Goal: Information Seeking & Learning: Learn about a topic

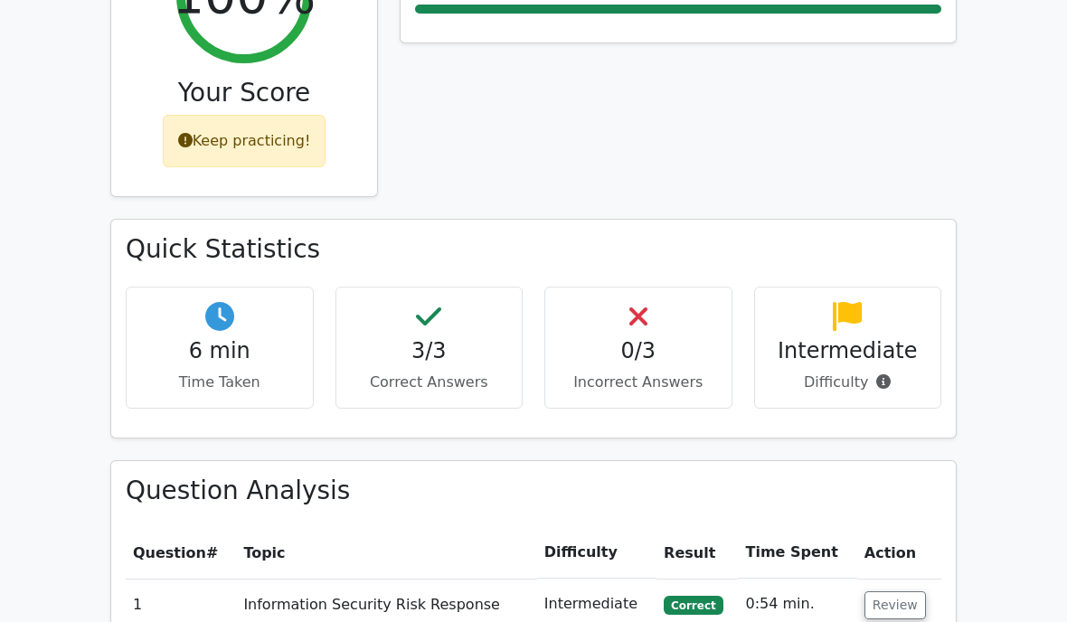
drag, startPoint x: 902, startPoint y: 136, endPoint x: 911, endPoint y: 156, distance: 21.8
click at [908, 156] on div "Performance by Topic Information Security Risk Response 100%" at bounding box center [678, 65] width 578 height 306
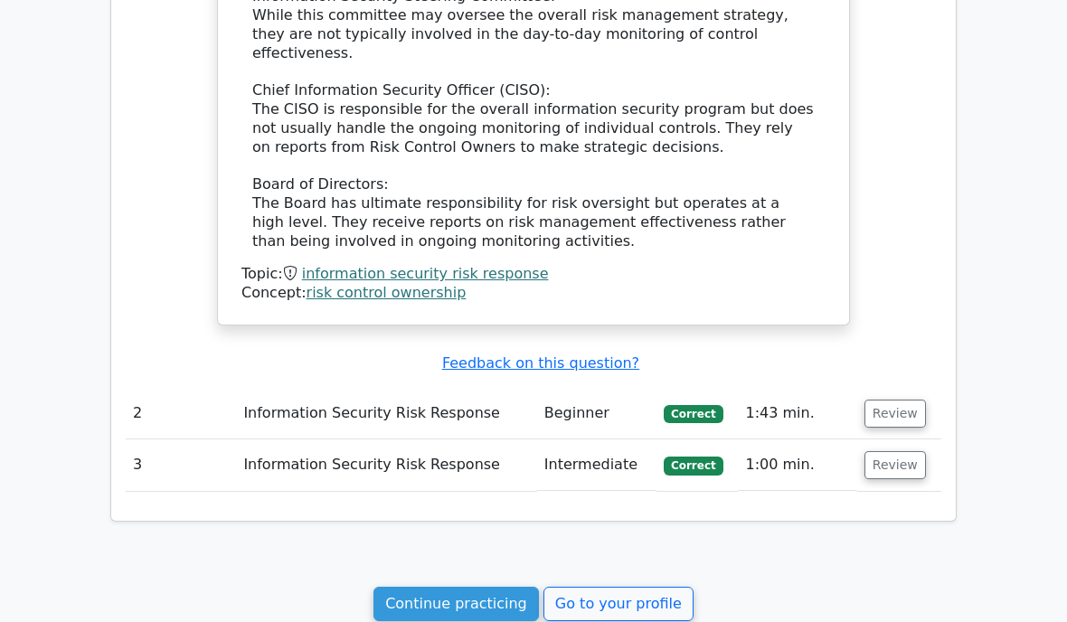
scroll to position [1688, 0]
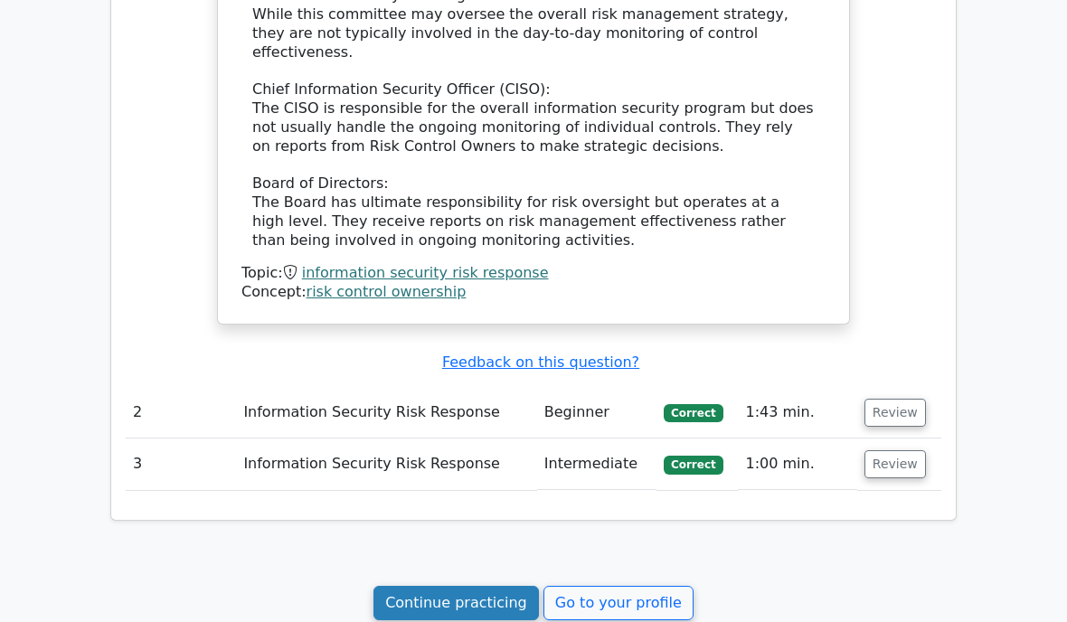
click at [404, 586] on link "Continue practicing" at bounding box center [455, 603] width 165 height 34
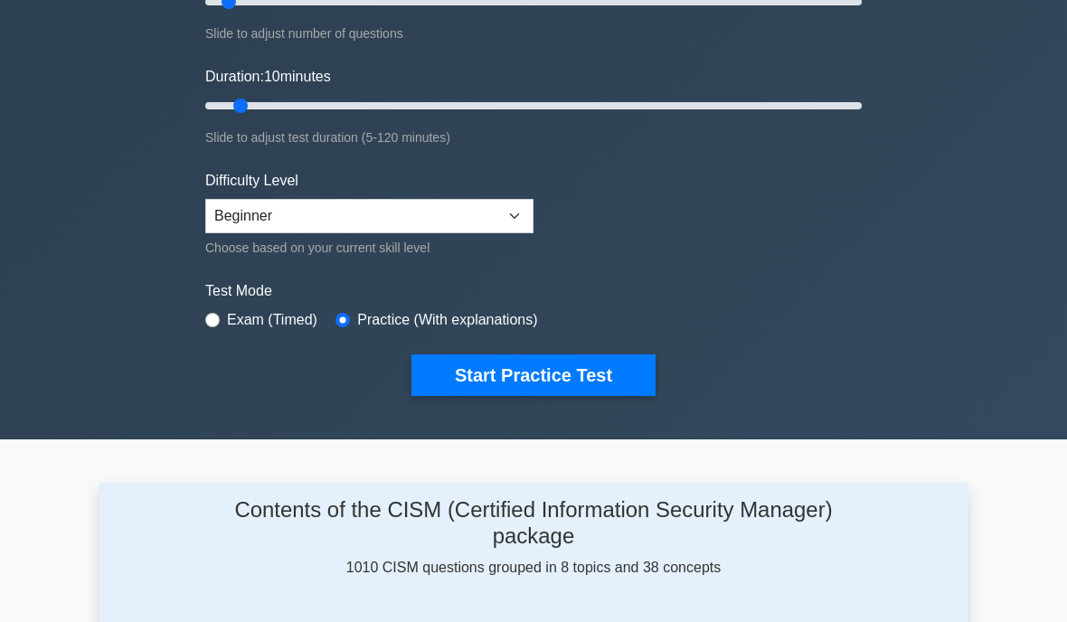
scroll to position [287, 0]
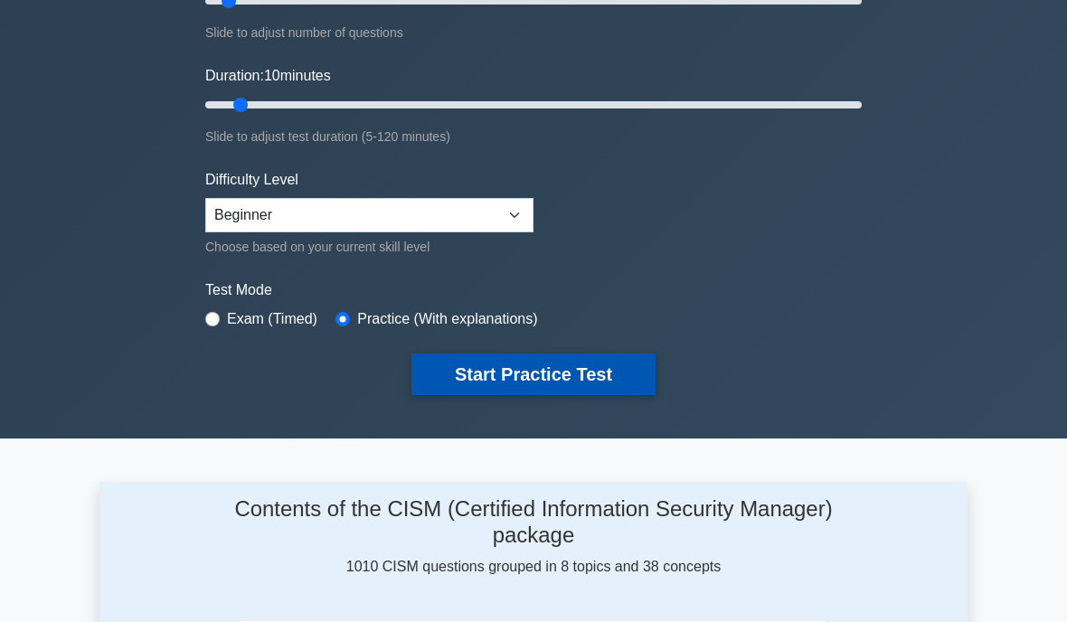
click at [603, 395] on button "Start Practice Test" at bounding box center [533, 374] width 244 height 42
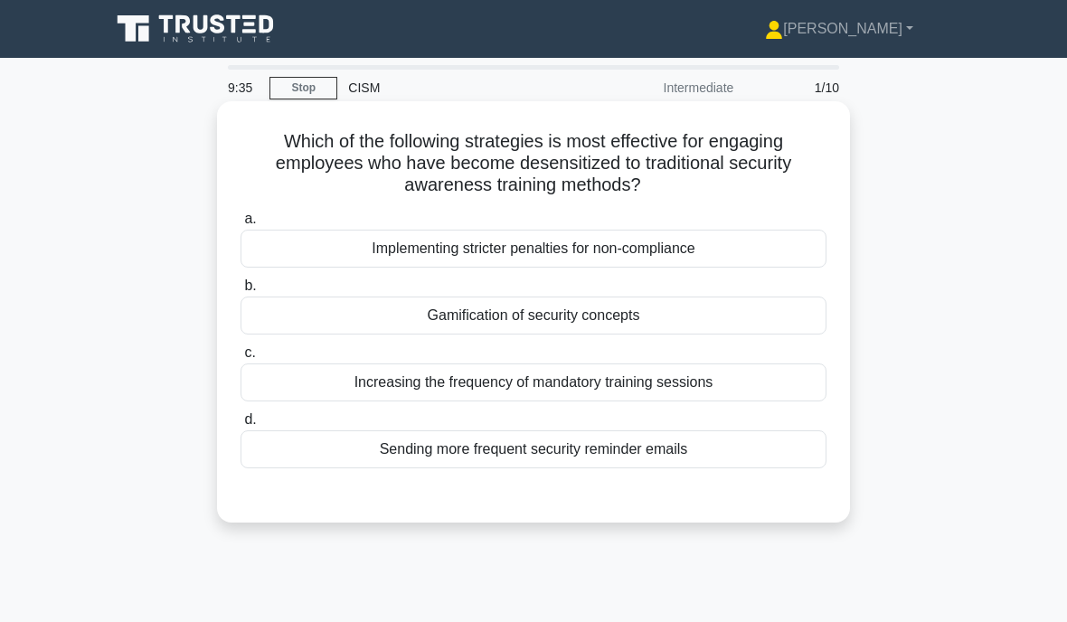
click at [520, 327] on div "Gamification of security concepts" at bounding box center [533, 315] width 586 height 38
click at [240, 292] on input "b. Gamification of security concepts" at bounding box center [240, 286] width 0 height 12
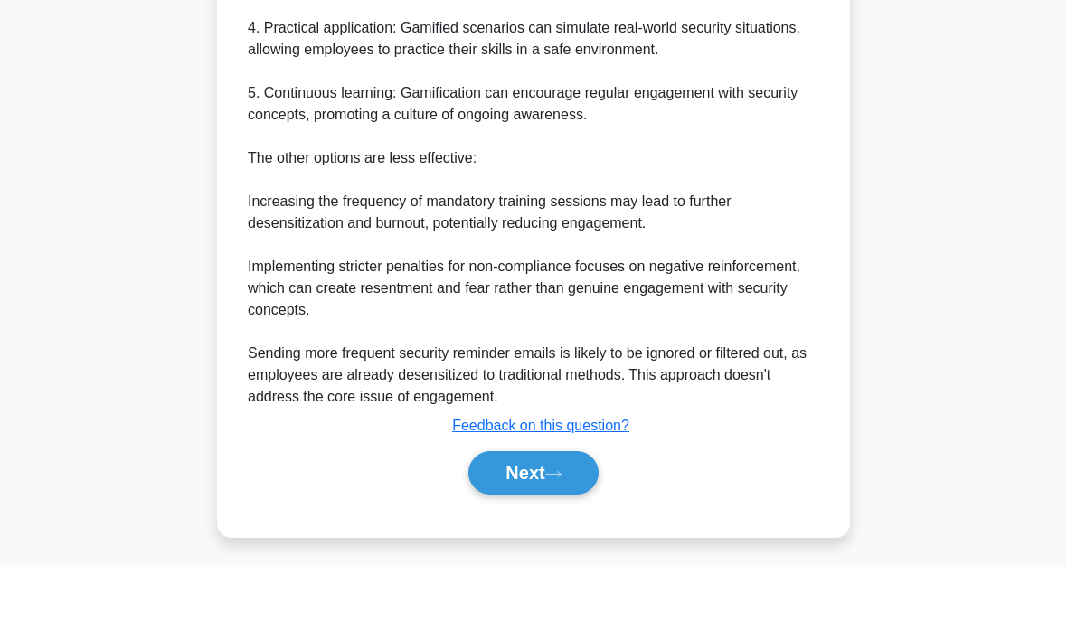
scroll to position [796, 0]
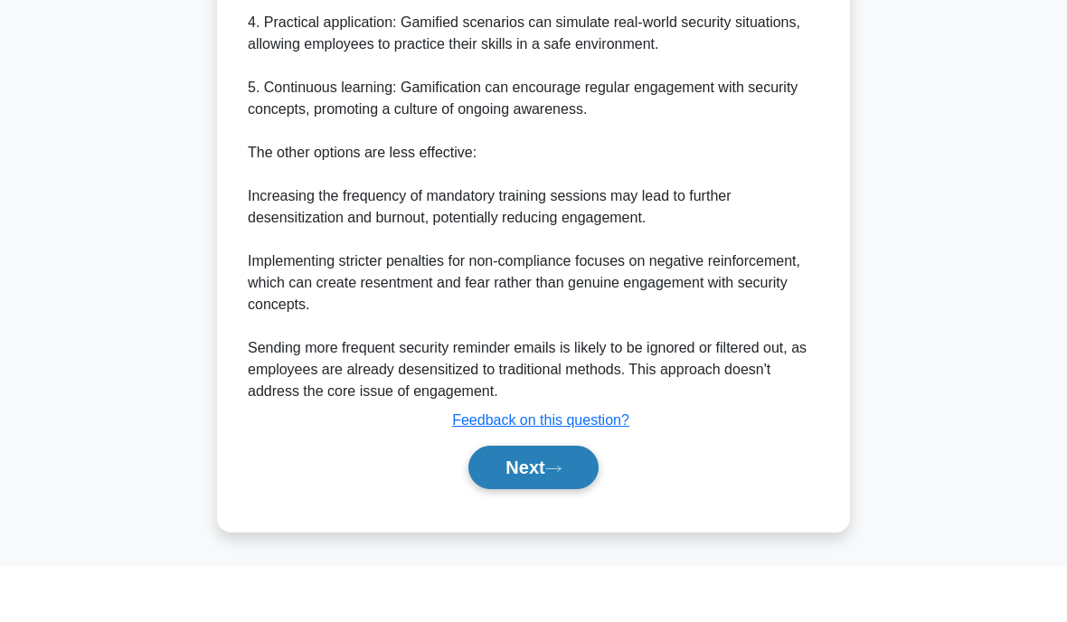
click at [549, 502] on button "Next" at bounding box center [532, 523] width 129 height 43
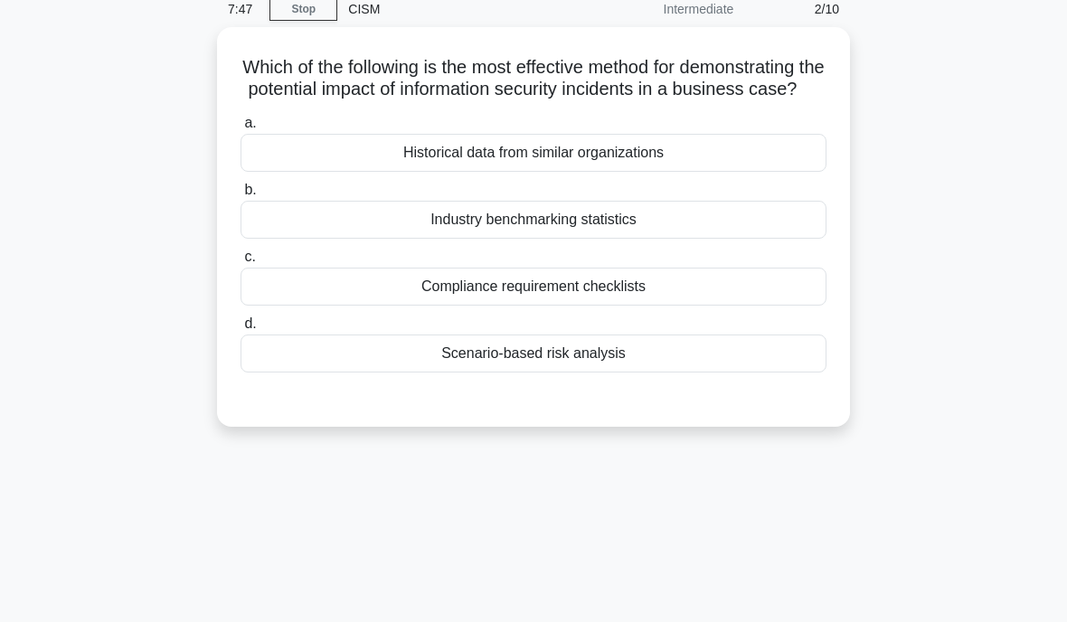
scroll to position [80, 0]
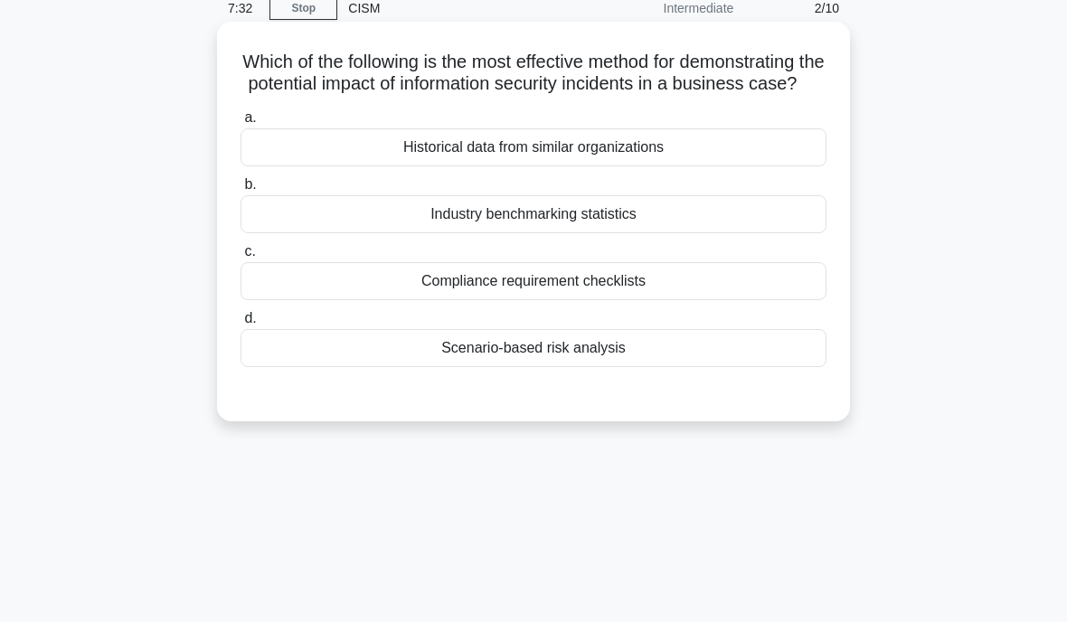
click at [505, 367] on div "Scenario-based risk analysis" at bounding box center [533, 348] width 586 height 38
click at [240, 325] on input "d. Scenario-based risk analysis" at bounding box center [240, 319] width 0 height 12
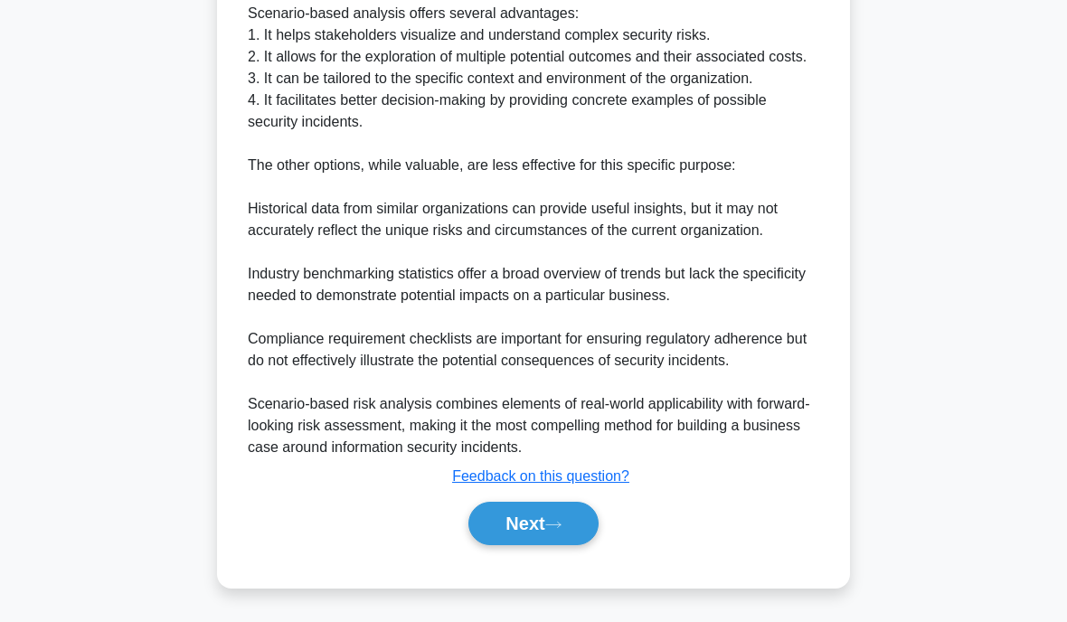
scroll to position [674, 0]
click at [513, 545] on button "Next" at bounding box center [532, 523] width 129 height 43
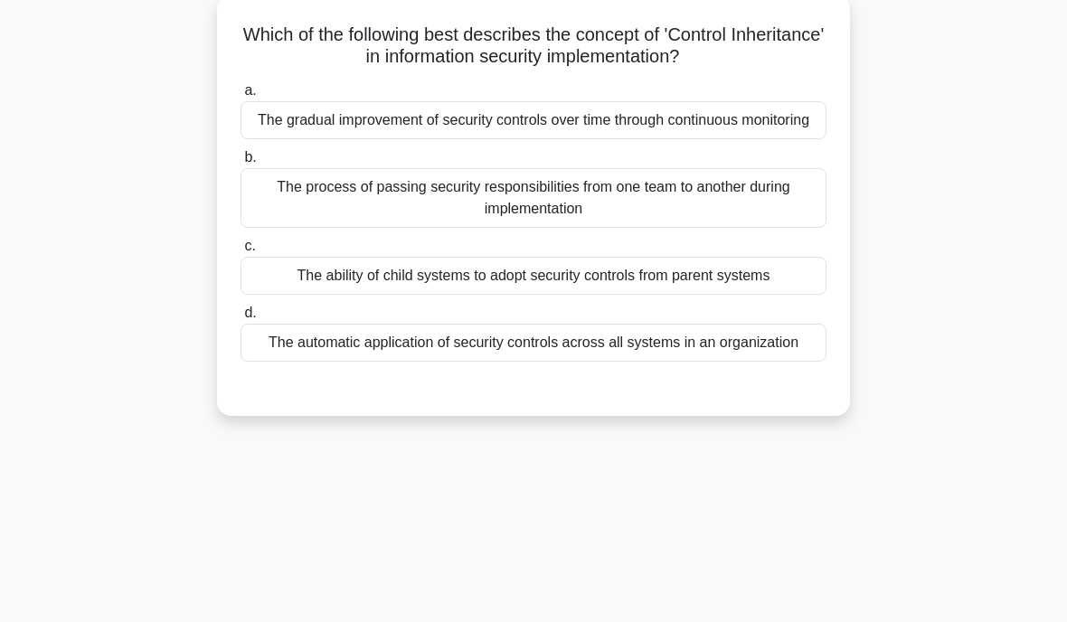
scroll to position [110, 0]
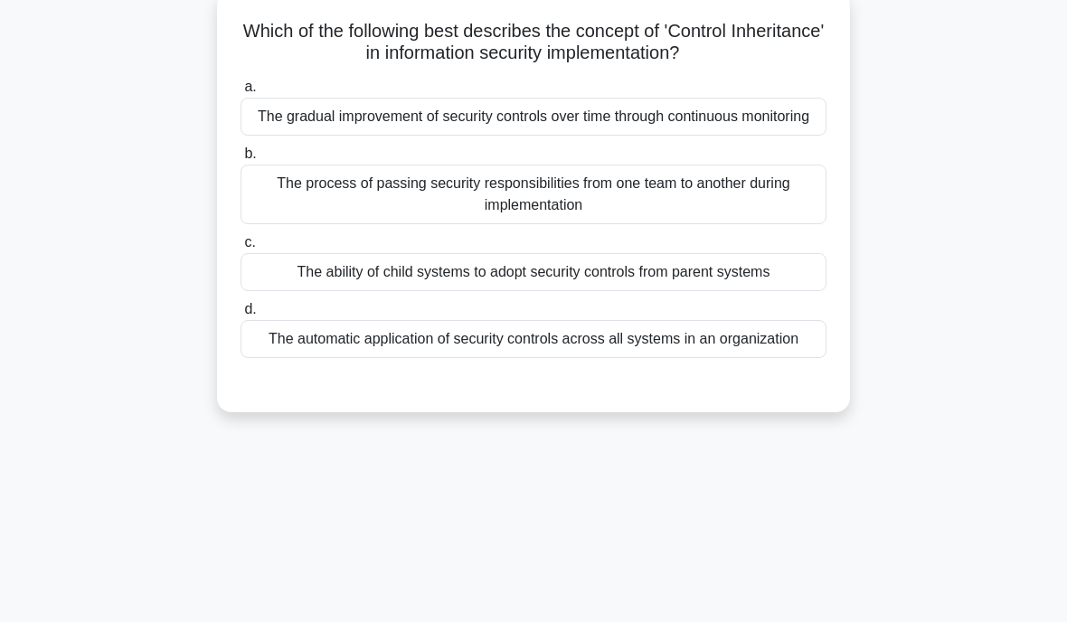
click at [411, 291] on div "The ability of child systems to adopt security controls from parent systems" at bounding box center [533, 272] width 586 height 38
click at [240, 249] on input "c. The ability of child systems to adopt security controls from parent systems" at bounding box center [240, 243] width 0 height 12
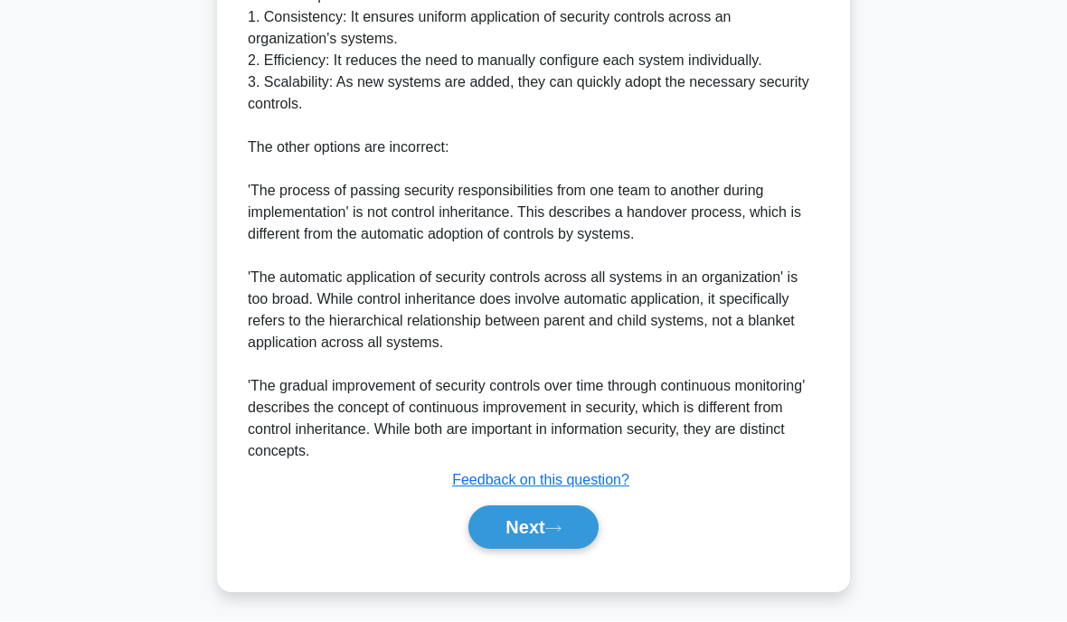
scroll to position [859, 0]
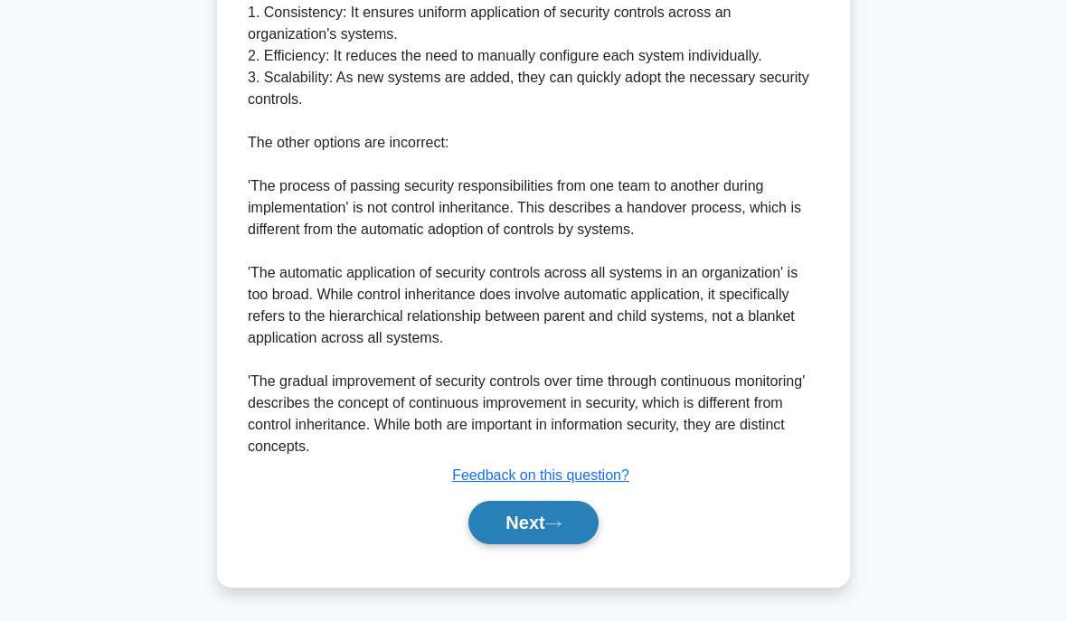
click at [519, 514] on button "Next" at bounding box center [532, 523] width 129 height 43
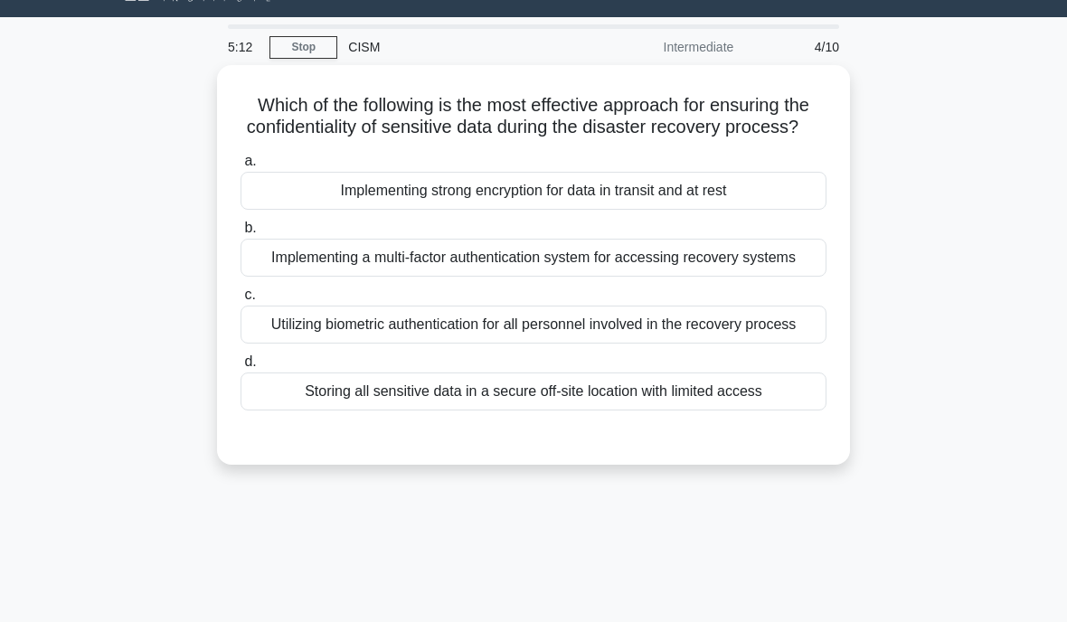
scroll to position [7, 0]
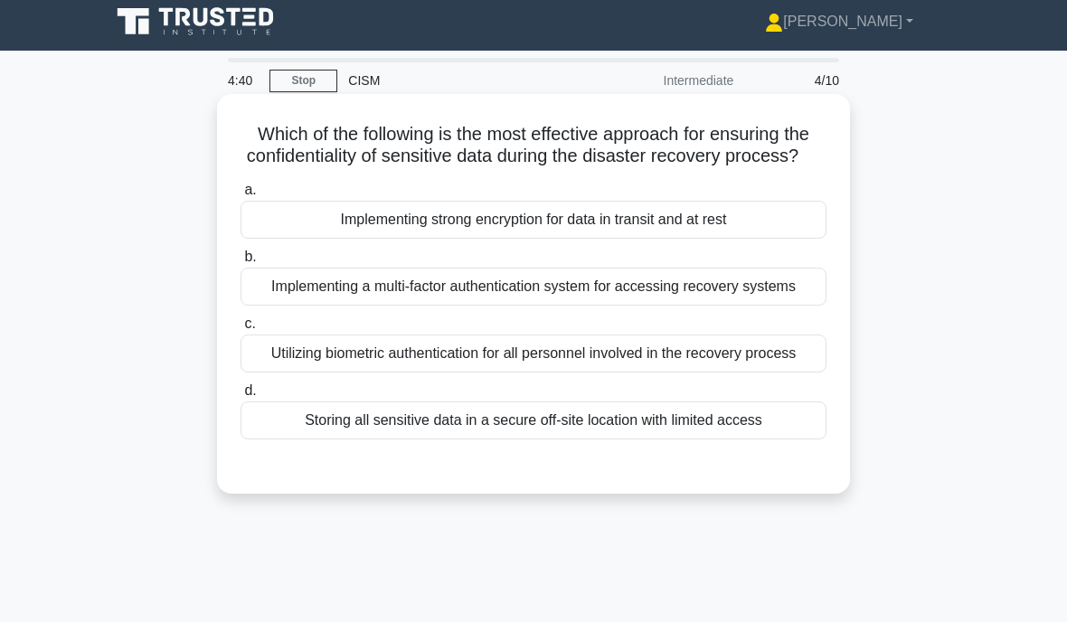
click at [578, 236] on div "Implementing strong encryption for data in transit and at rest" at bounding box center [533, 220] width 586 height 38
click at [240, 196] on input "a. Implementing strong encryption for data in transit and at rest" at bounding box center [240, 190] width 0 height 12
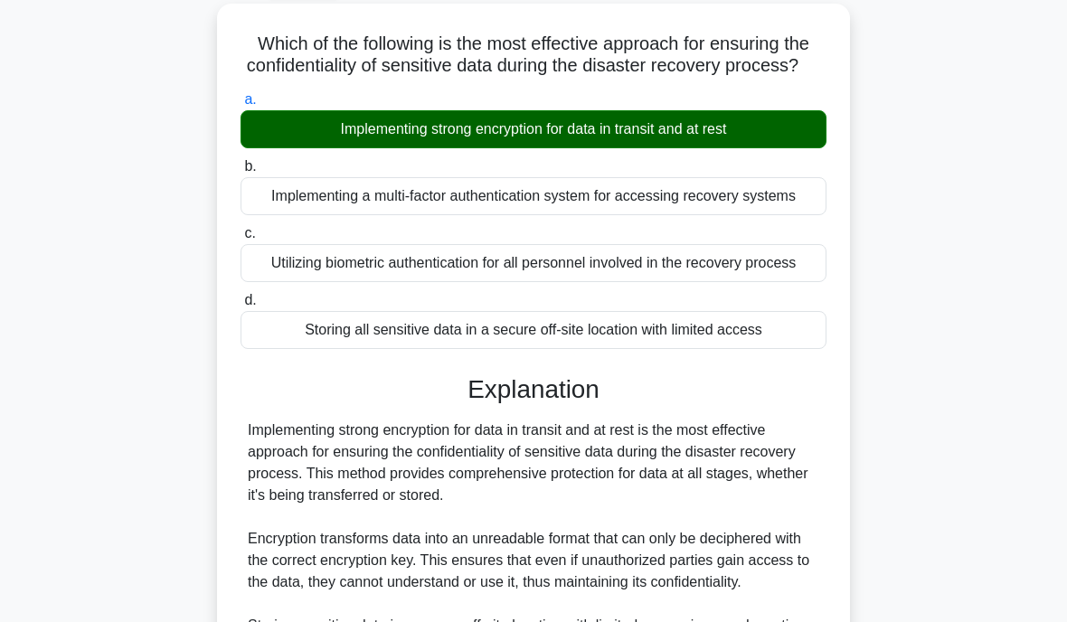
scroll to position [104, 0]
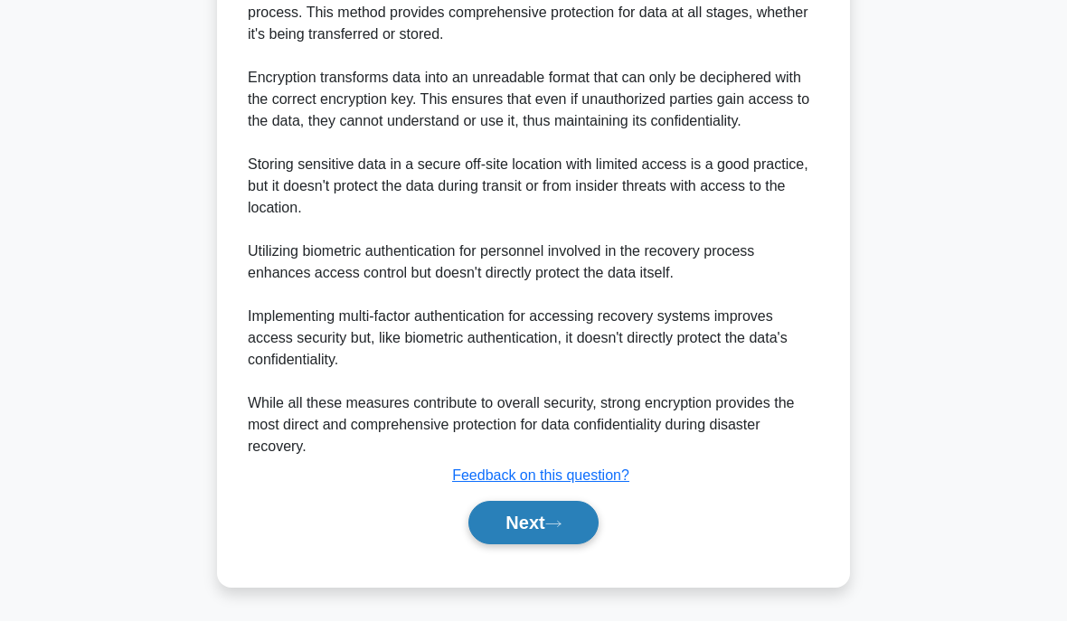
click at [521, 545] on button "Next" at bounding box center [532, 523] width 129 height 43
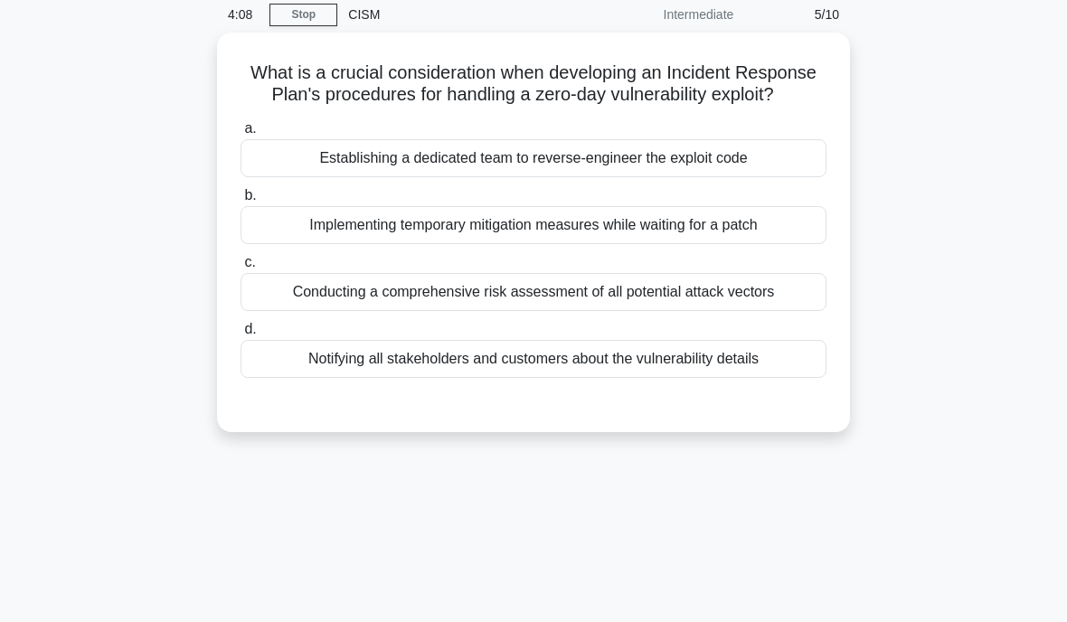
scroll to position [72, 0]
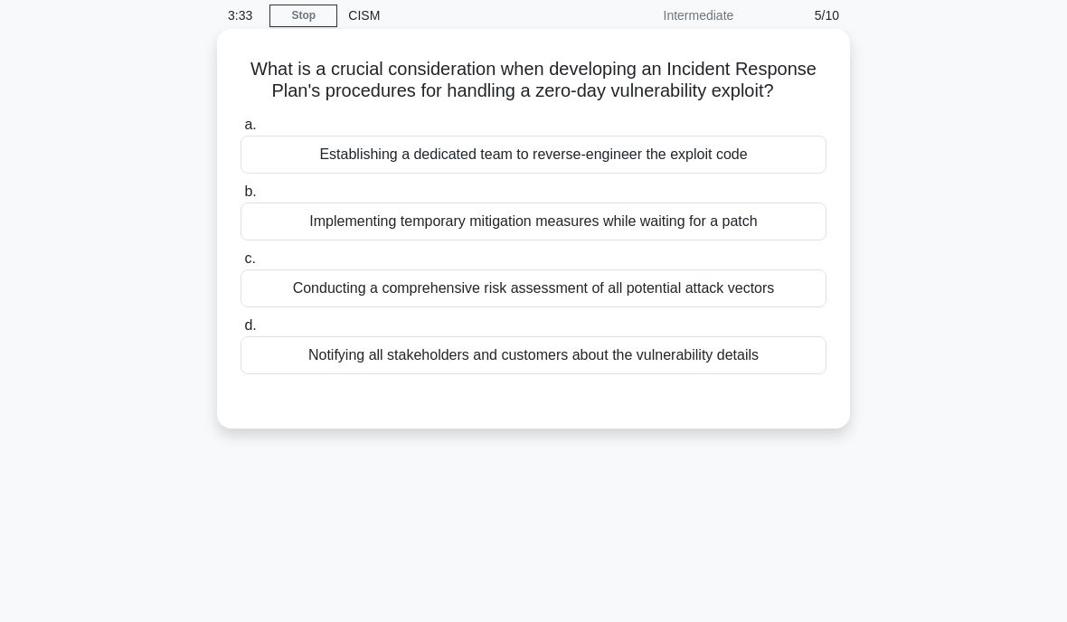
click at [479, 374] on div "Notifying all stakeholders and customers about the vulnerability details" at bounding box center [533, 355] width 586 height 38
click at [240, 332] on input "d. Notifying all stakeholders and customers about the vulnerability details" at bounding box center [240, 326] width 0 height 12
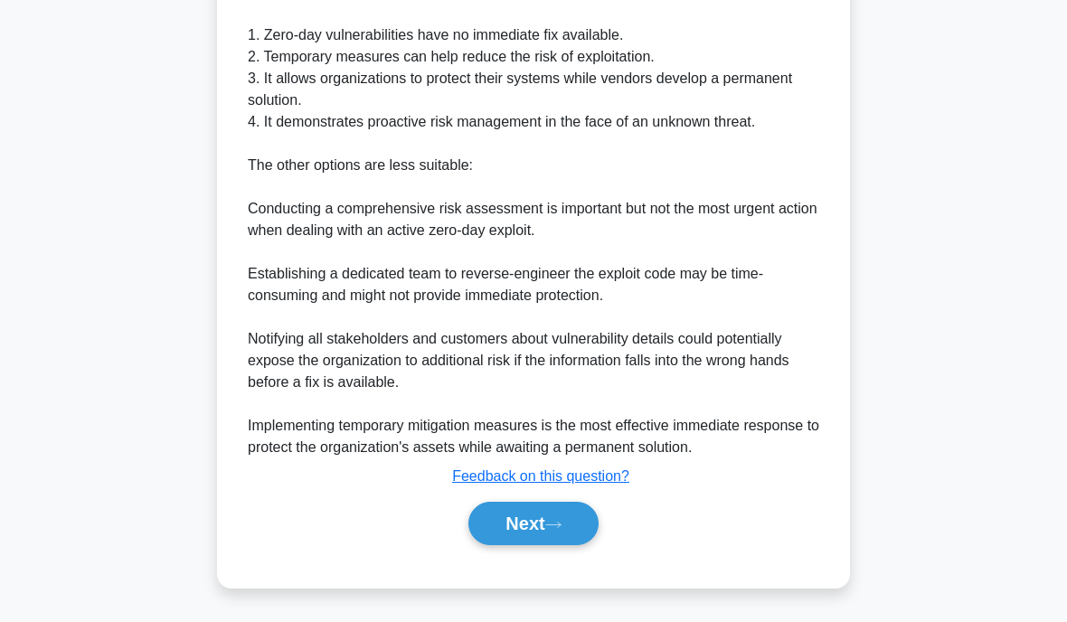
scroll to position [636, 0]
click at [531, 533] on button "Next" at bounding box center [532, 523] width 129 height 43
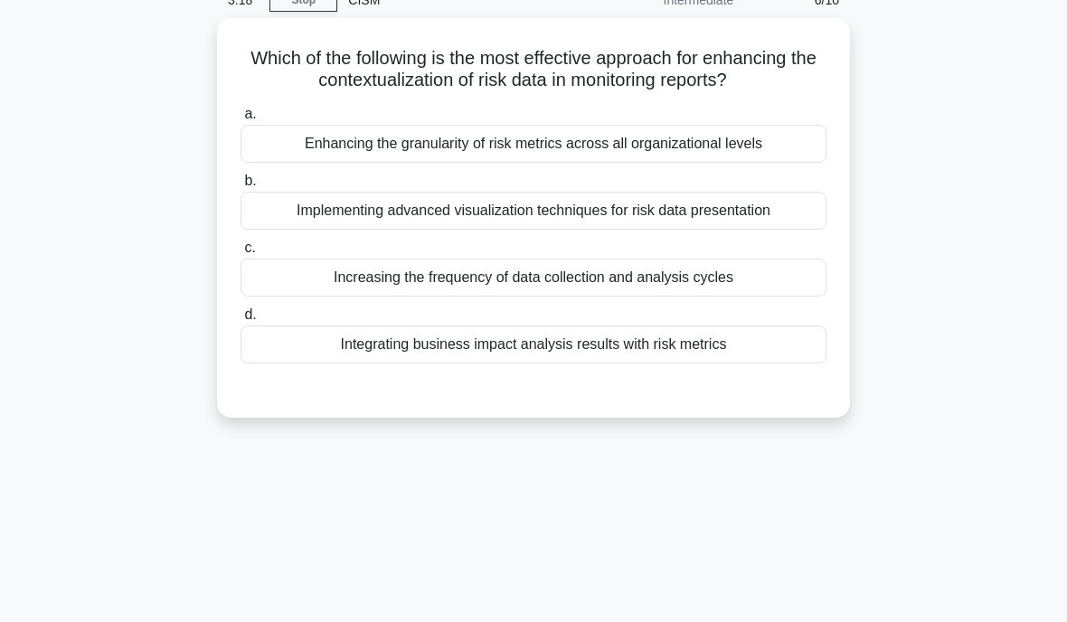
scroll to position [89, 0]
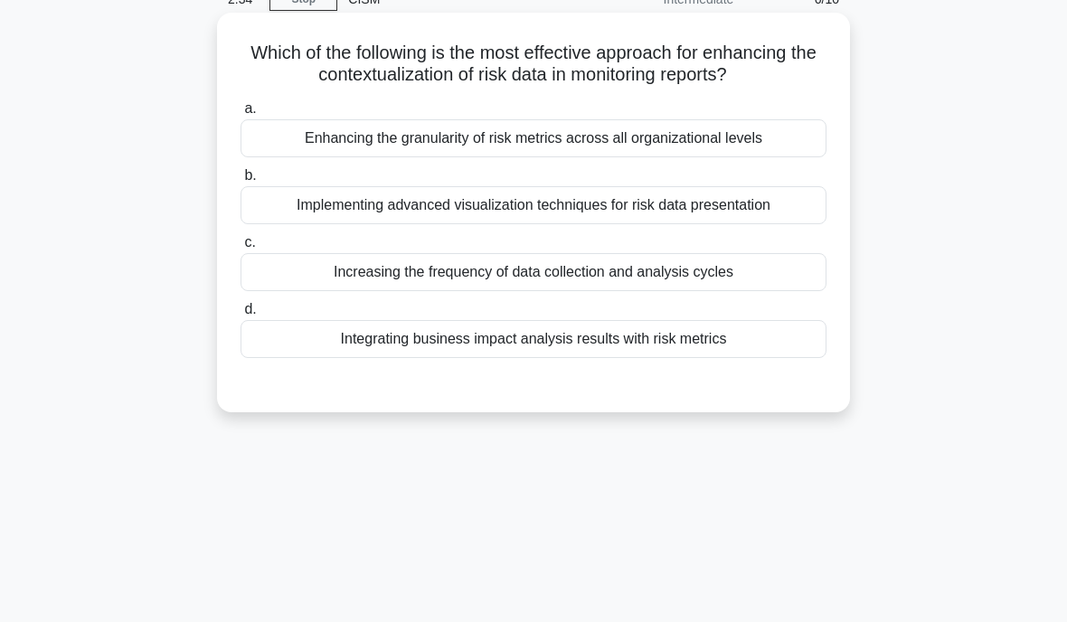
click at [409, 358] on div "Integrating business impact analysis results with risk metrics" at bounding box center [533, 339] width 586 height 38
click at [240, 315] on input "d. Integrating business impact analysis results with risk metrics" at bounding box center [240, 310] width 0 height 12
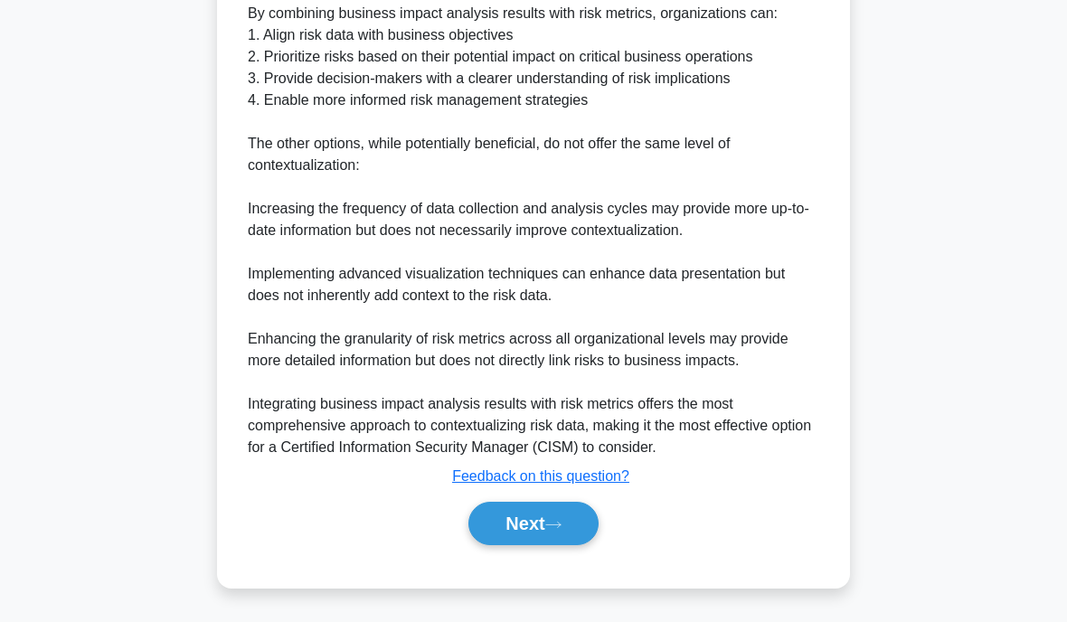
scroll to position [705, 0]
click at [498, 543] on div "Next" at bounding box center [533, 523] width 586 height 58
click at [512, 545] on button "Next" at bounding box center [532, 523] width 129 height 43
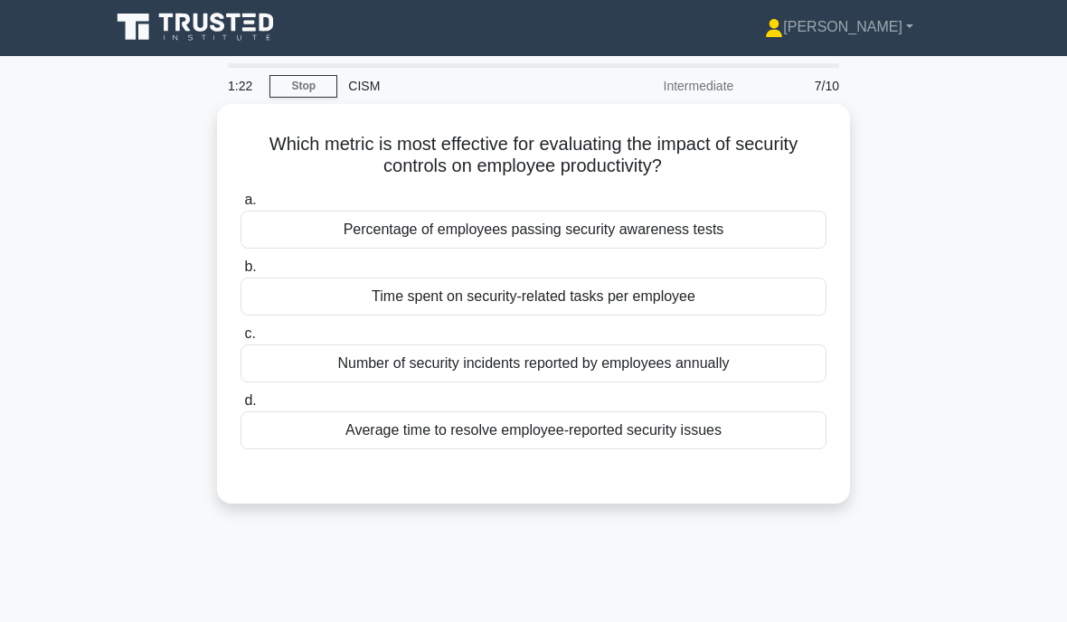
scroll to position [33, 0]
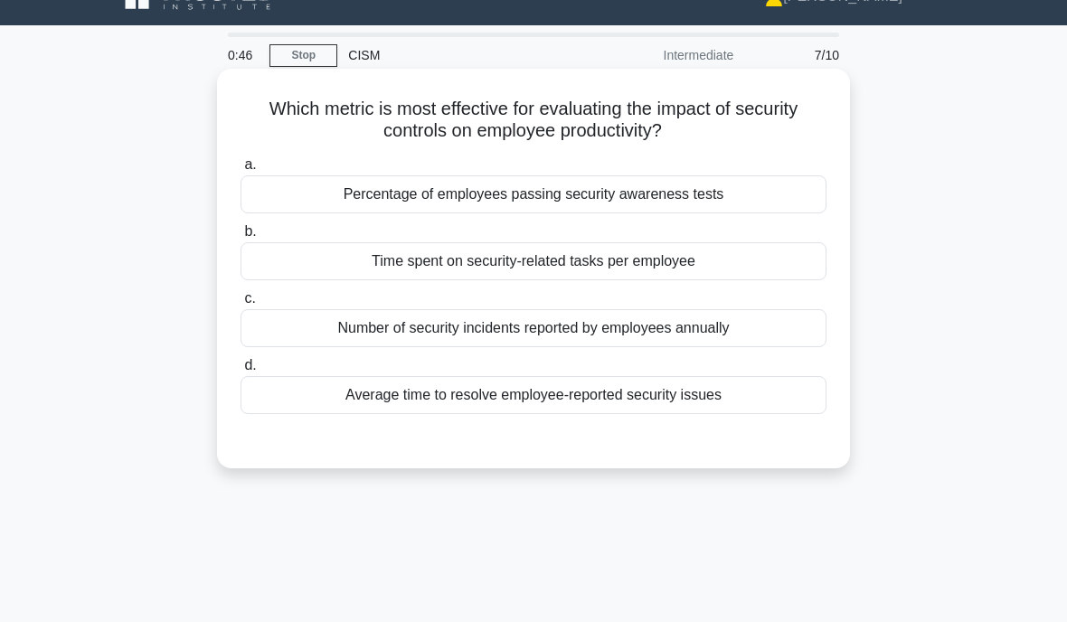
click at [368, 261] on div "Time spent on security-related tasks per employee" at bounding box center [533, 261] width 586 height 38
click at [240, 238] on input "b. Time spent on security-related tasks per employee" at bounding box center [240, 232] width 0 height 12
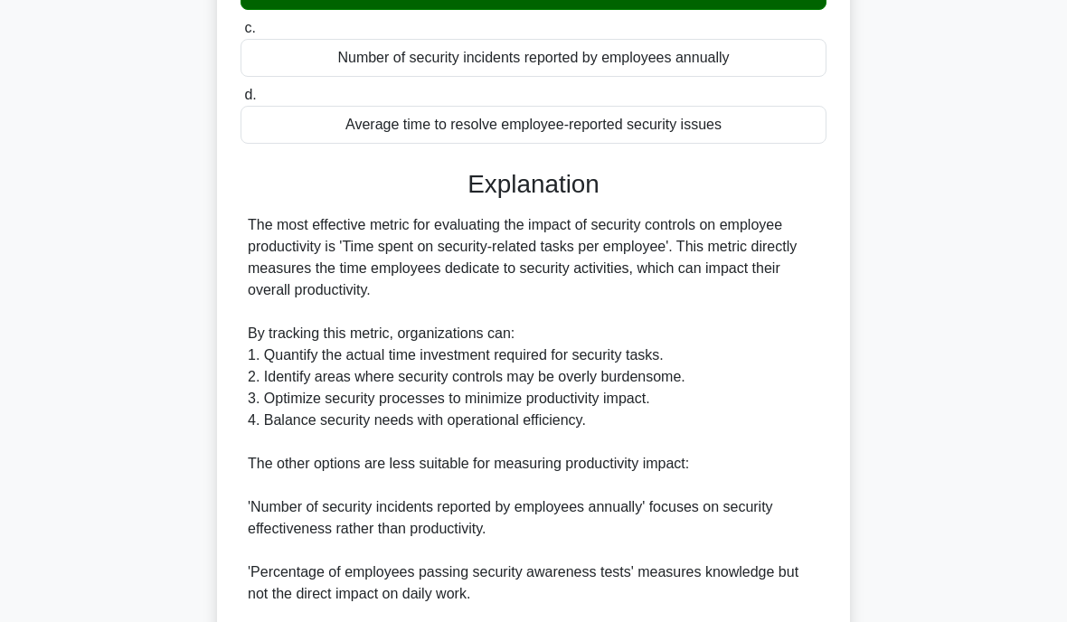
scroll to position [305, 0]
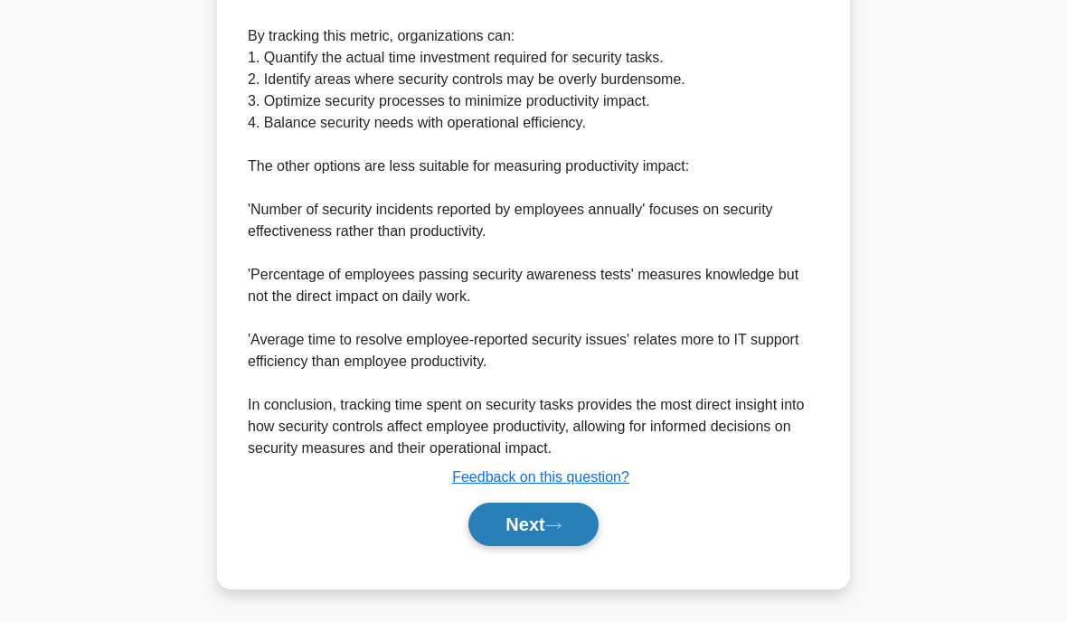
click at [518, 512] on button "Next" at bounding box center [532, 524] width 129 height 43
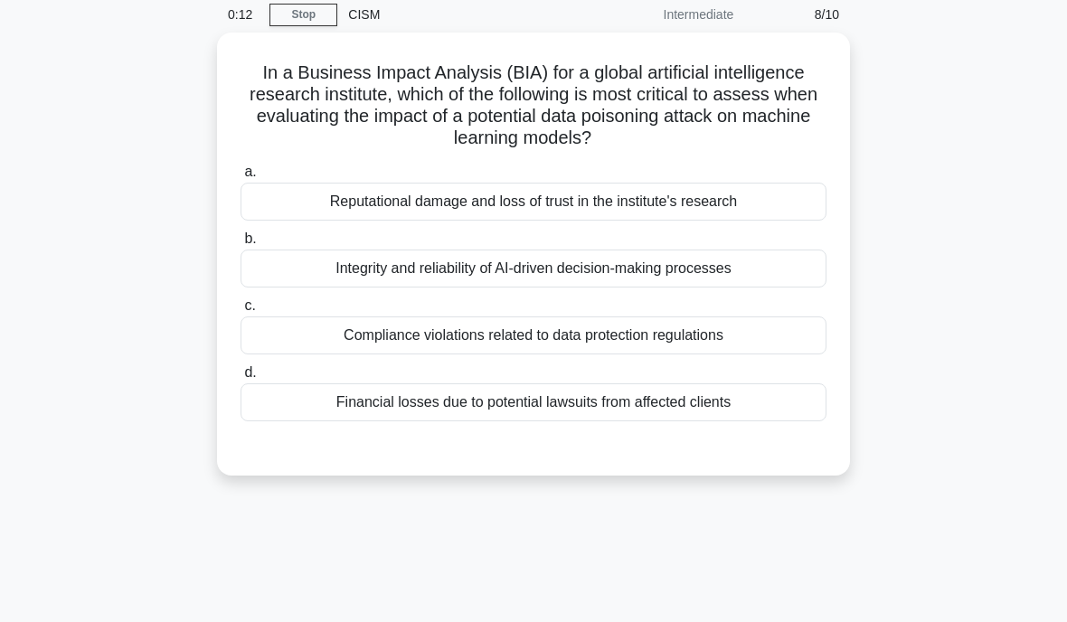
scroll to position [72, 0]
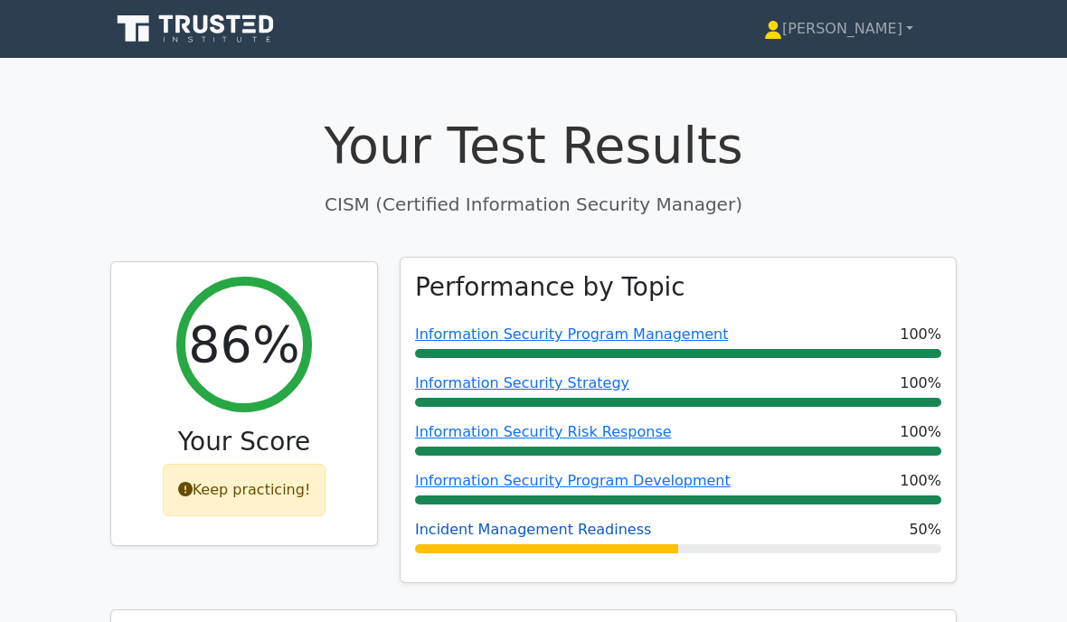
click at [504, 526] on link "Incident Management Readiness" at bounding box center [533, 529] width 236 height 17
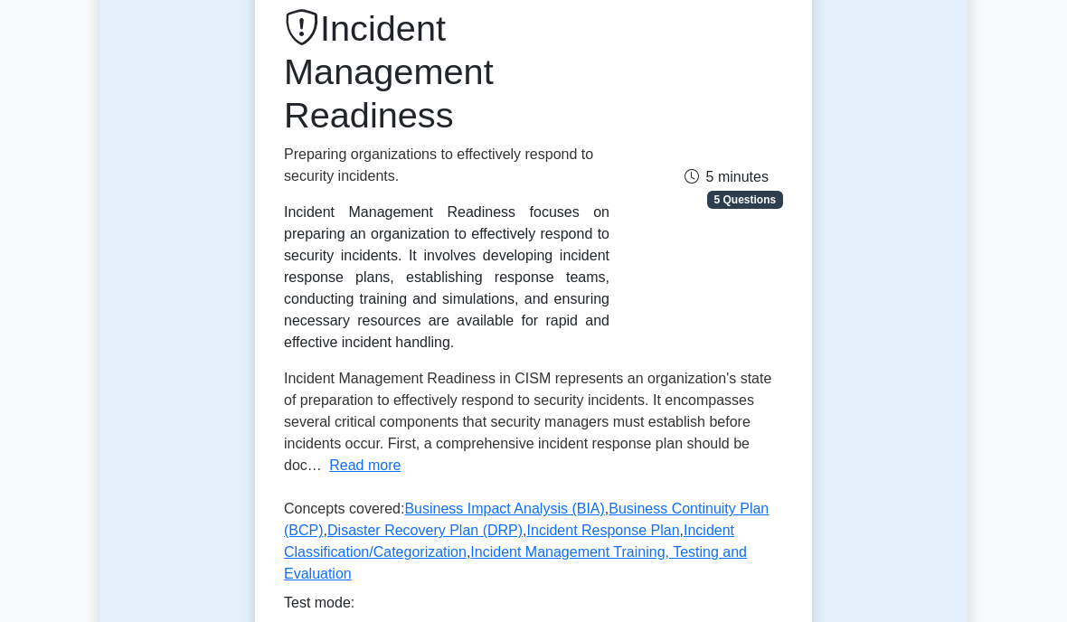
scroll to position [257, 0]
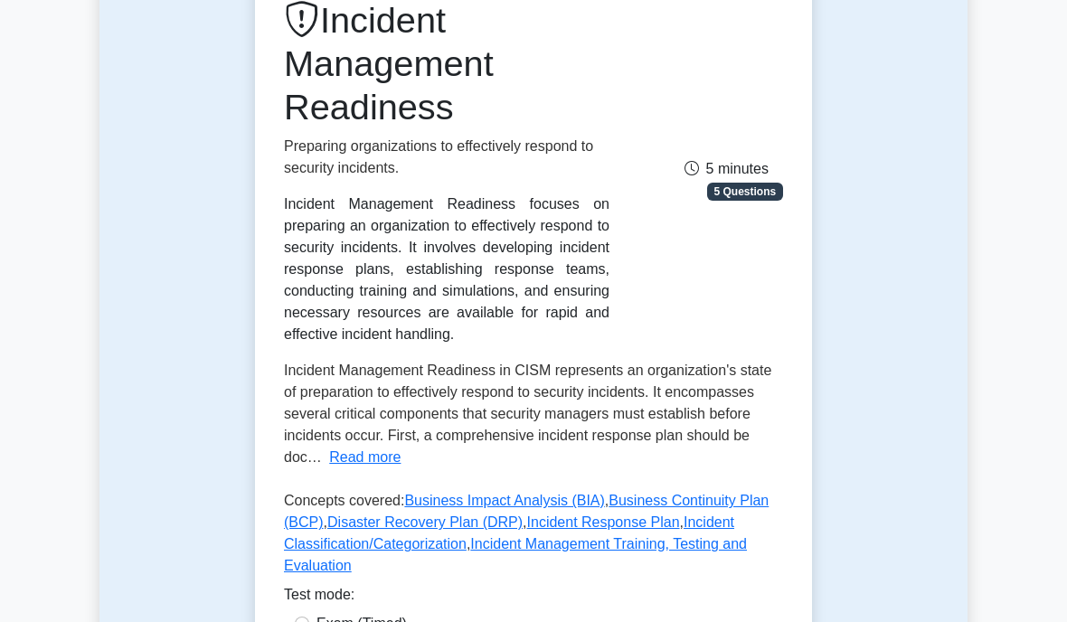
click at [296, 195] on div "Incident Management Readiness focuses on preparing an organization to effective…" at bounding box center [446, 269] width 325 height 152
click at [315, 209] on div "Incident Management Readiness focuses on preparing an organization to effective…" at bounding box center [446, 269] width 325 height 152
click at [352, 222] on div "Incident Management Readiness focuses on preparing an organization to effective…" at bounding box center [446, 269] width 325 height 152
click at [351, 222] on div "Incident Management Readiness focuses on preparing an organization to effective…" at bounding box center [446, 269] width 325 height 152
click at [400, 466] on button "Read more" at bounding box center [364, 458] width 71 height 22
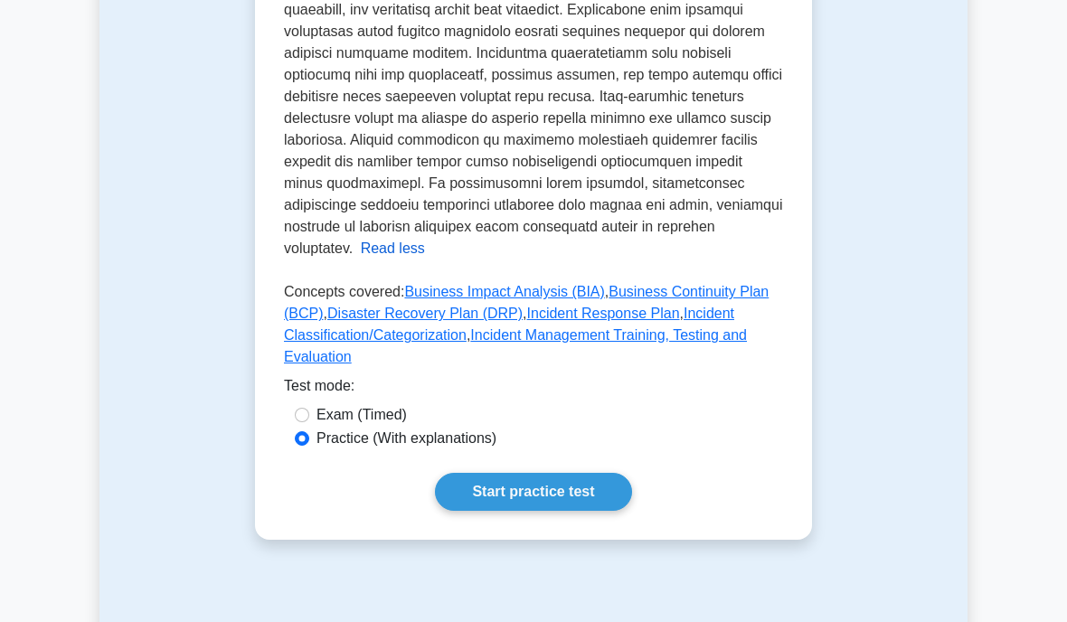
scroll to position [1010, 0]
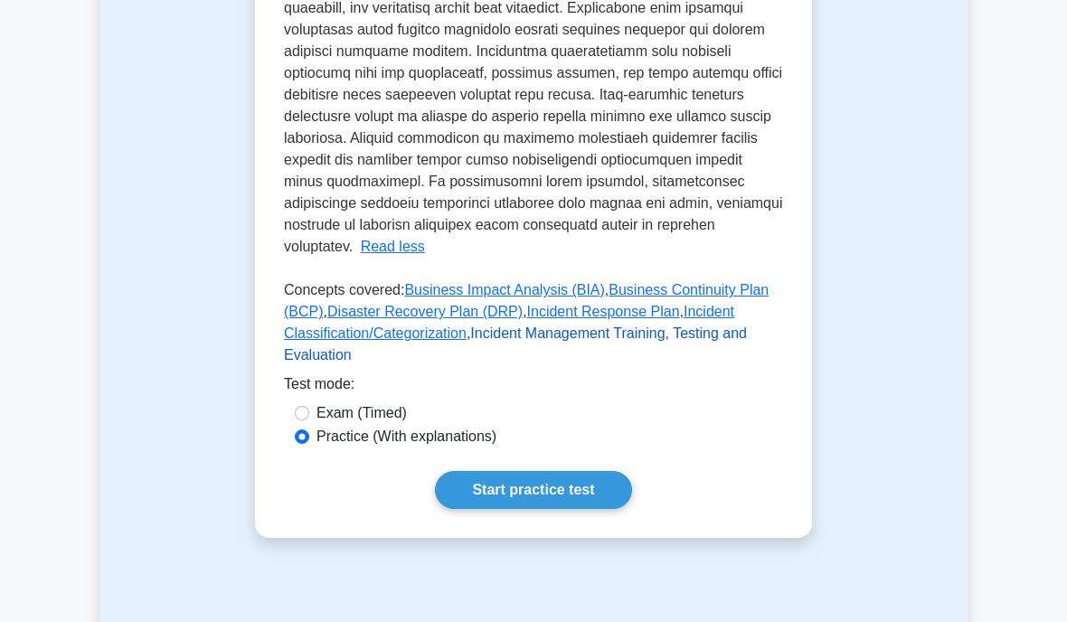
click at [472, 362] on link "Incident Management Training, Testing and Evaluation" at bounding box center [515, 343] width 463 height 37
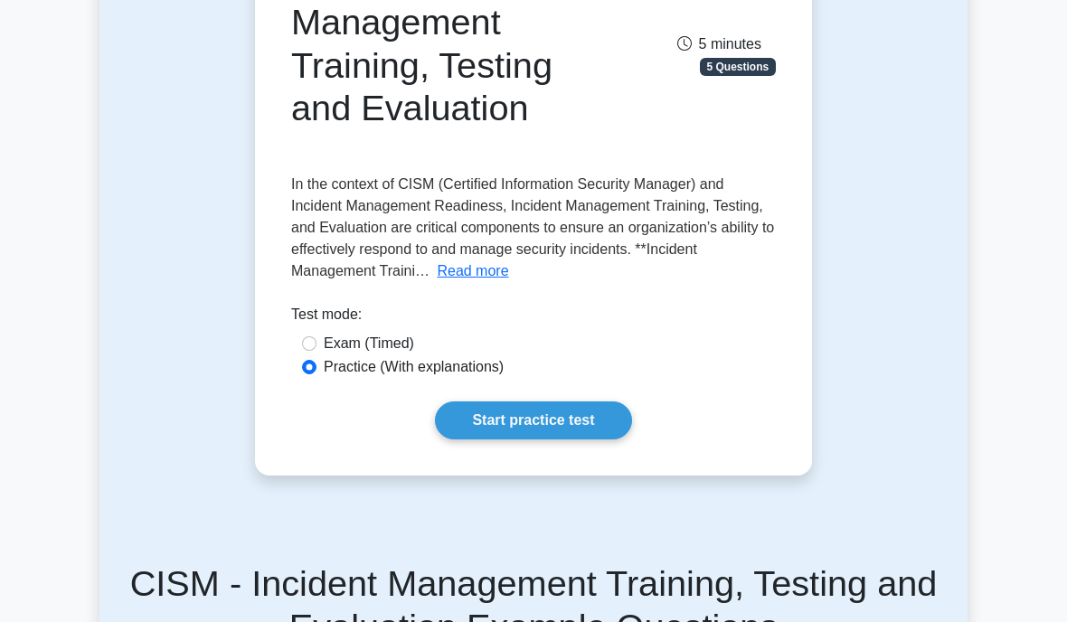
scroll to position [262, 0]
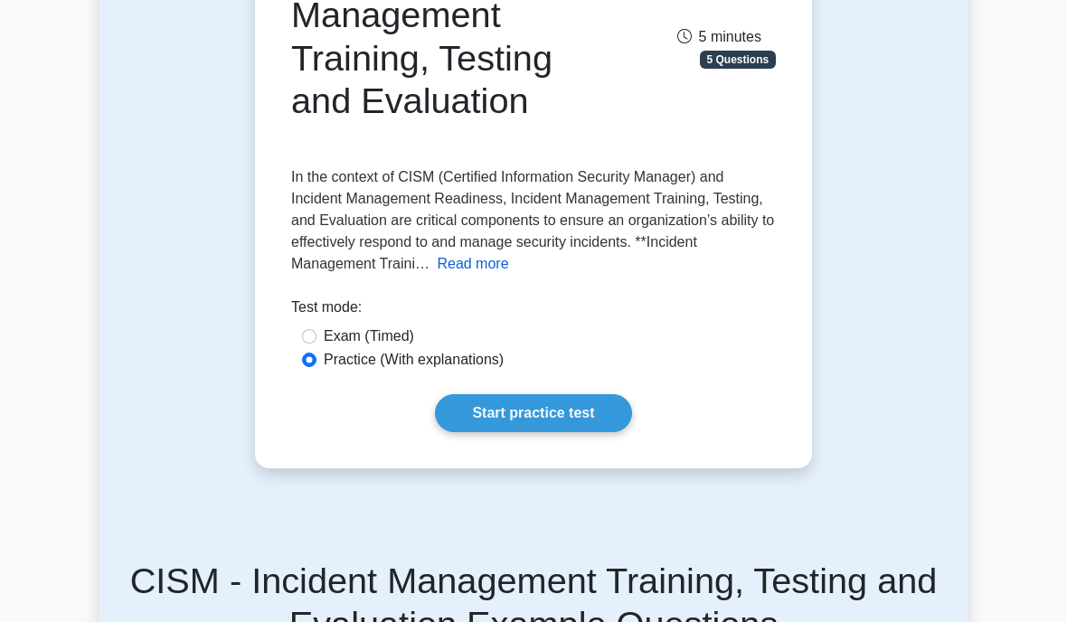
click at [437, 272] on button "Read more" at bounding box center [472, 264] width 71 height 22
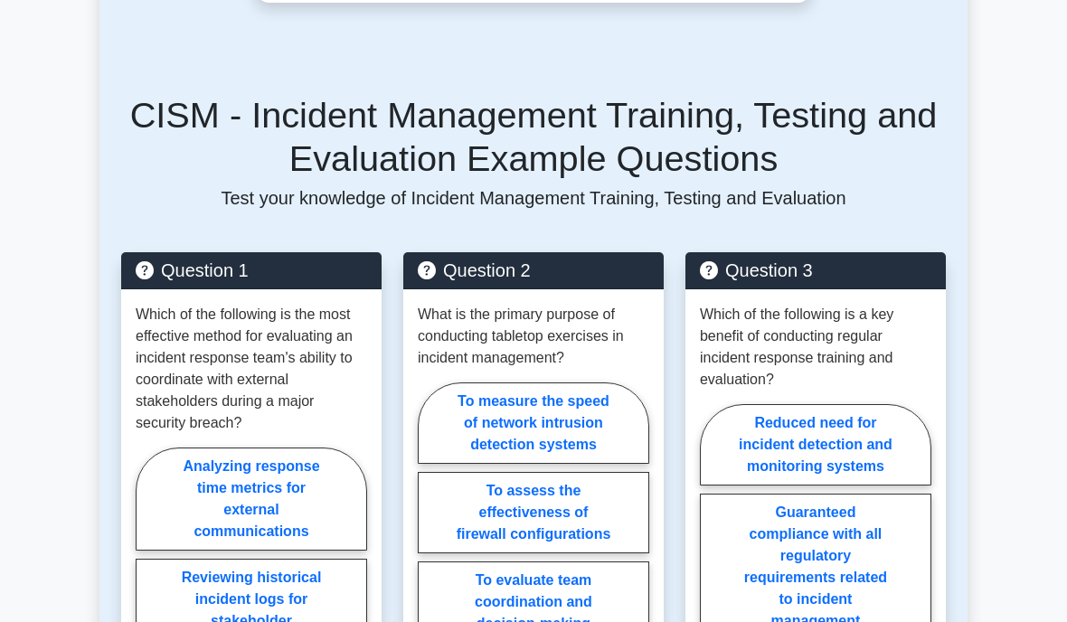
scroll to position [2250, 0]
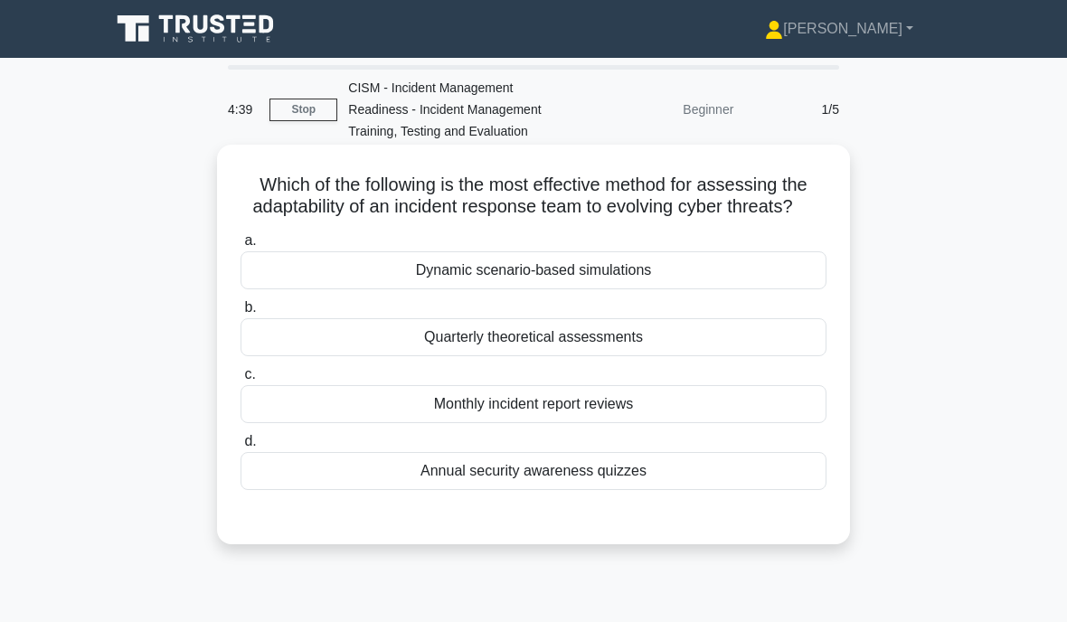
click at [440, 288] on div "Dynamic scenario-based simulations" at bounding box center [533, 270] width 586 height 38
click at [240, 247] on input "a. Dynamic scenario-based simulations" at bounding box center [240, 241] width 0 height 12
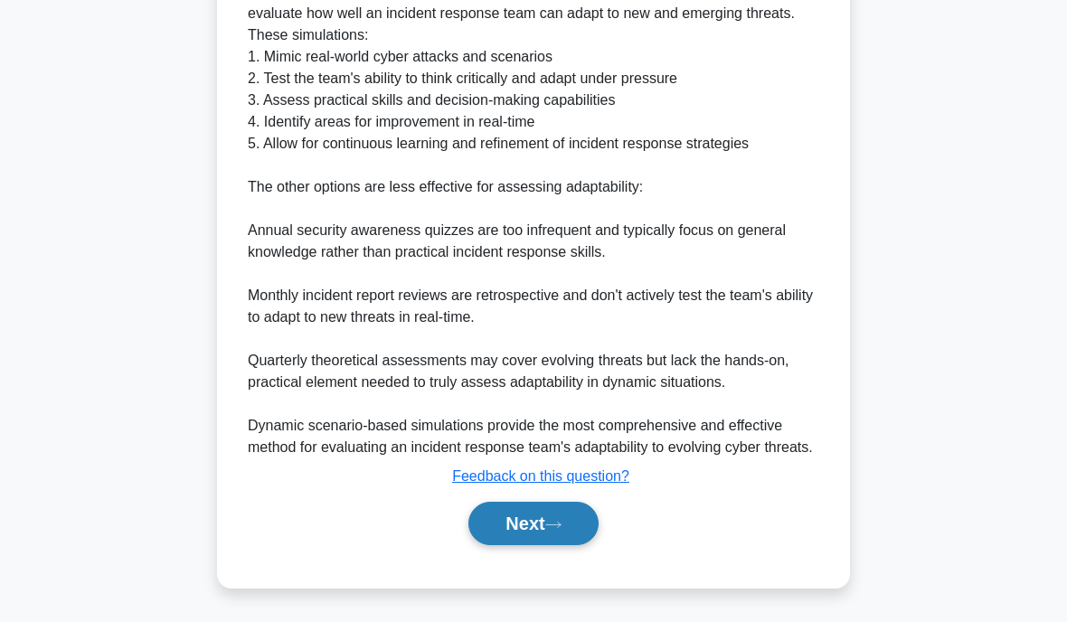
click at [529, 518] on button "Next" at bounding box center [532, 523] width 129 height 43
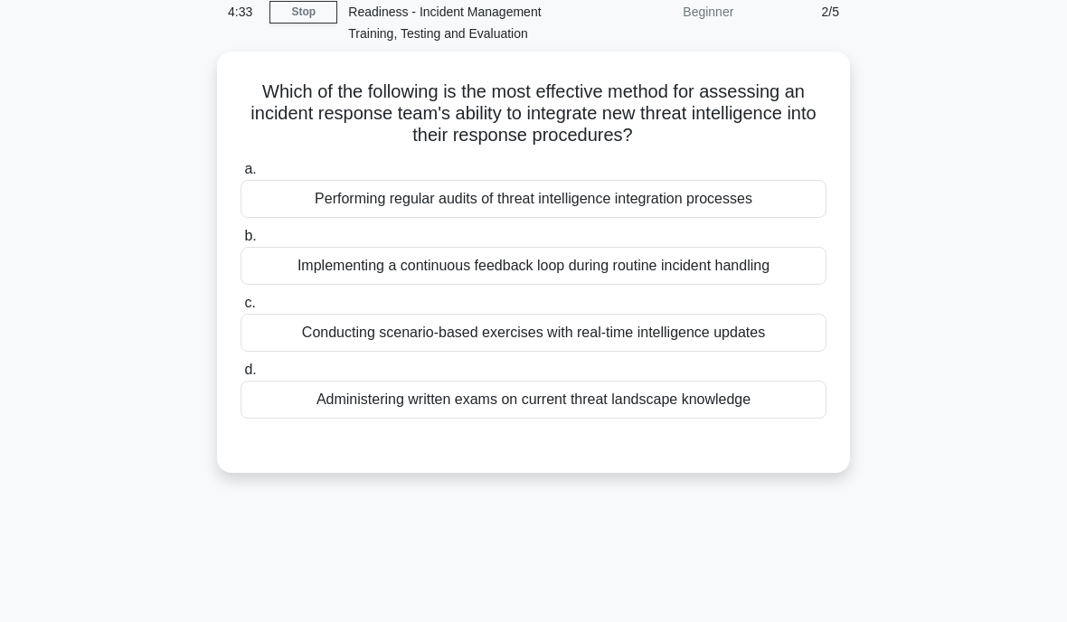
scroll to position [99, 0]
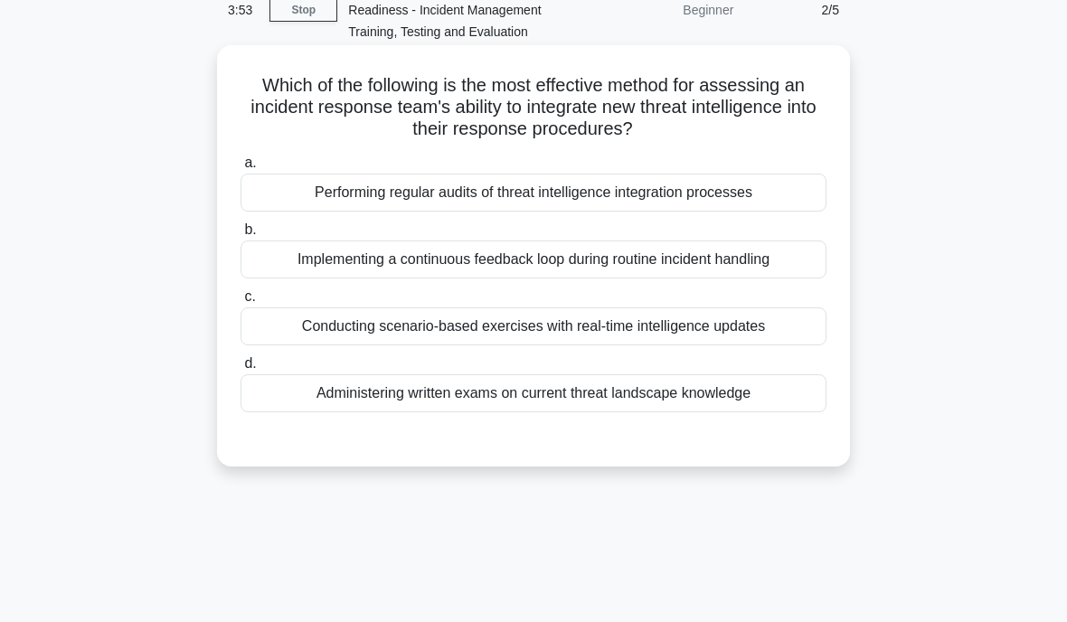
click at [428, 333] on div "Conducting scenario-based exercises with real-time intelligence updates" at bounding box center [533, 326] width 586 height 38
click at [240, 303] on input "c. Conducting scenario-based exercises with real-time intelligence updates" at bounding box center [240, 297] width 0 height 12
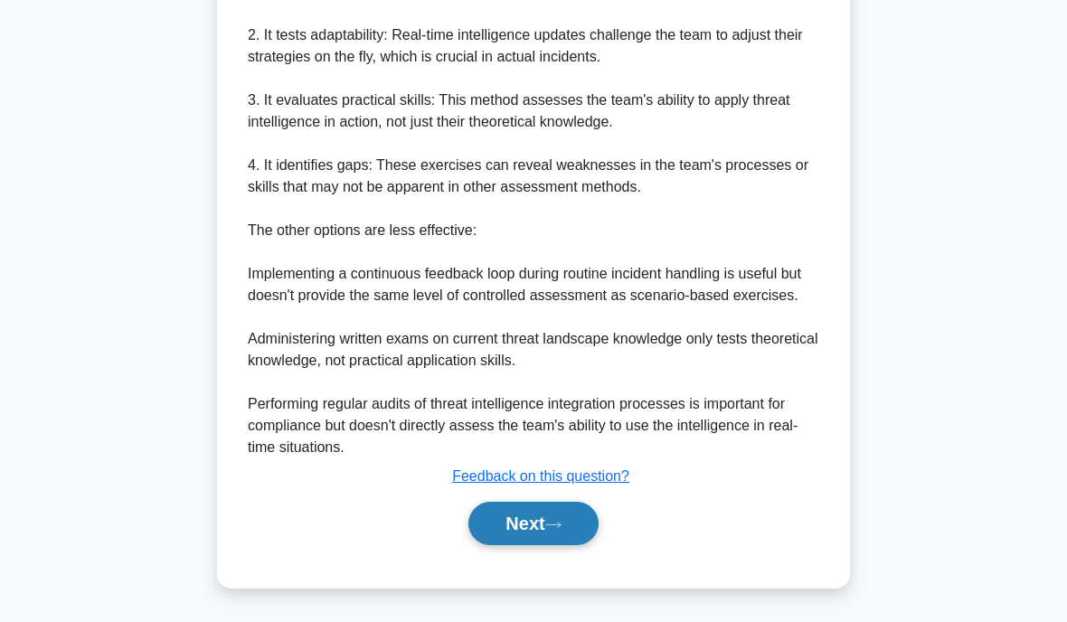
click at [521, 529] on button "Next" at bounding box center [532, 523] width 129 height 43
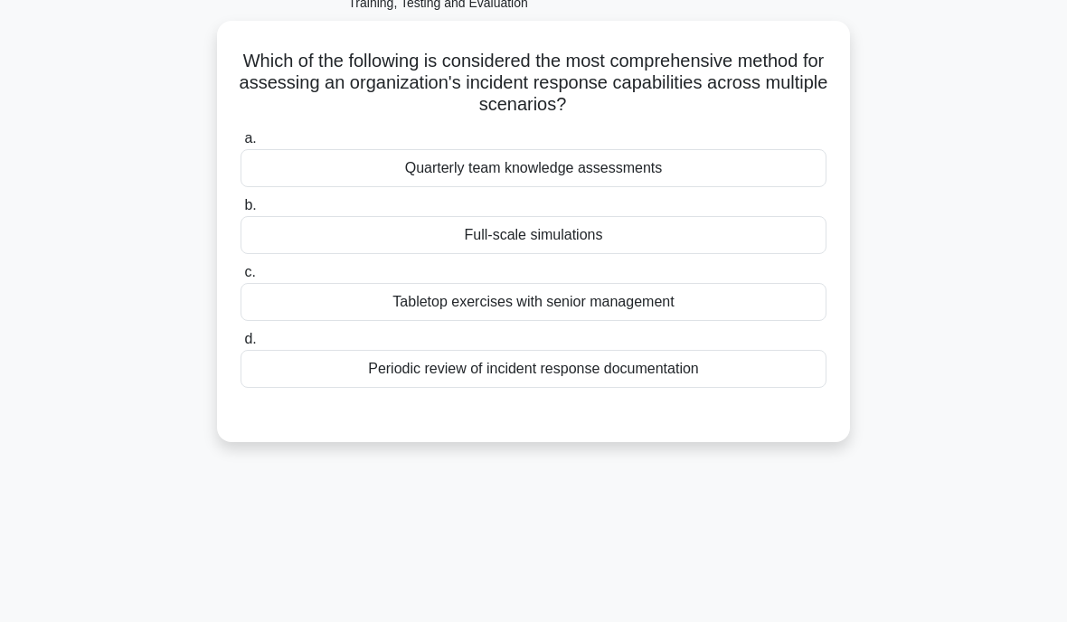
scroll to position [118, 0]
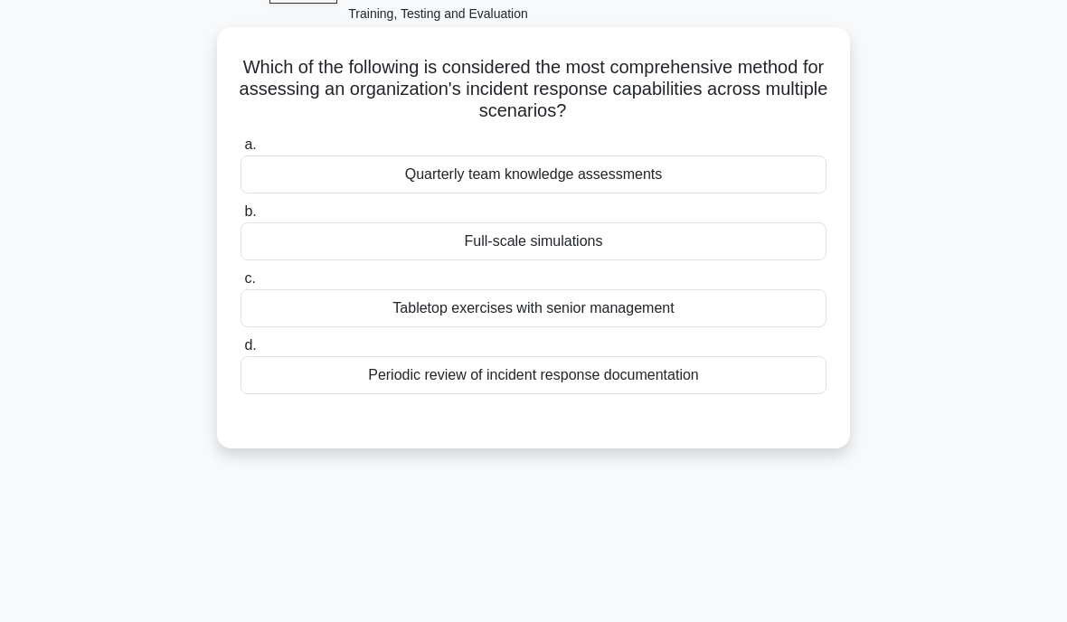
click at [326, 306] on div "Tabletop exercises with senior management" at bounding box center [533, 308] width 586 height 38
click at [240, 285] on input "c. Tabletop exercises with senior management" at bounding box center [240, 279] width 0 height 12
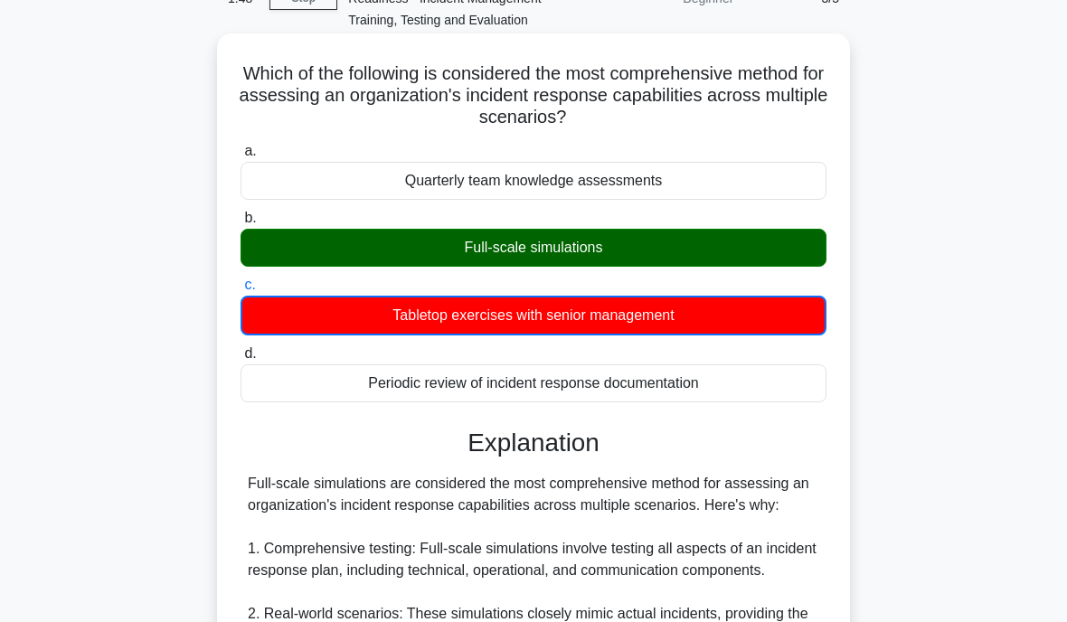
scroll to position [93, 0]
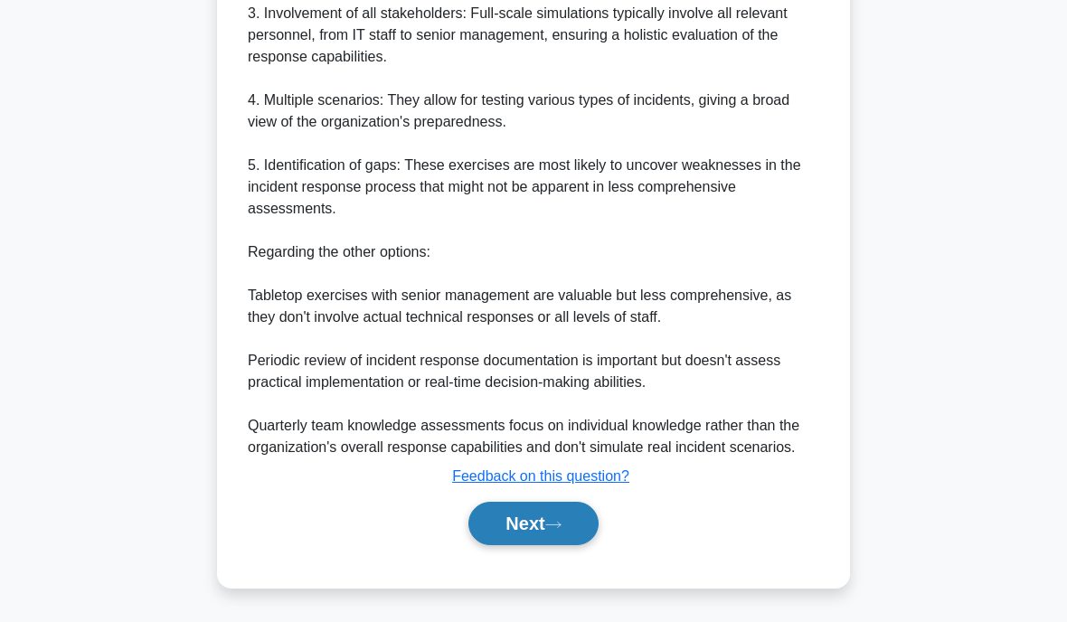
click at [513, 531] on button "Next" at bounding box center [532, 523] width 129 height 43
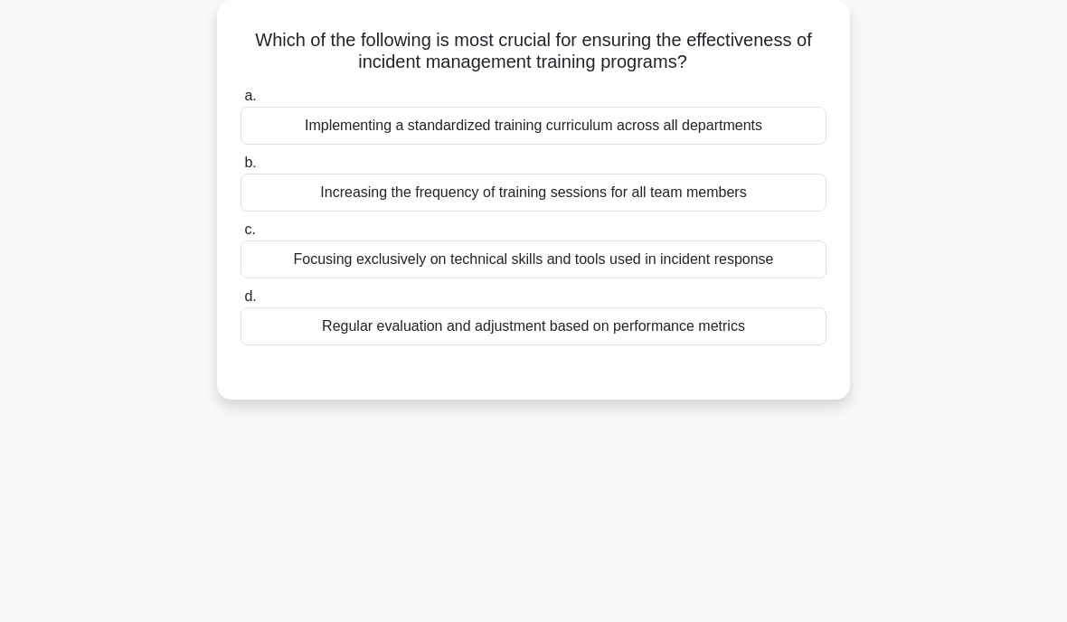
scroll to position [145, 0]
click at [430, 343] on div "Regular evaluation and adjustment based on performance metrics" at bounding box center [533, 326] width 586 height 38
click at [240, 303] on input "d. Regular evaluation and adjustment based on performance metrics" at bounding box center [240, 297] width 0 height 12
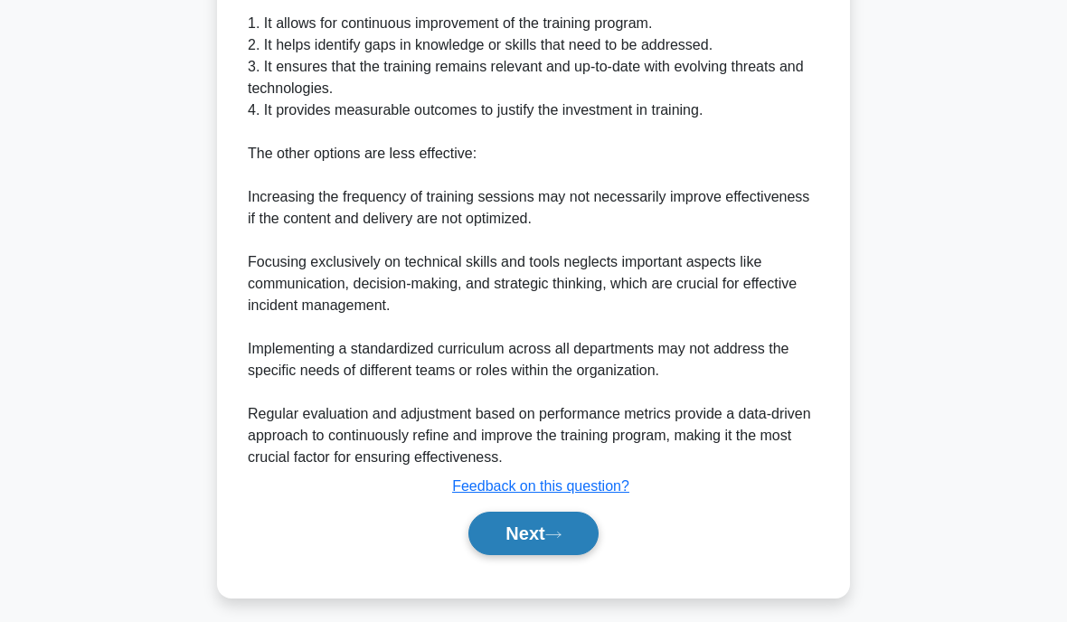
click at [513, 523] on button "Next" at bounding box center [532, 533] width 129 height 43
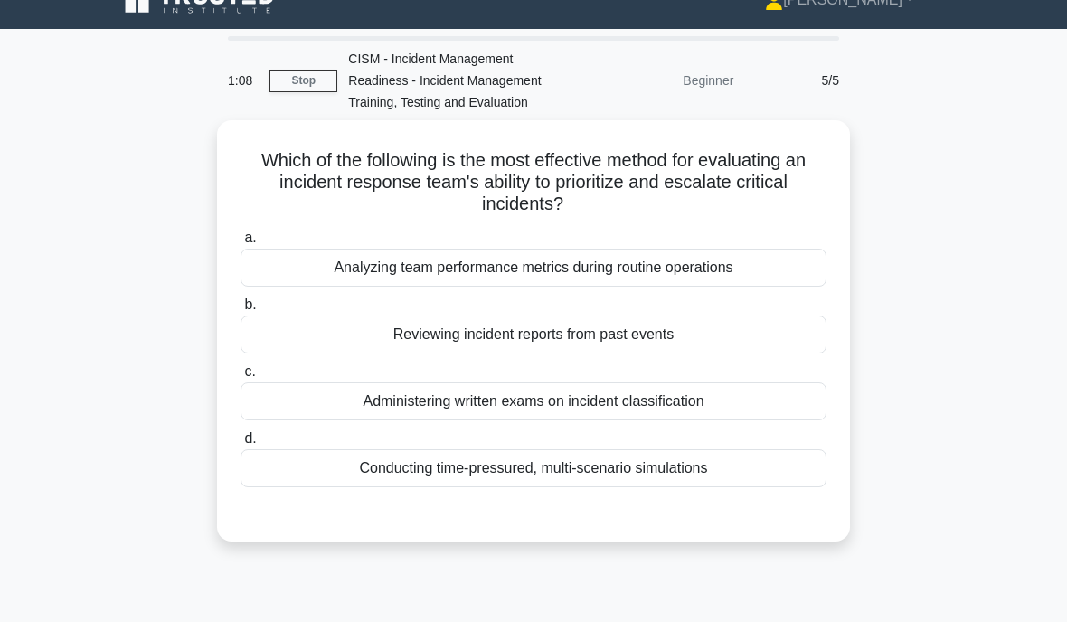
scroll to position [30, 0]
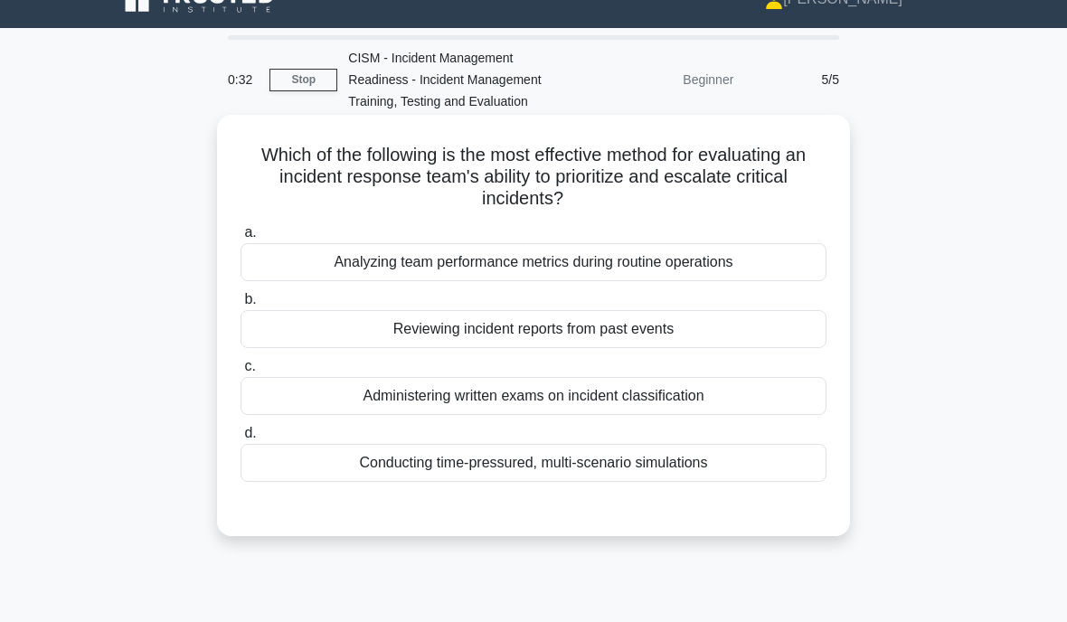
click at [311, 259] on div "Analyzing team performance metrics during routine operations" at bounding box center [533, 262] width 586 height 38
click at [240, 239] on input "a. Analyzing team performance metrics during routine operations" at bounding box center [240, 233] width 0 height 12
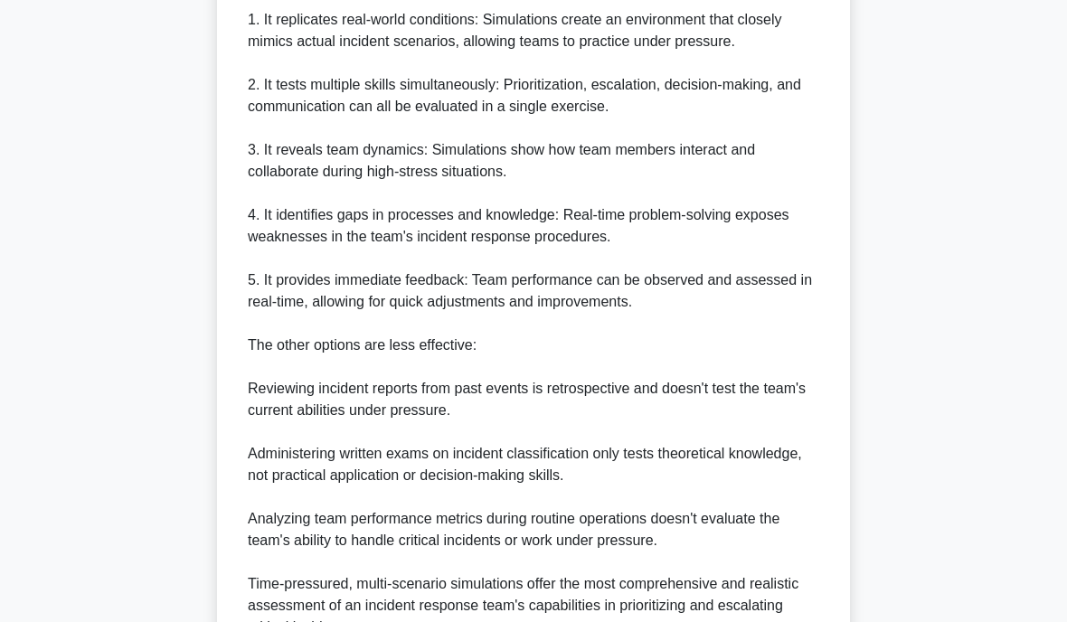
scroll to position [663, 0]
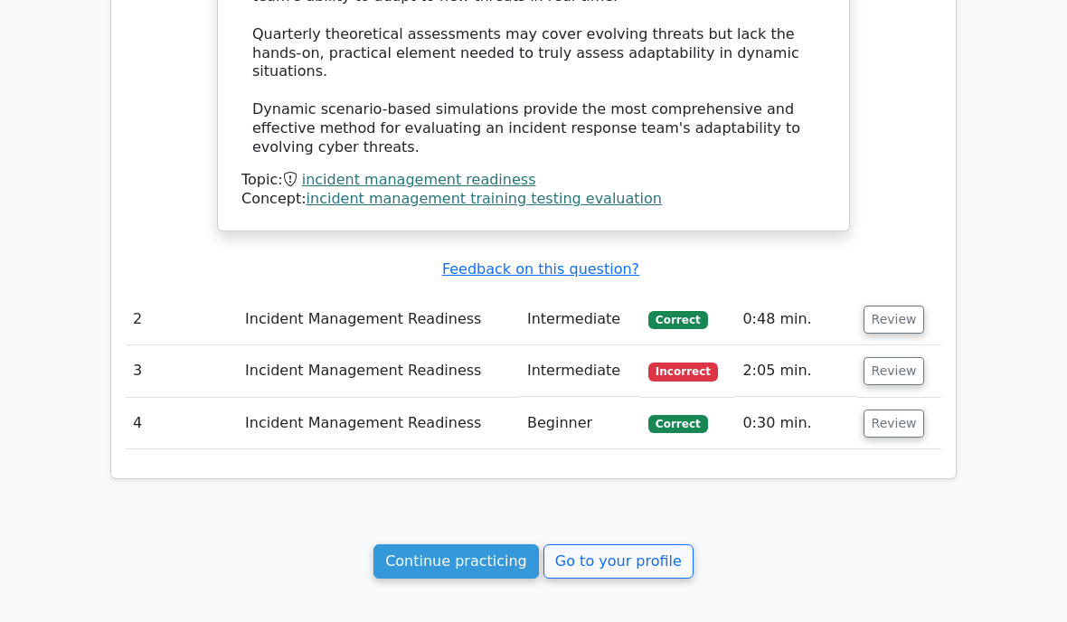
scroll to position [1779, 0]
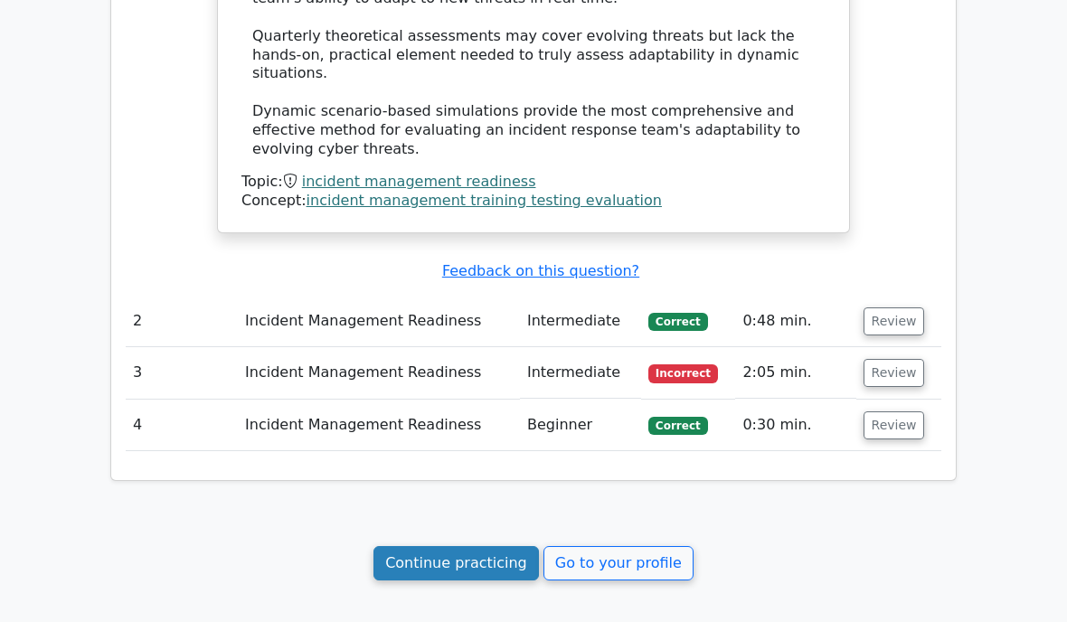
click at [435, 546] on link "Continue practicing" at bounding box center [455, 563] width 165 height 34
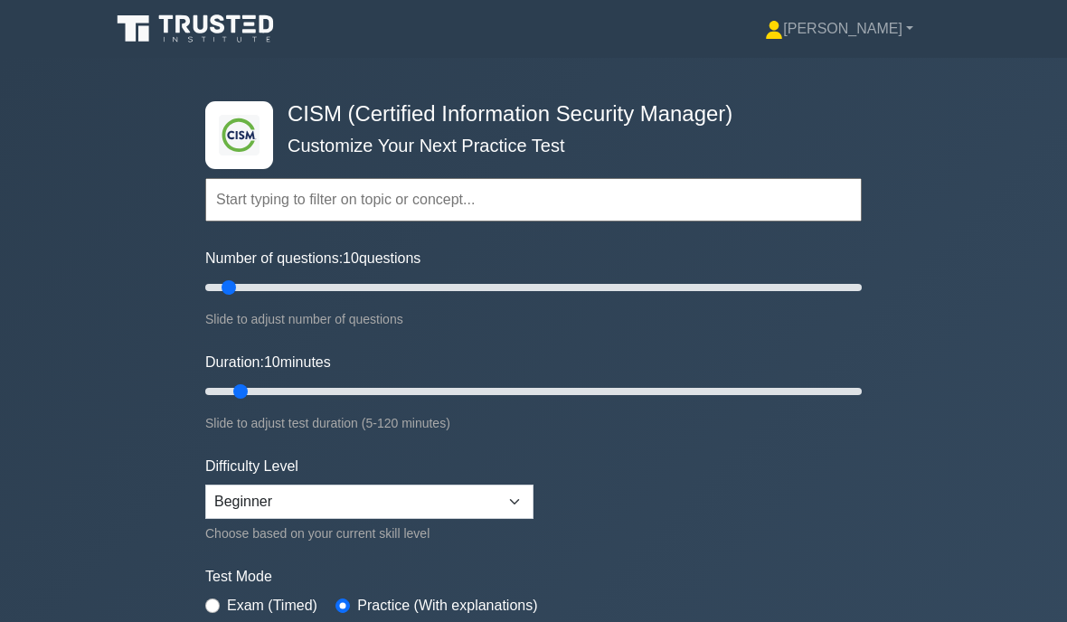
click at [236, 215] on input "text" at bounding box center [533, 199] width 656 height 43
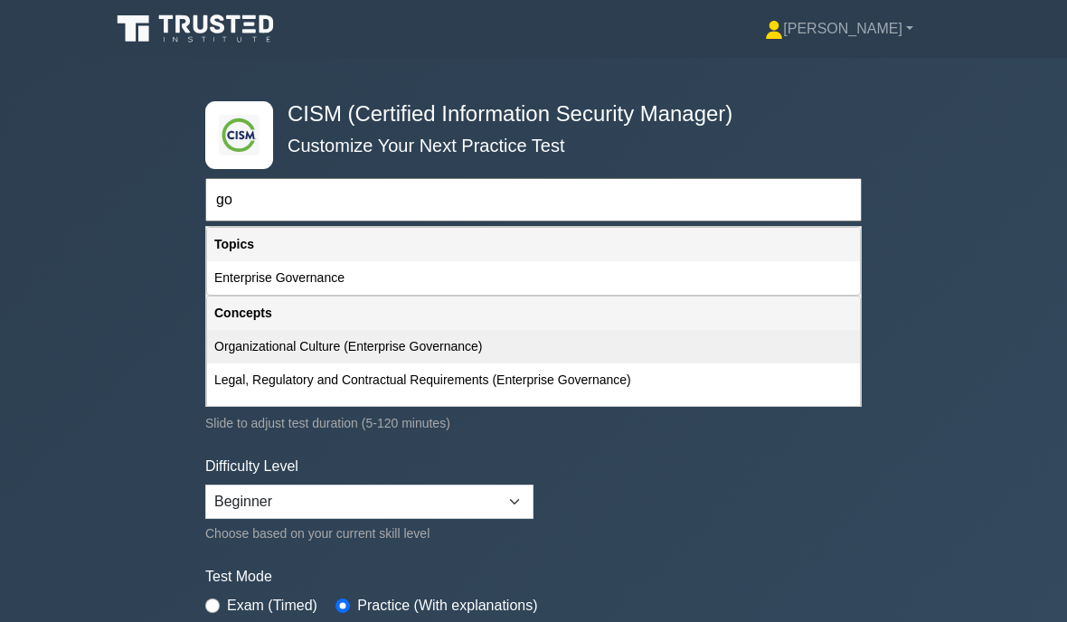
click at [289, 363] on div "Organizational Culture (Enterprise Governance)" at bounding box center [533, 346] width 653 height 33
type input "Organizational Culture (Enterprise Governance)"
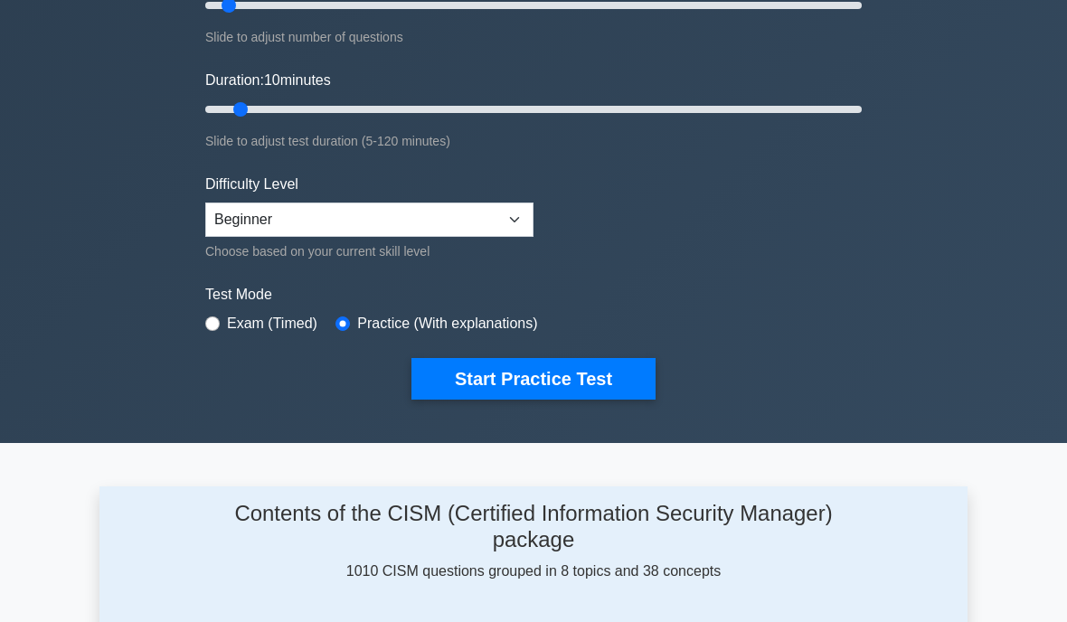
scroll to position [284, 0]
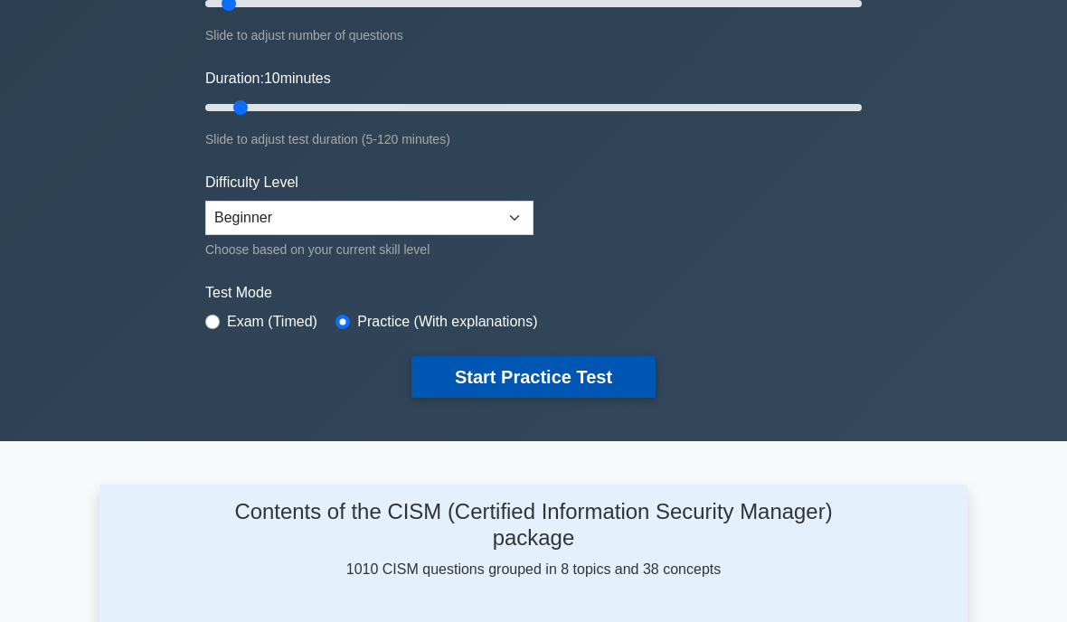
click at [507, 397] on button "Start Practice Test" at bounding box center [533, 377] width 244 height 42
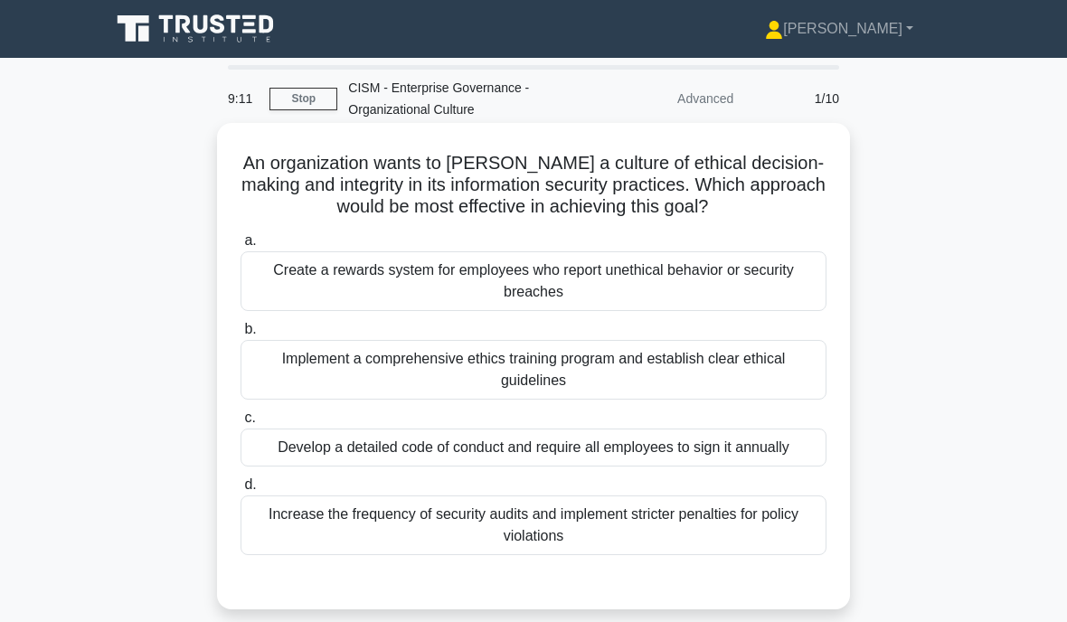
click at [408, 281] on div "Create a rewards system for employees who report unethical behavior or security…" at bounding box center [533, 281] width 586 height 60
click at [240, 247] on input "a. Create a rewards system for employees who report unethical behavior or secur…" at bounding box center [240, 241] width 0 height 12
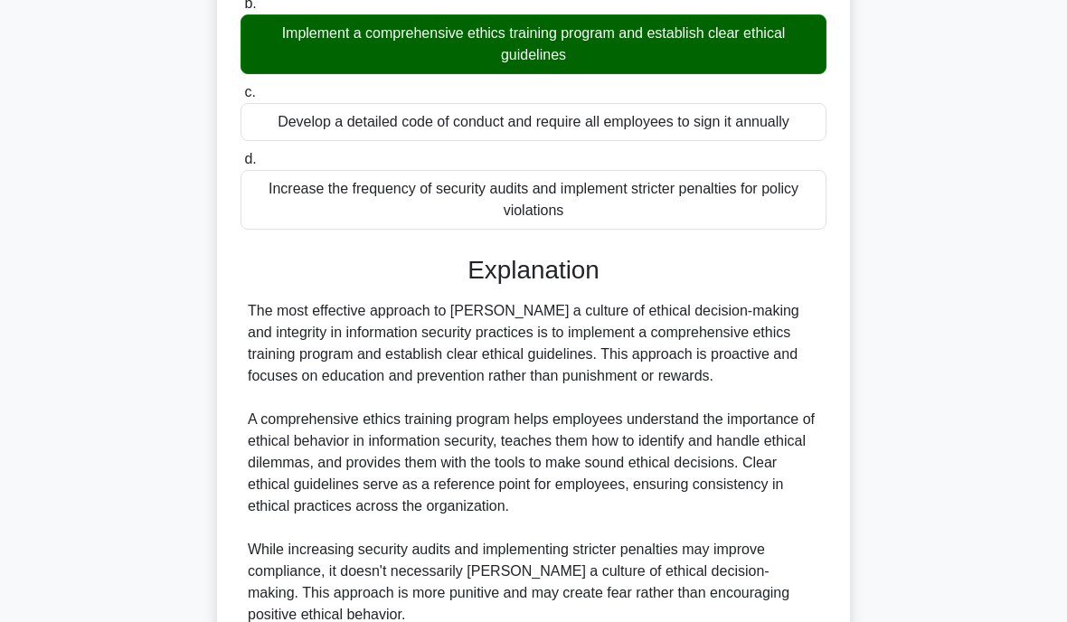
scroll to position [334, 0]
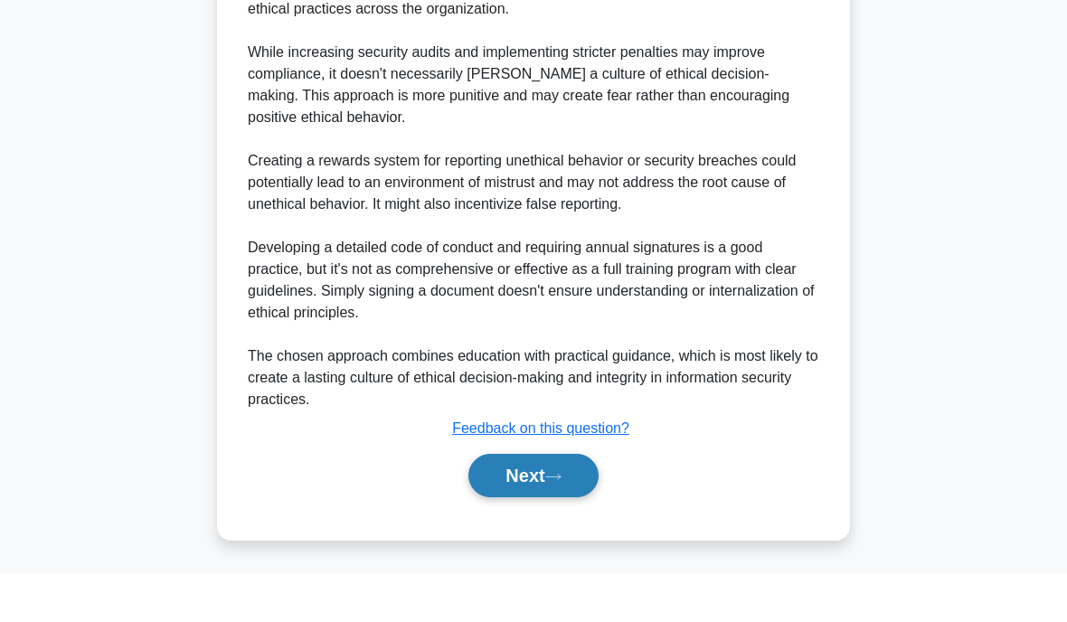
click at [503, 502] on button "Next" at bounding box center [532, 523] width 129 height 43
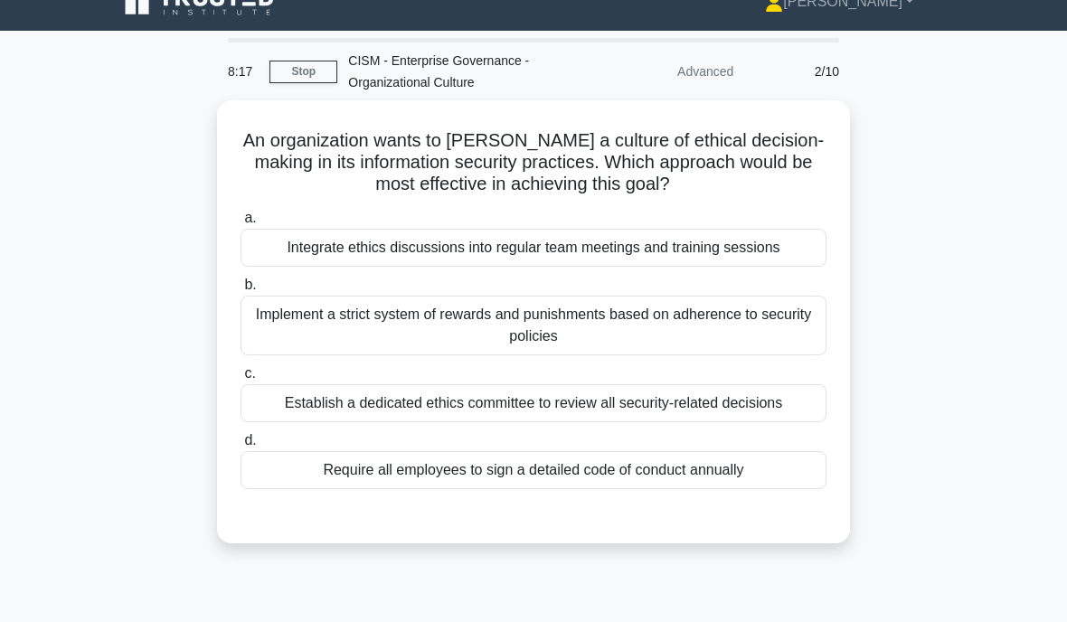
scroll to position [25, 0]
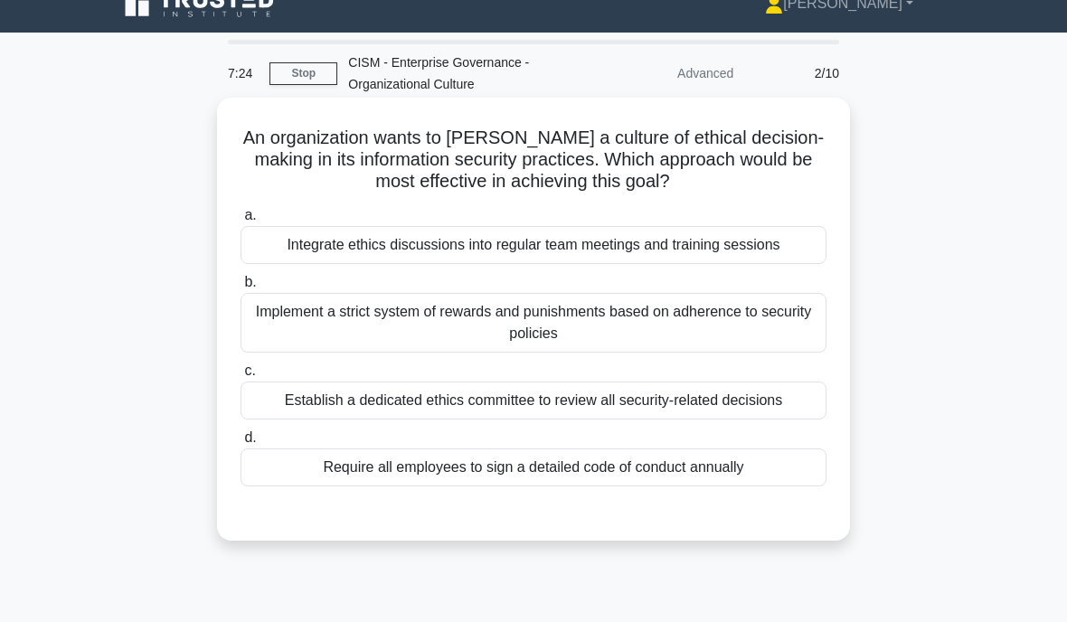
click at [300, 258] on div "Integrate ethics discussions into regular team meetings and training sessions" at bounding box center [533, 245] width 586 height 38
click at [240, 221] on input "a. Integrate ethics discussions into regular team meetings and training sessions" at bounding box center [240, 216] width 0 height 12
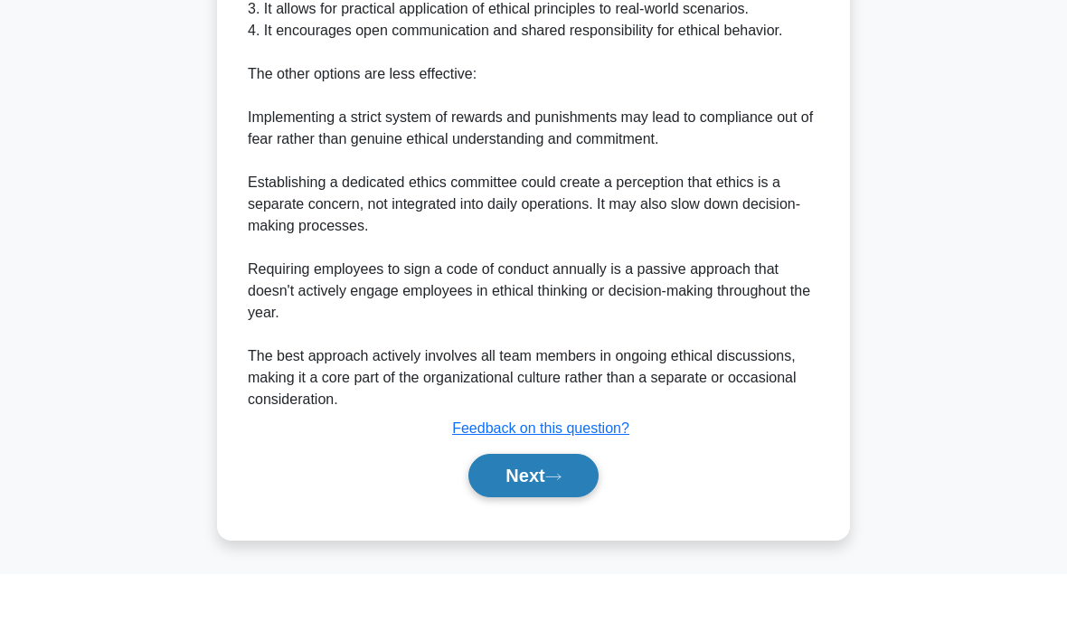
click at [513, 502] on button "Next" at bounding box center [532, 523] width 129 height 43
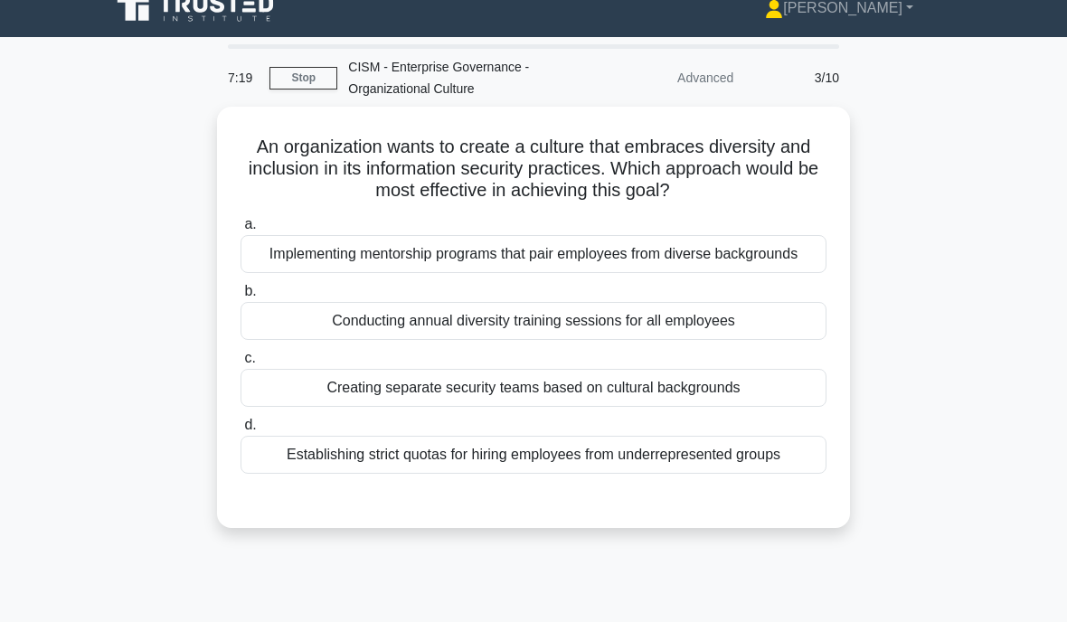
scroll to position [0, 0]
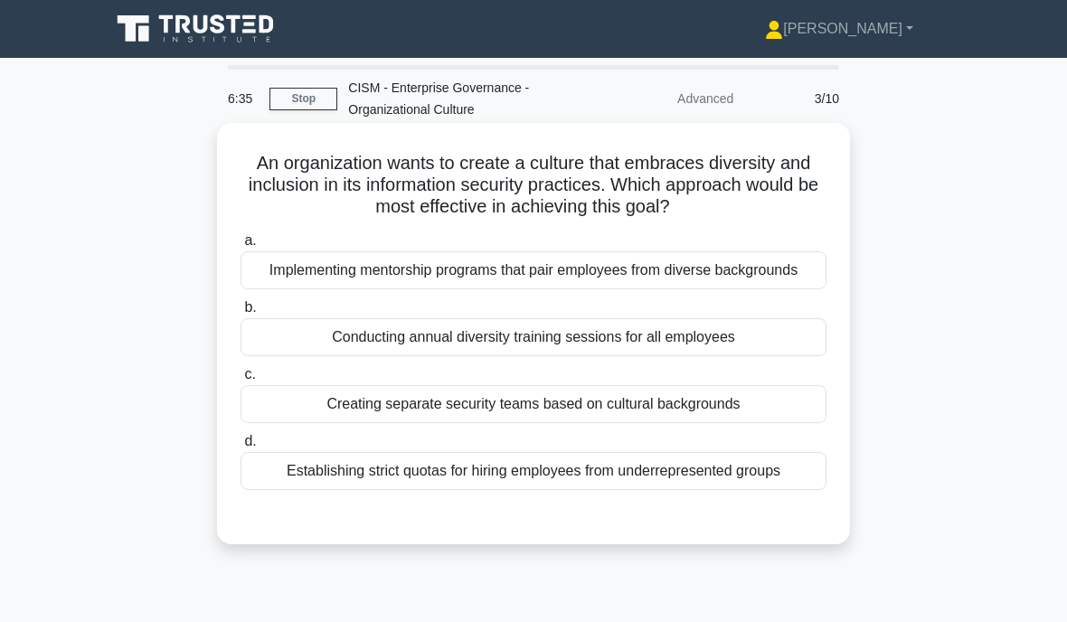
click at [402, 289] on div "Implementing mentorship programs that pair employees from diverse backgrounds" at bounding box center [533, 270] width 586 height 38
click at [240, 247] on input "a. Implementing mentorship programs that pair employees from diverse backgrounds" at bounding box center [240, 241] width 0 height 12
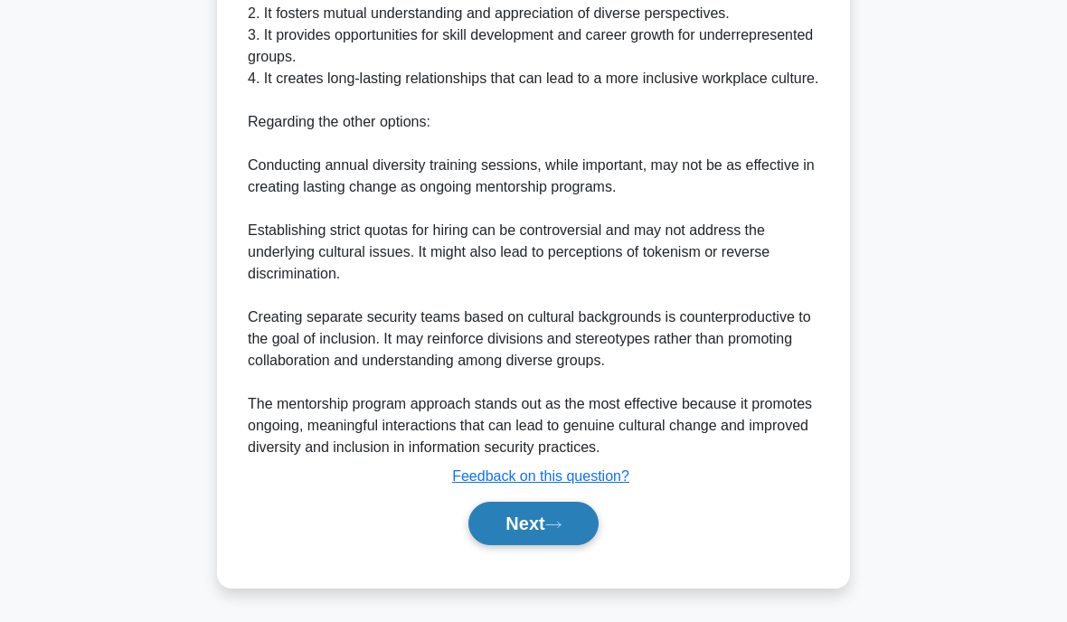
click at [513, 502] on button "Next" at bounding box center [532, 523] width 129 height 43
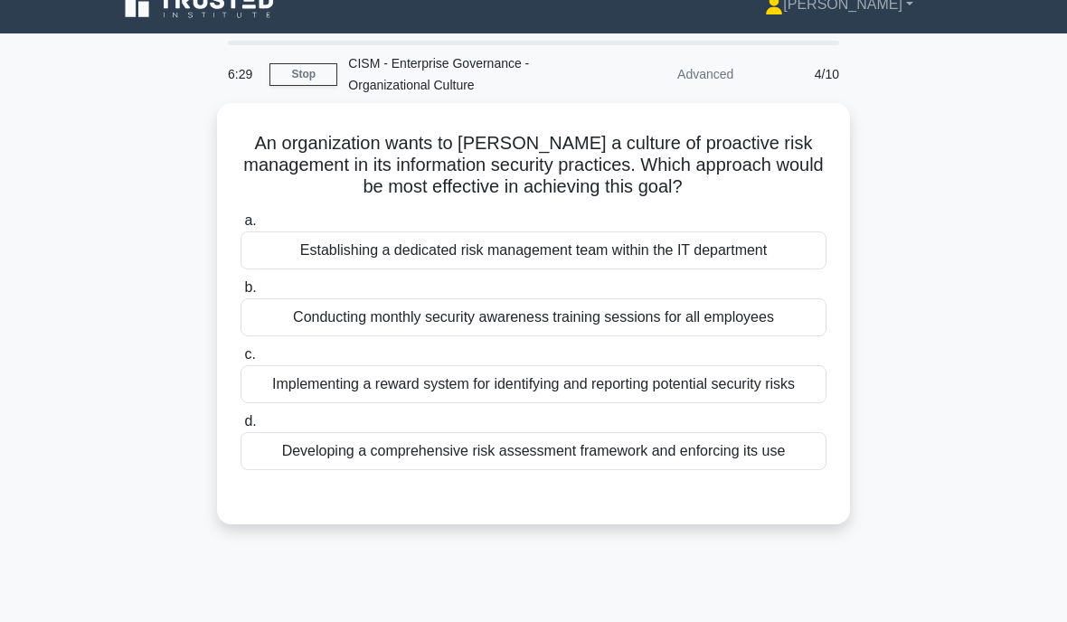
scroll to position [18, 0]
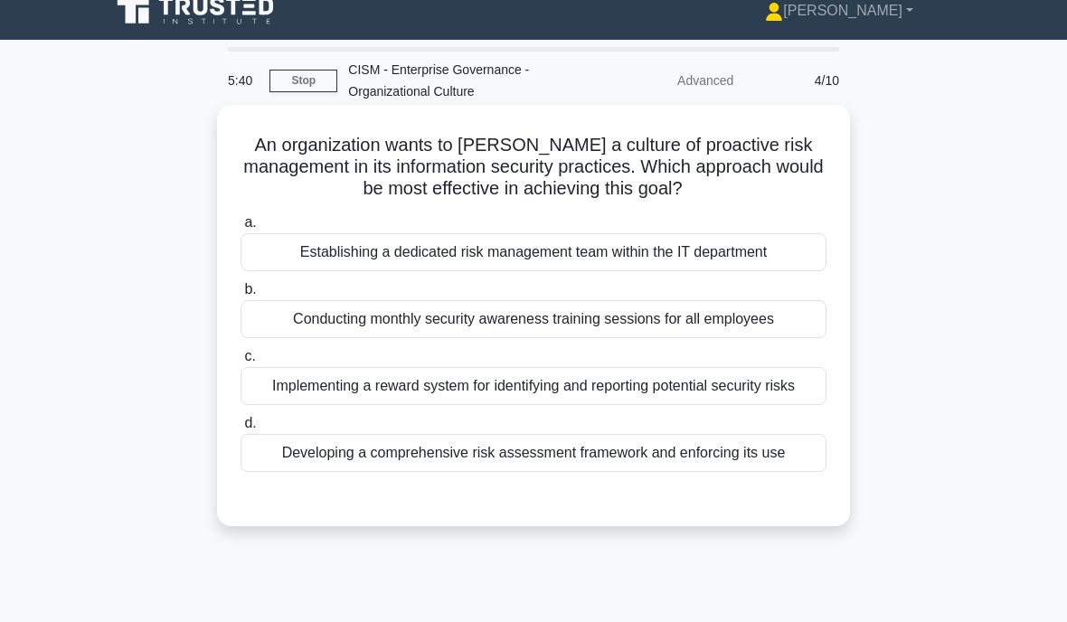
click at [552, 402] on div "Implementing a reward system for identifying and reporting potential security r…" at bounding box center [533, 386] width 586 height 38
click at [240, 362] on input "c. Implementing a reward system for identifying and reporting potential securit…" at bounding box center [240, 357] width 0 height 12
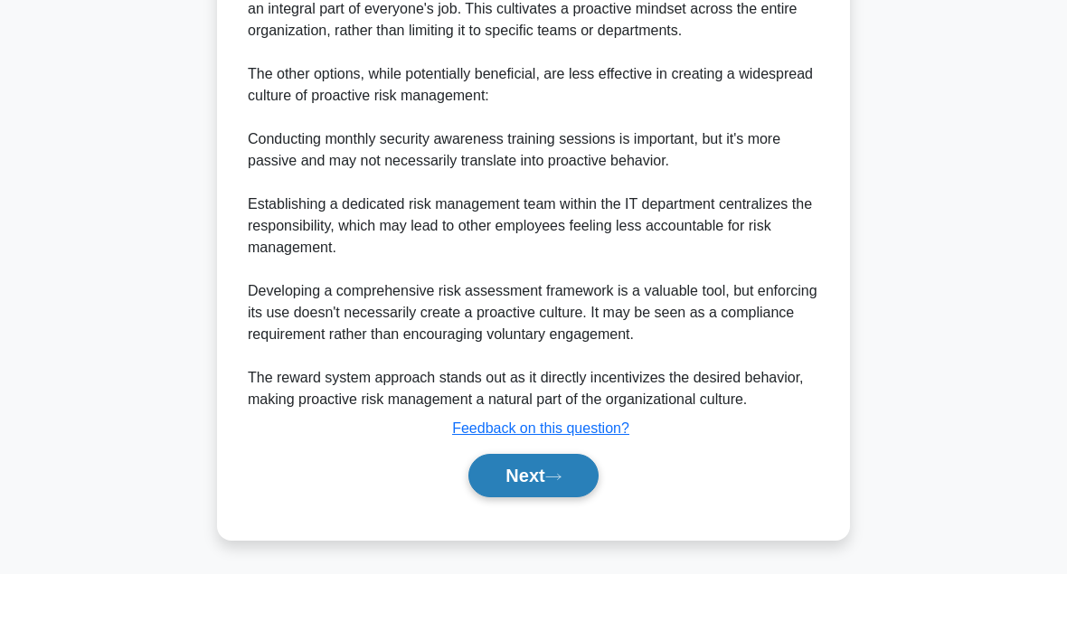
click at [505, 502] on button "Next" at bounding box center [532, 523] width 129 height 43
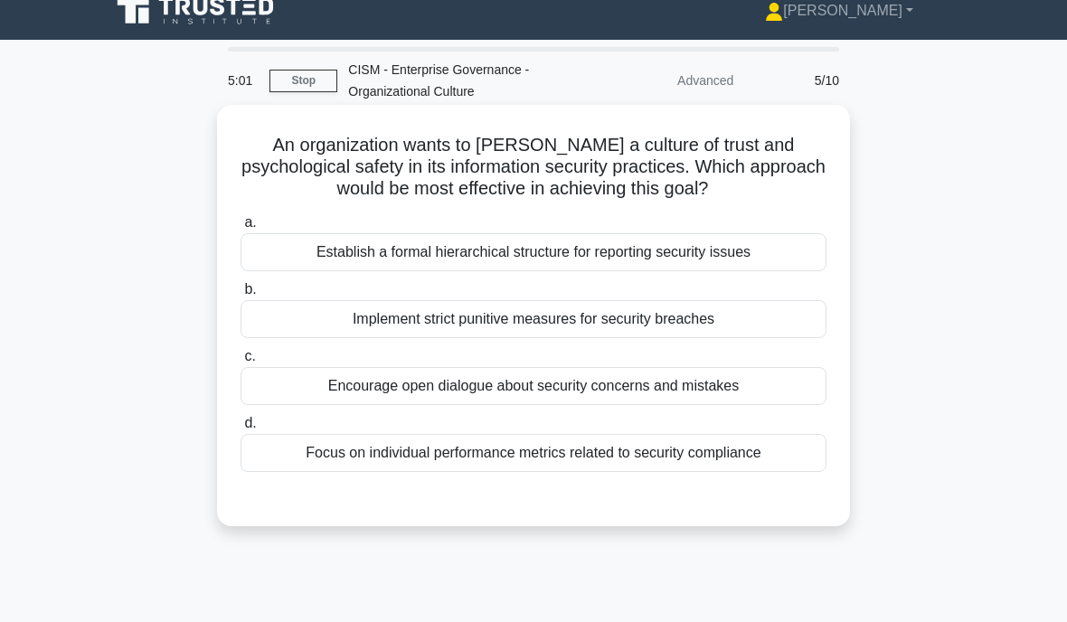
click at [674, 381] on div "Encourage open dialogue about security concerns and mistakes" at bounding box center [533, 386] width 586 height 38
click at [240, 362] on input "c. Encourage open dialogue about security concerns and mistakes" at bounding box center [240, 357] width 0 height 12
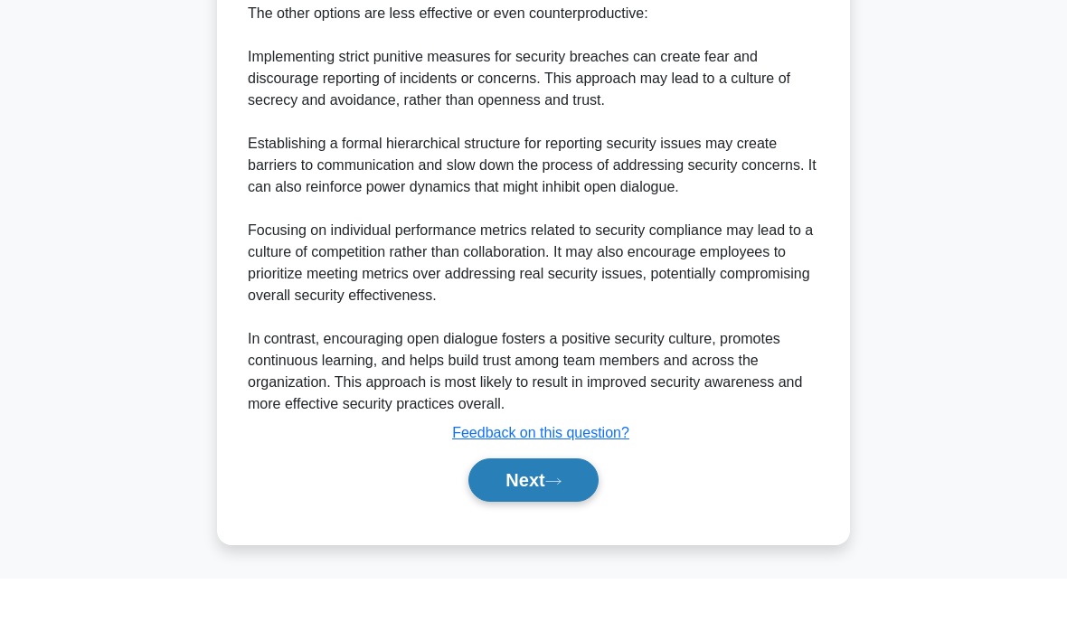
click at [550, 502] on button "Next" at bounding box center [532, 523] width 129 height 43
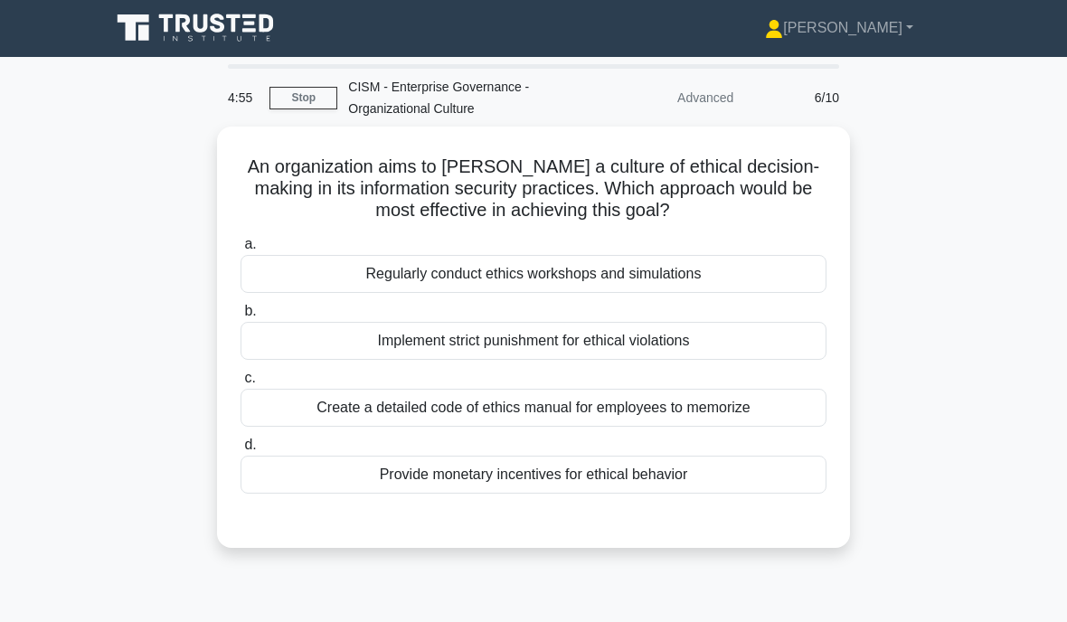
scroll to position [9, 0]
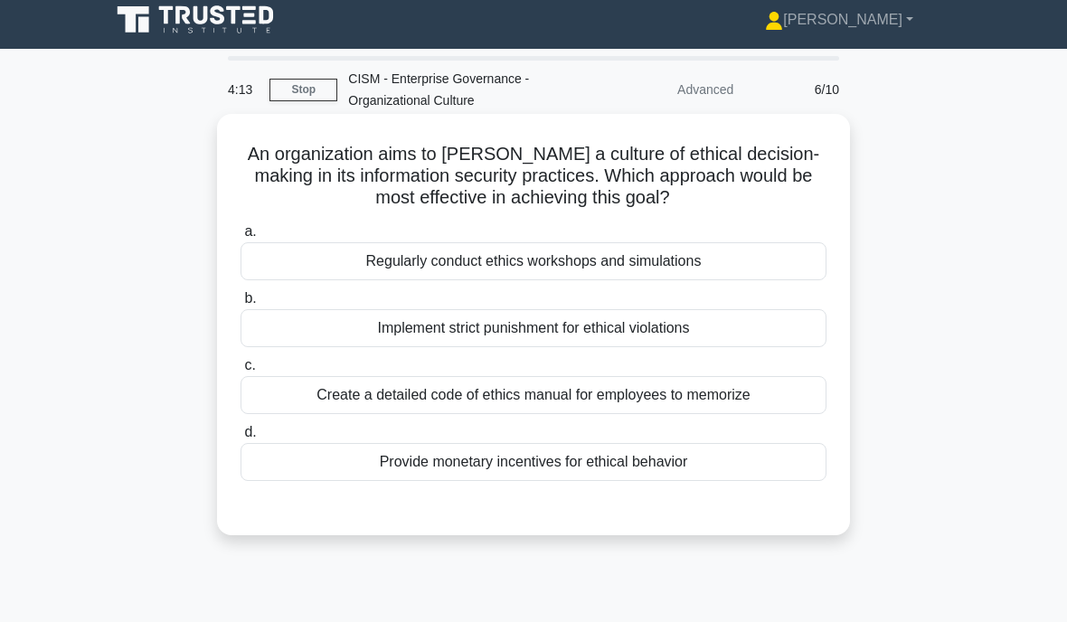
click at [658, 258] on div "Regularly conduct ethics workshops and simulations" at bounding box center [533, 261] width 586 height 38
click at [240, 238] on input "a. Regularly conduct ethics workshops and simulations" at bounding box center [240, 232] width 0 height 12
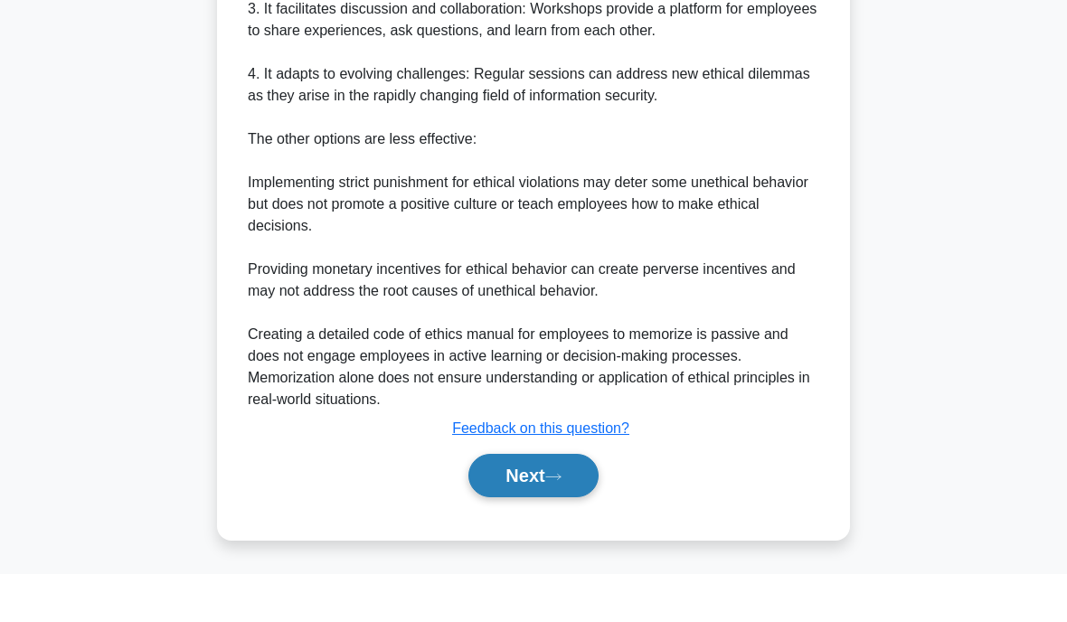
click at [560, 502] on button "Next" at bounding box center [532, 523] width 129 height 43
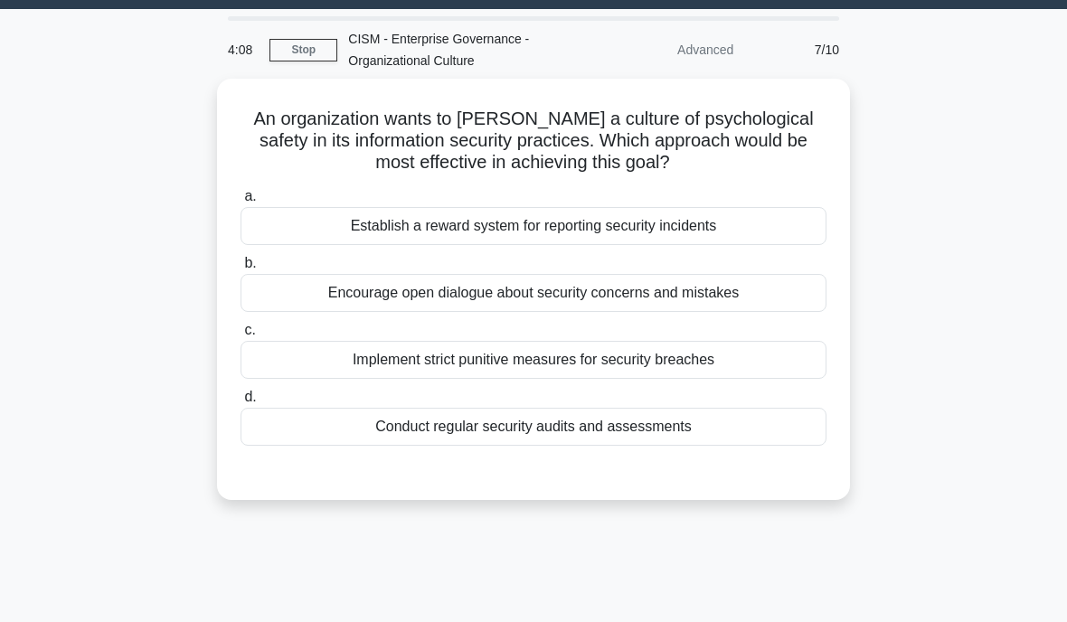
scroll to position [14, 0]
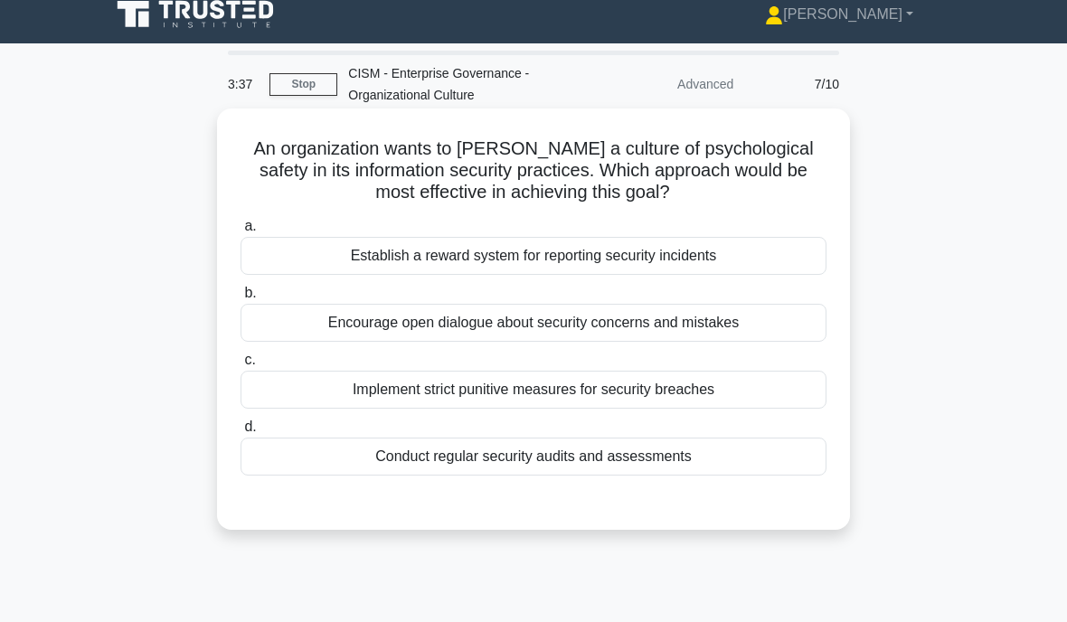
click at [342, 316] on div "Encourage open dialogue about security concerns and mistakes" at bounding box center [533, 323] width 586 height 38
click at [240, 299] on input "b. Encourage open dialogue about security concerns and mistakes" at bounding box center [240, 293] width 0 height 12
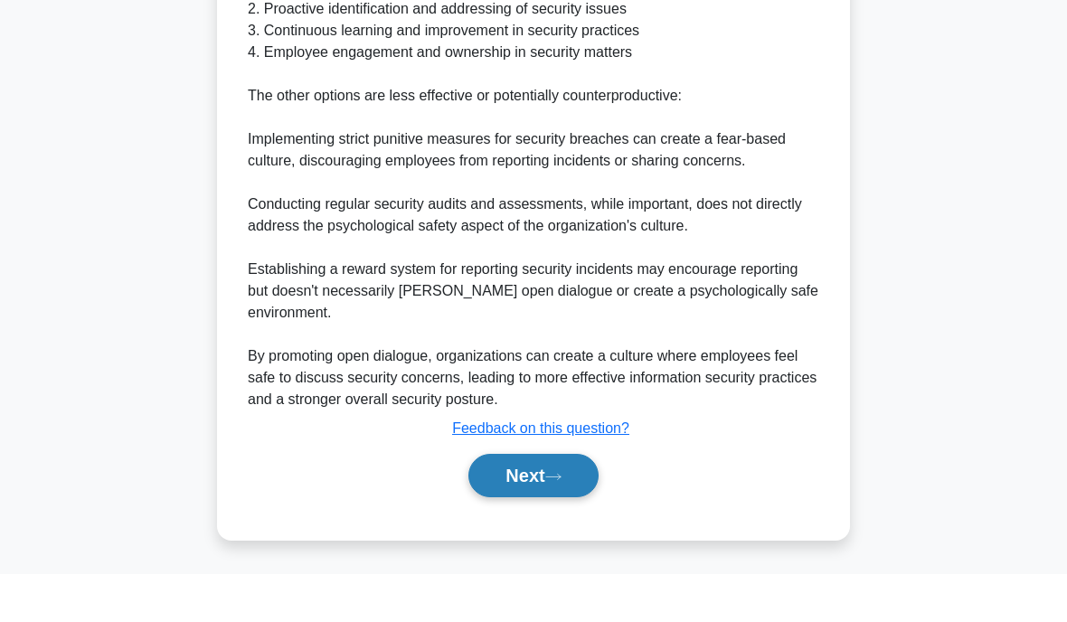
click at [512, 502] on button "Next" at bounding box center [532, 523] width 129 height 43
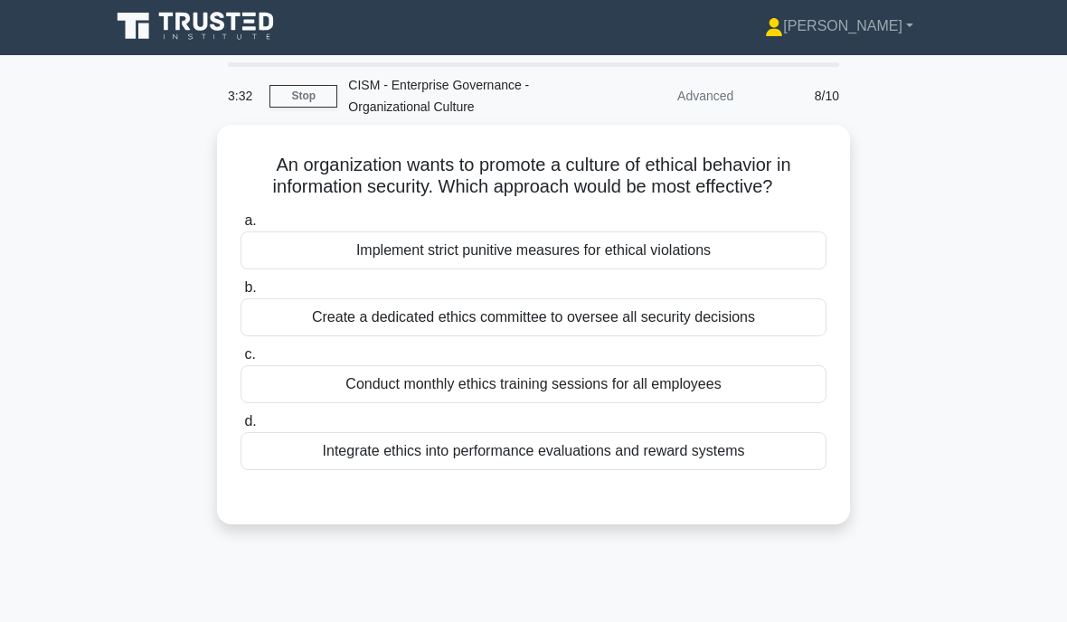
scroll to position [0, 0]
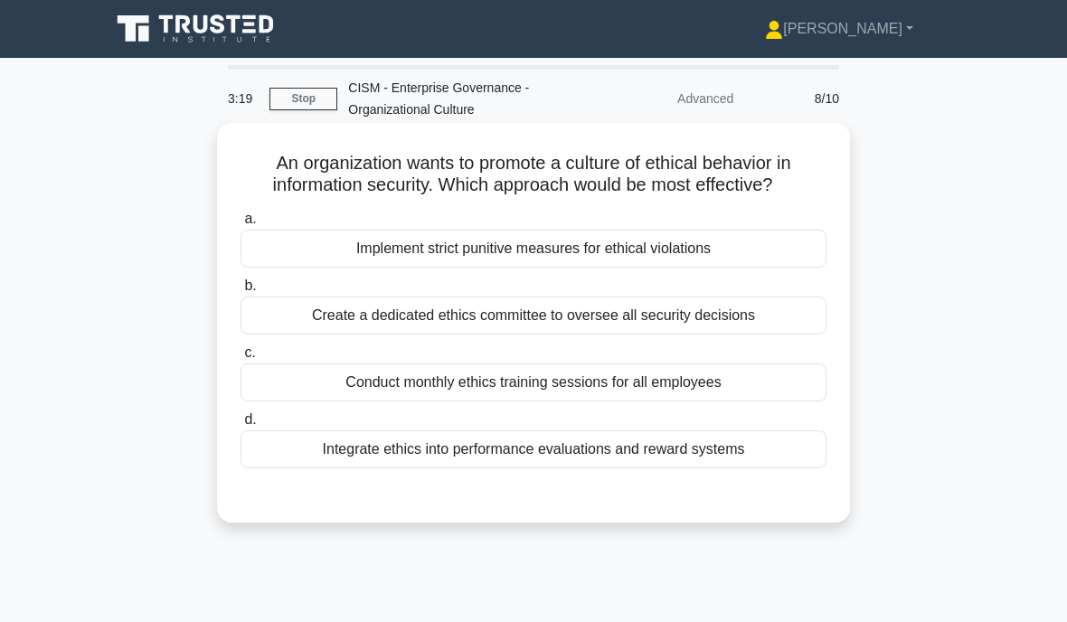
click at [348, 458] on div "Integrate ethics into performance evaluations and reward systems" at bounding box center [533, 449] width 586 height 38
click at [240, 426] on input "d. Integrate ethics into performance evaluations and reward systems" at bounding box center [240, 420] width 0 height 12
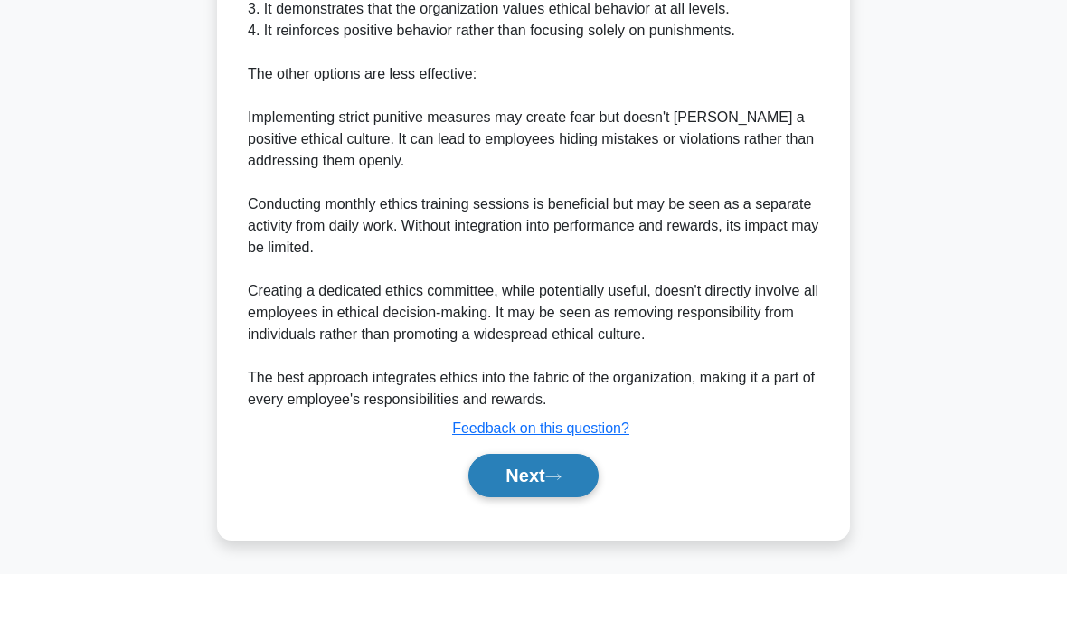
click at [517, 502] on button "Next" at bounding box center [532, 523] width 129 height 43
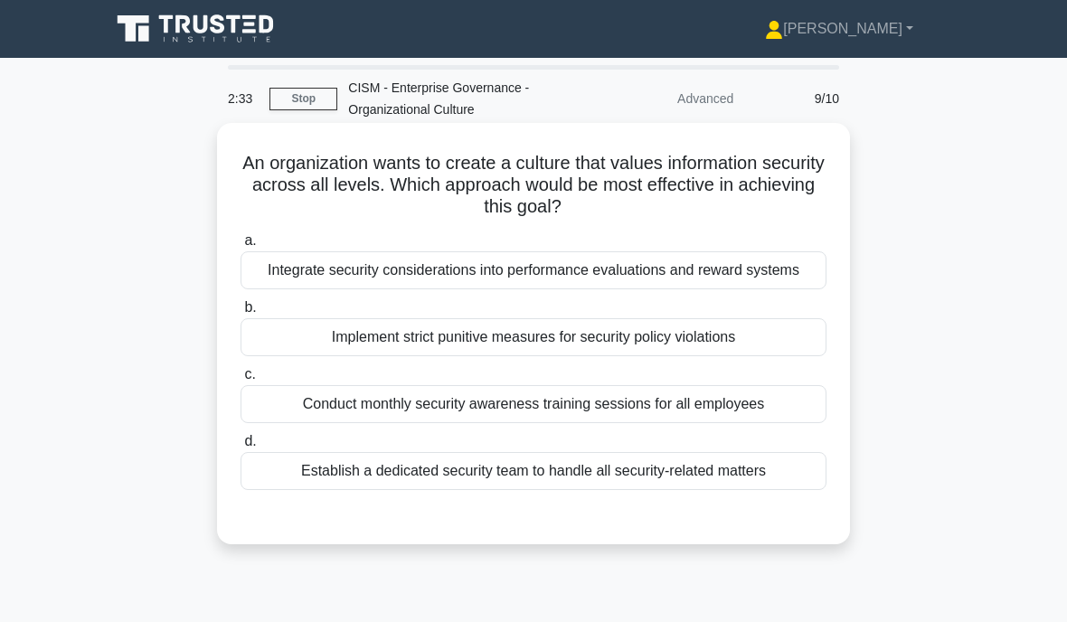
click at [452, 289] on div "Integrate security considerations into performance evaluations and reward syste…" at bounding box center [533, 270] width 586 height 38
click at [240, 247] on input "a. Integrate security considerations into performance evaluations and reward sy…" at bounding box center [240, 241] width 0 height 12
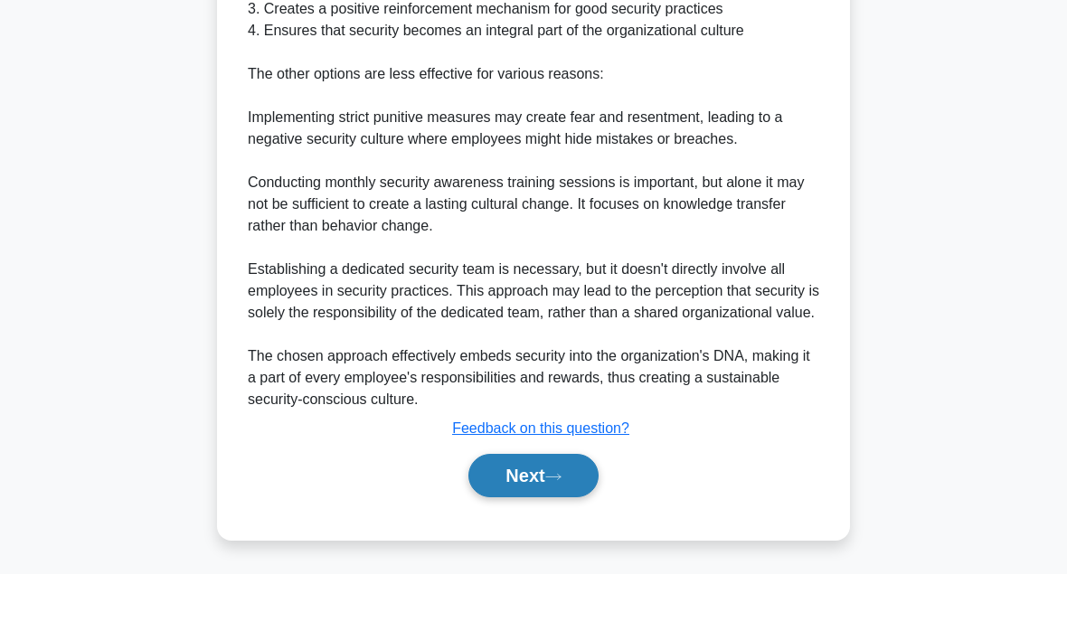
click at [529, 502] on button "Next" at bounding box center [532, 523] width 129 height 43
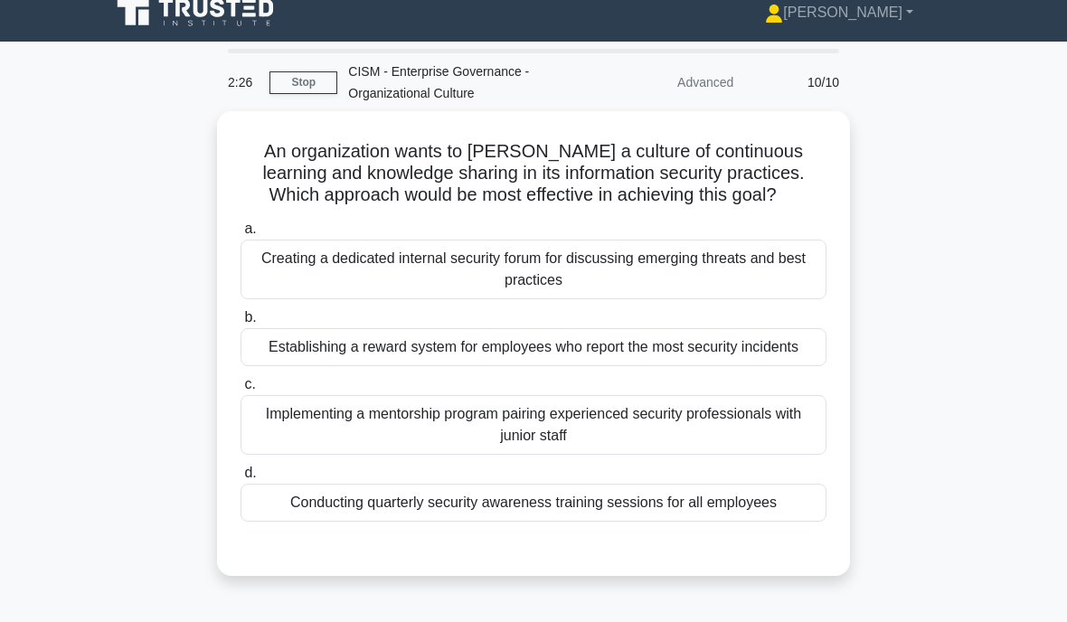
scroll to position [14, 0]
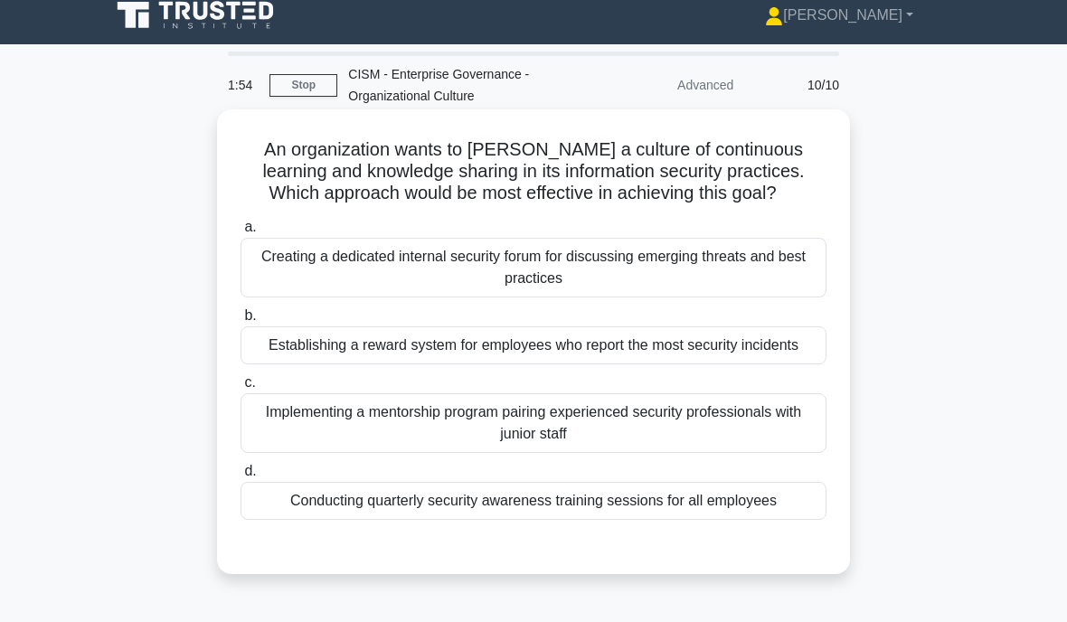
click at [394, 273] on div "Creating a dedicated internal security forum for discussing emerging threats an…" at bounding box center [533, 268] width 586 height 60
click at [240, 233] on input "a. Creating a dedicated internal security forum for discussing emerging threats…" at bounding box center [240, 227] width 0 height 12
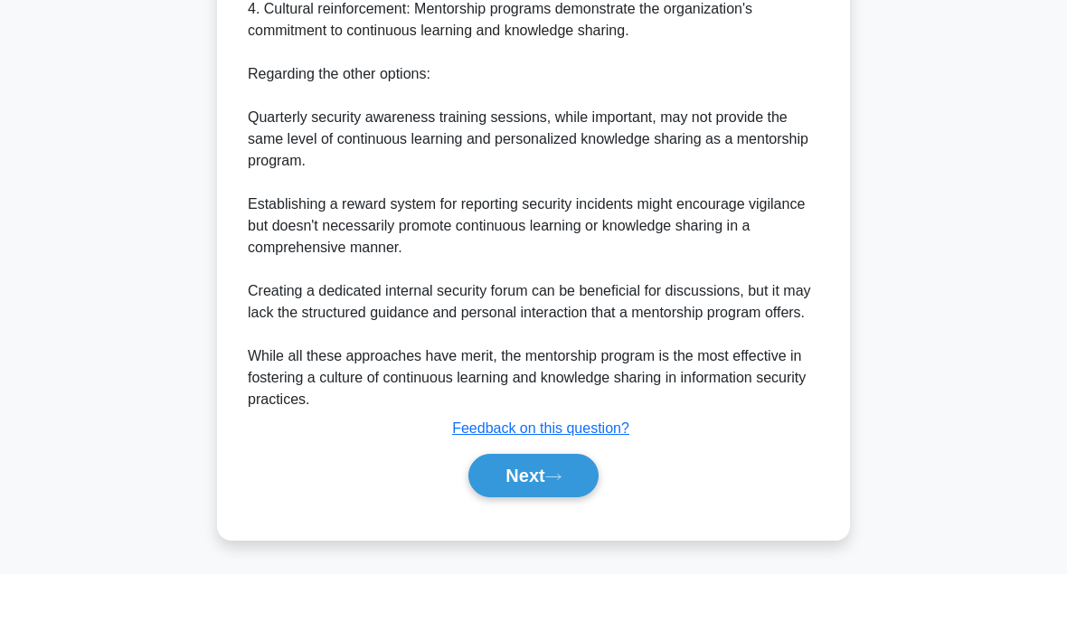
scroll to position [928, 0]
click at [506, 502] on button "Next" at bounding box center [532, 523] width 129 height 43
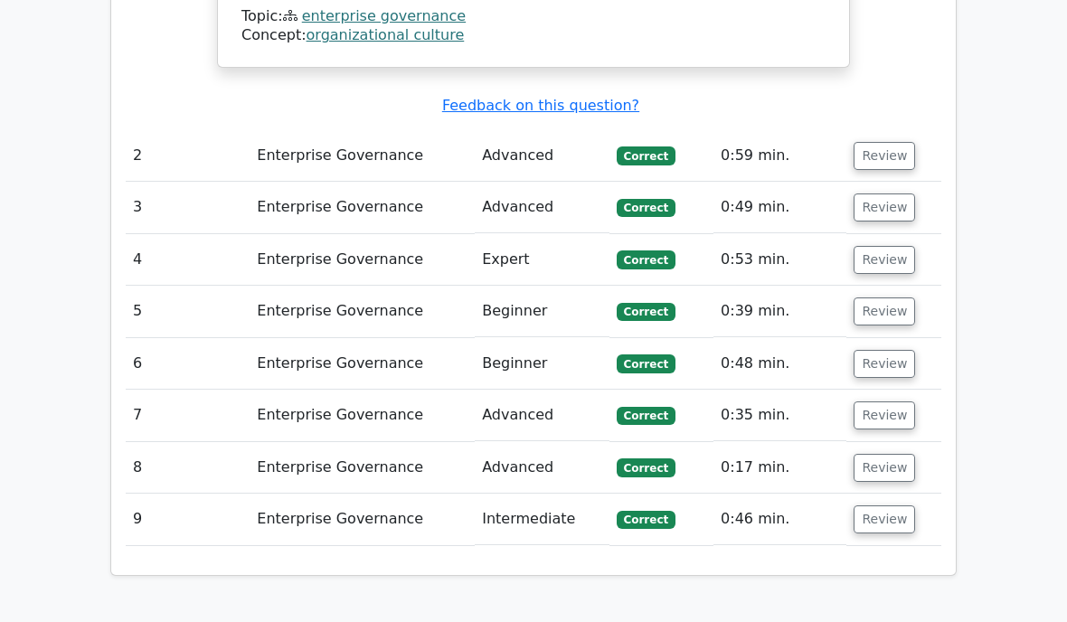
scroll to position [2081, 0]
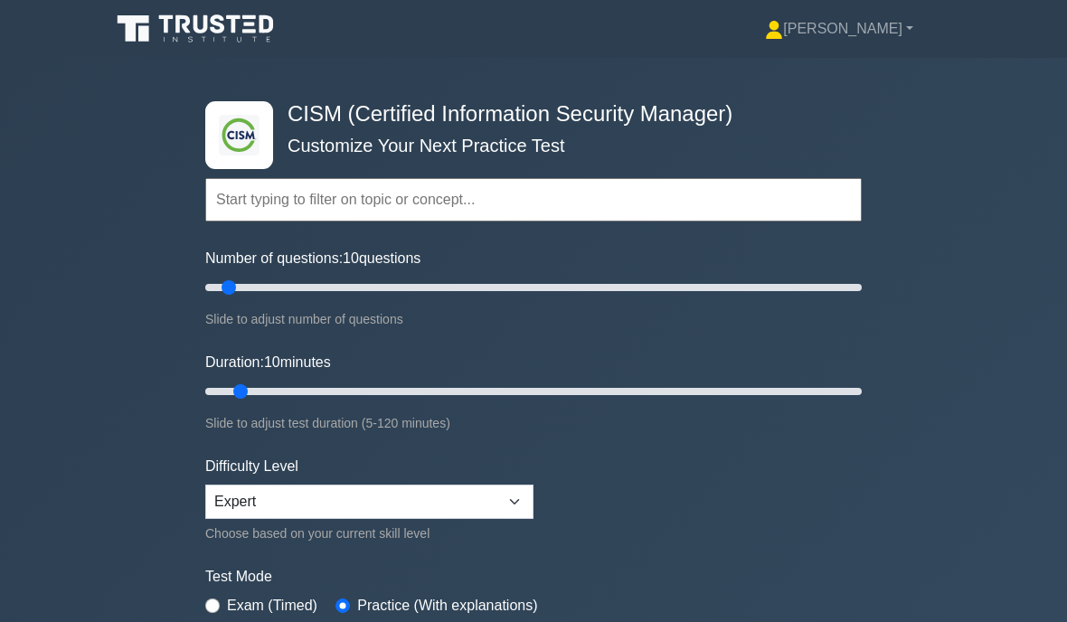
click at [238, 221] on input "text" at bounding box center [533, 199] width 656 height 43
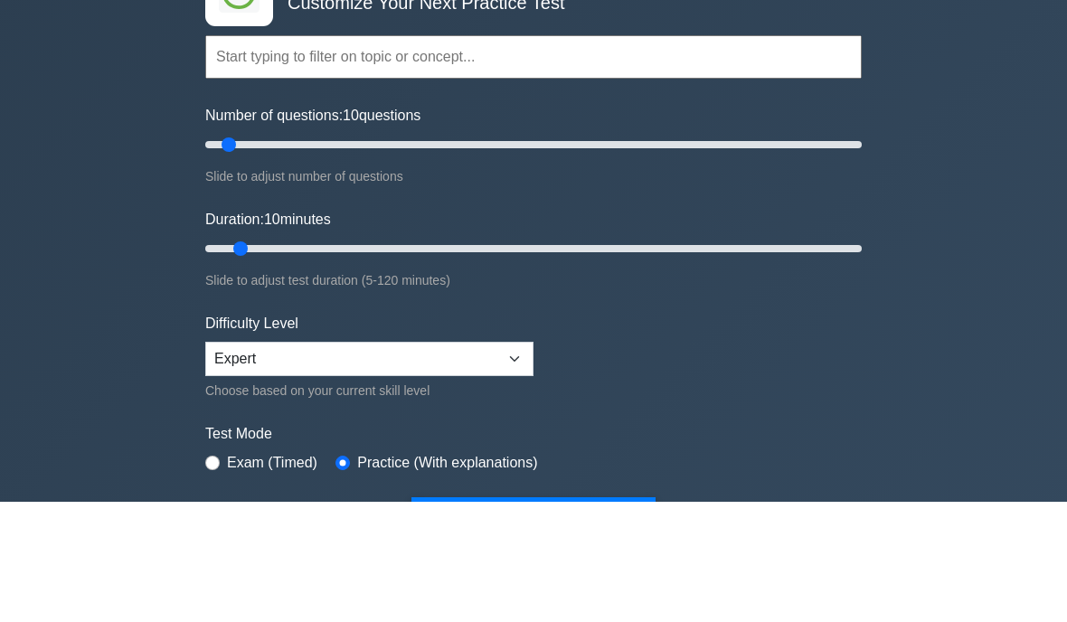
scroll to position [24, 0]
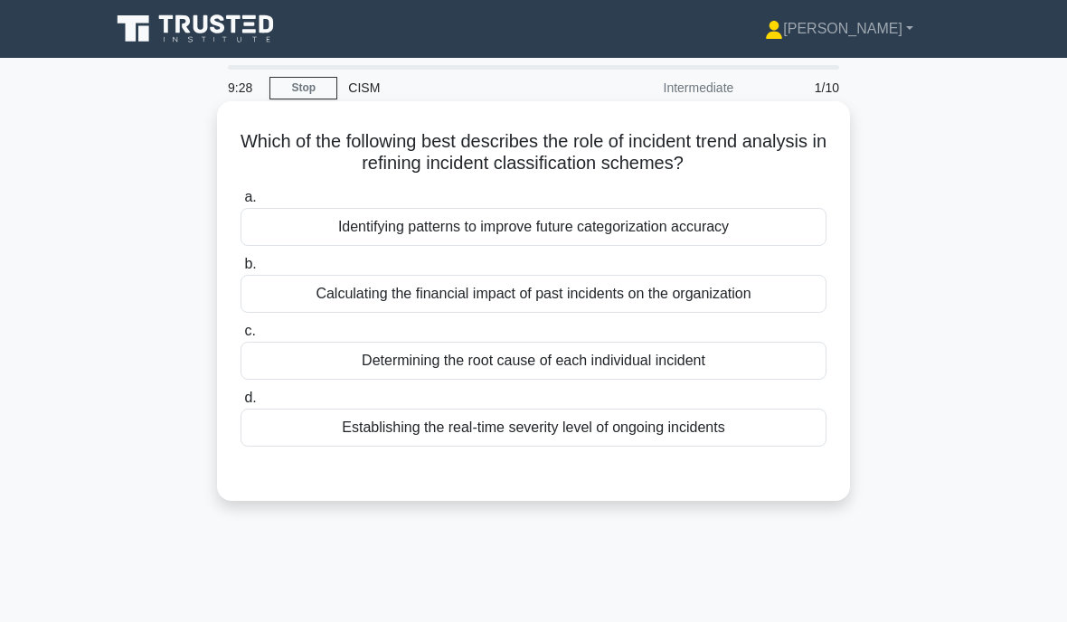
click at [424, 221] on div "Identifying patterns to improve future categorization accuracy" at bounding box center [533, 227] width 586 height 38
click at [240, 203] on input "a. Identifying patterns to improve future categorization accuracy" at bounding box center [240, 198] width 0 height 12
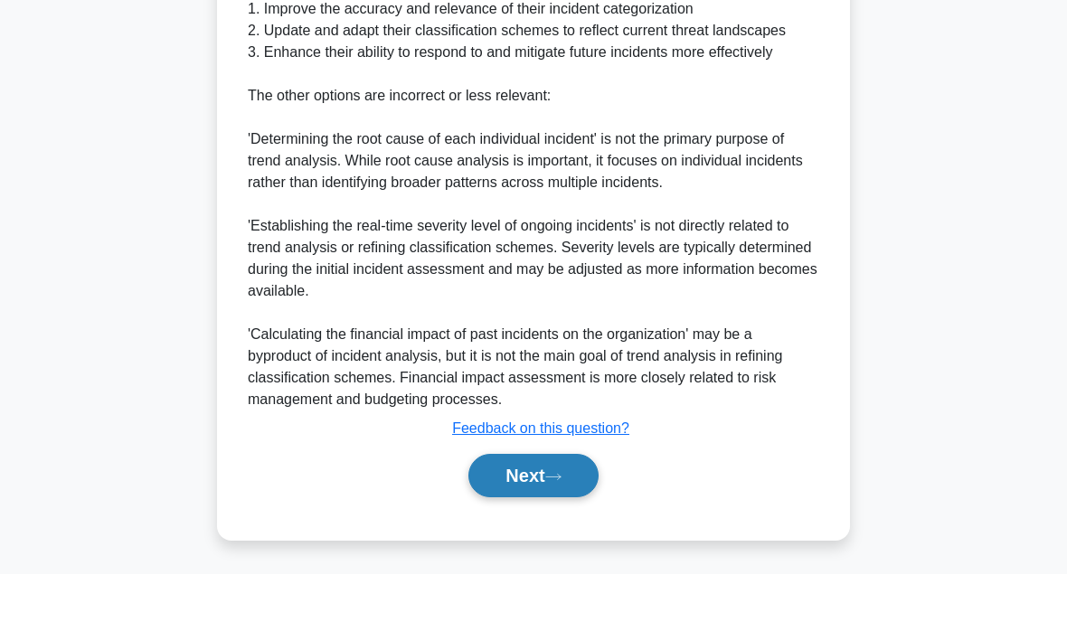
click at [509, 502] on button "Next" at bounding box center [532, 523] width 129 height 43
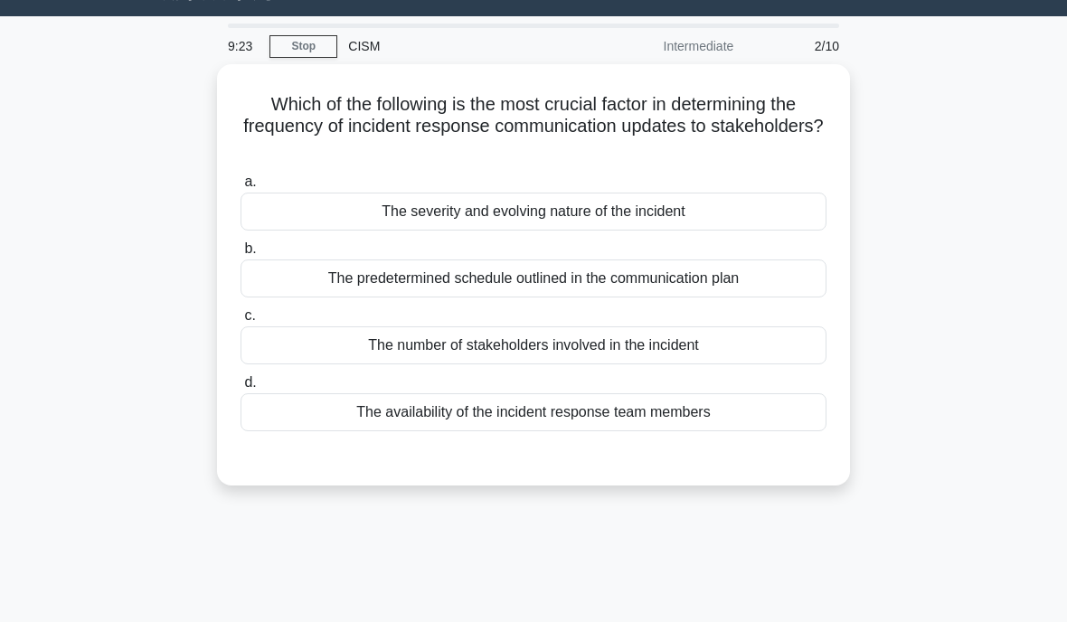
scroll to position [42, 0]
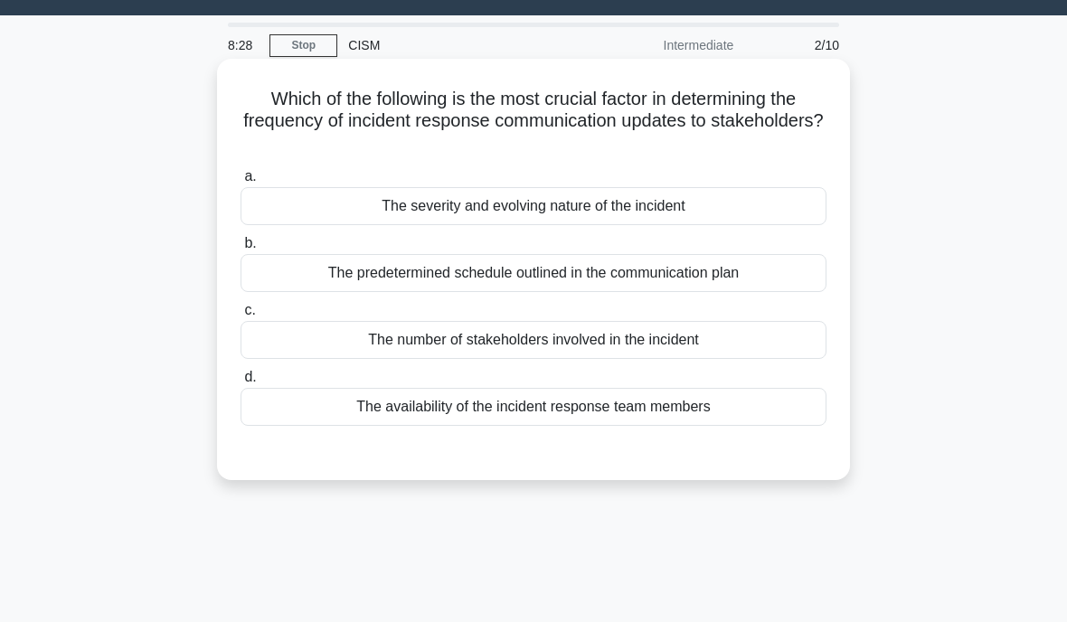
click at [408, 213] on div "The severity and evolving nature of the incident" at bounding box center [533, 206] width 586 height 38
click at [240, 183] on input "a. The severity and evolving nature of the incident" at bounding box center [240, 177] width 0 height 12
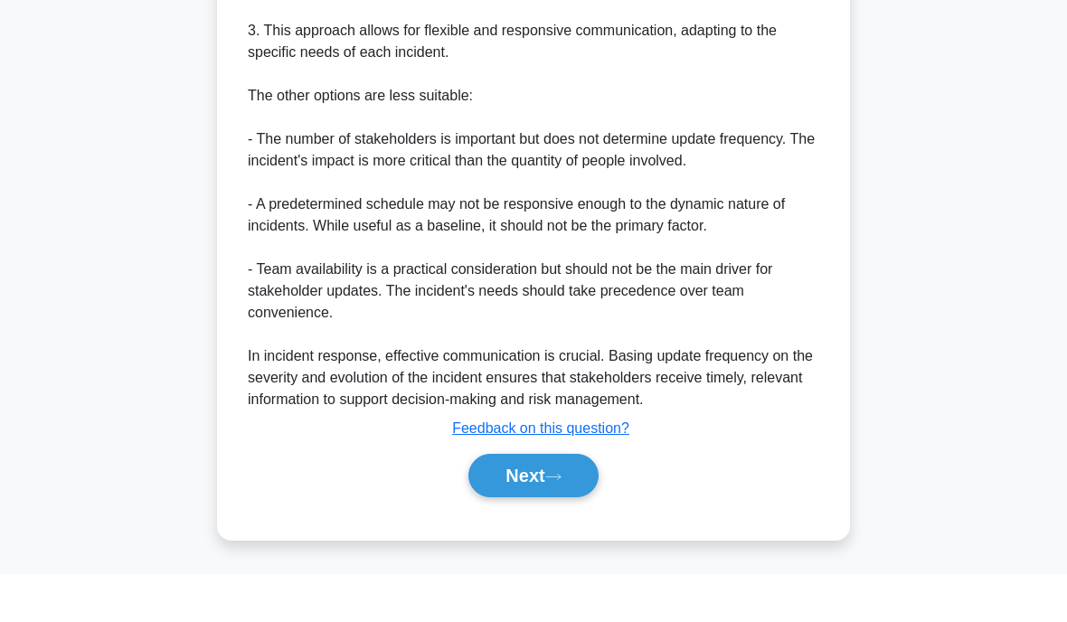
click at [520, 502] on button "Next" at bounding box center [532, 523] width 129 height 43
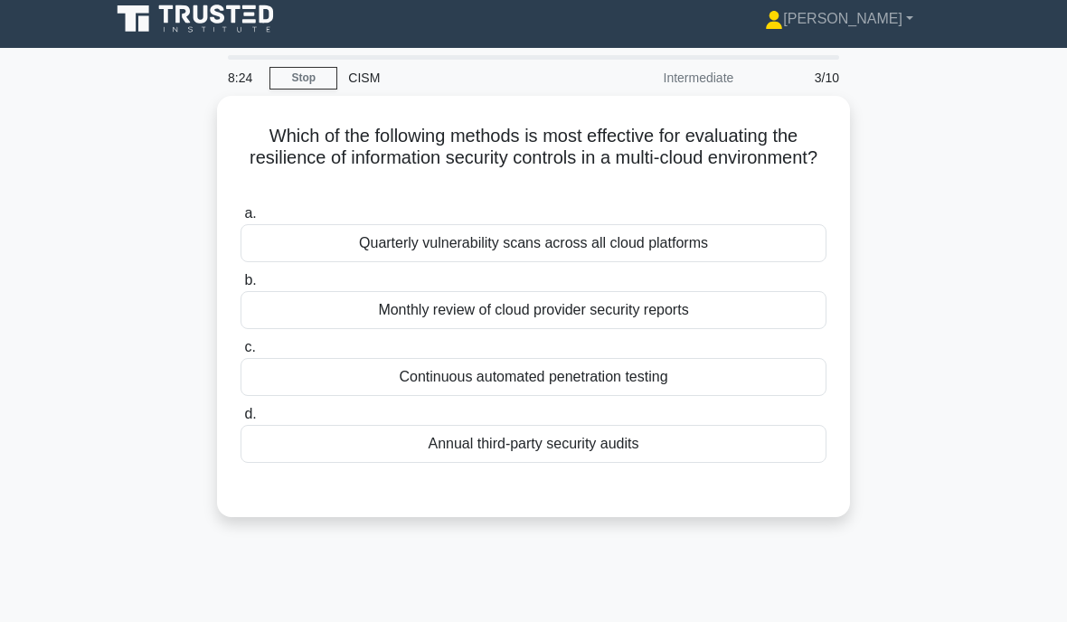
scroll to position [0, 0]
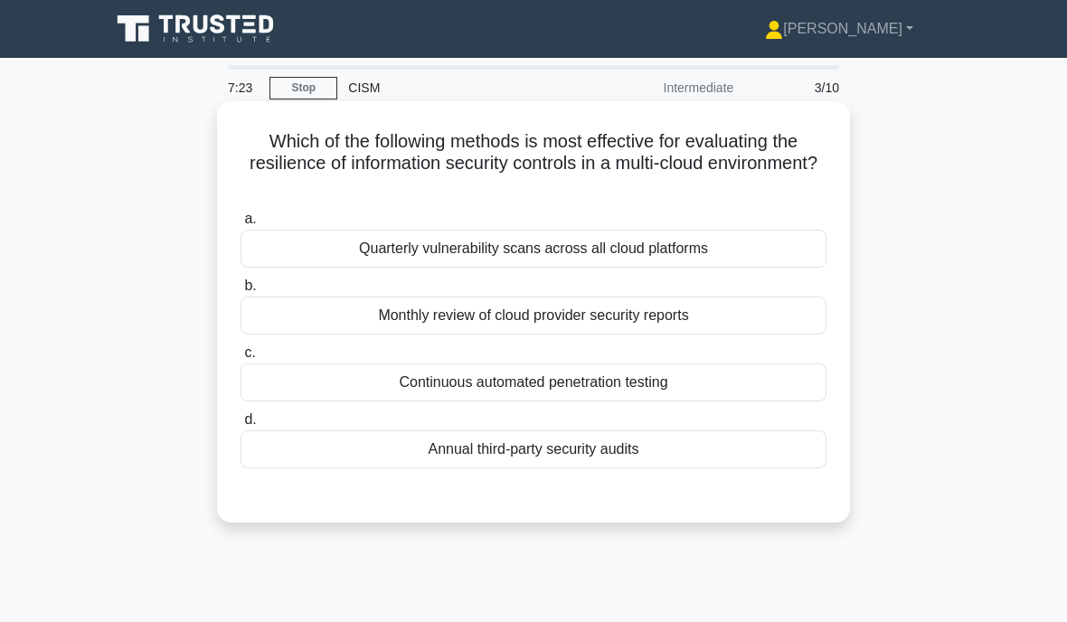
click at [366, 233] on div "Quarterly vulnerability scans across all cloud platforms" at bounding box center [533, 249] width 586 height 38
click at [240, 225] on input "a. Quarterly vulnerability scans across all cloud platforms" at bounding box center [240, 219] width 0 height 12
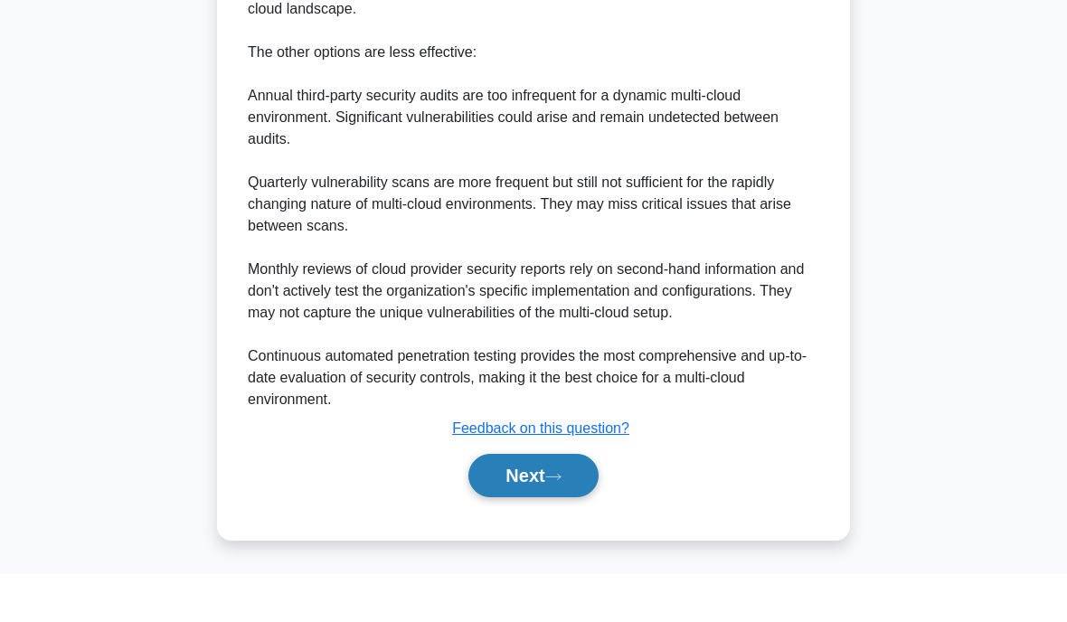
click at [541, 502] on button "Next" at bounding box center [532, 523] width 129 height 43
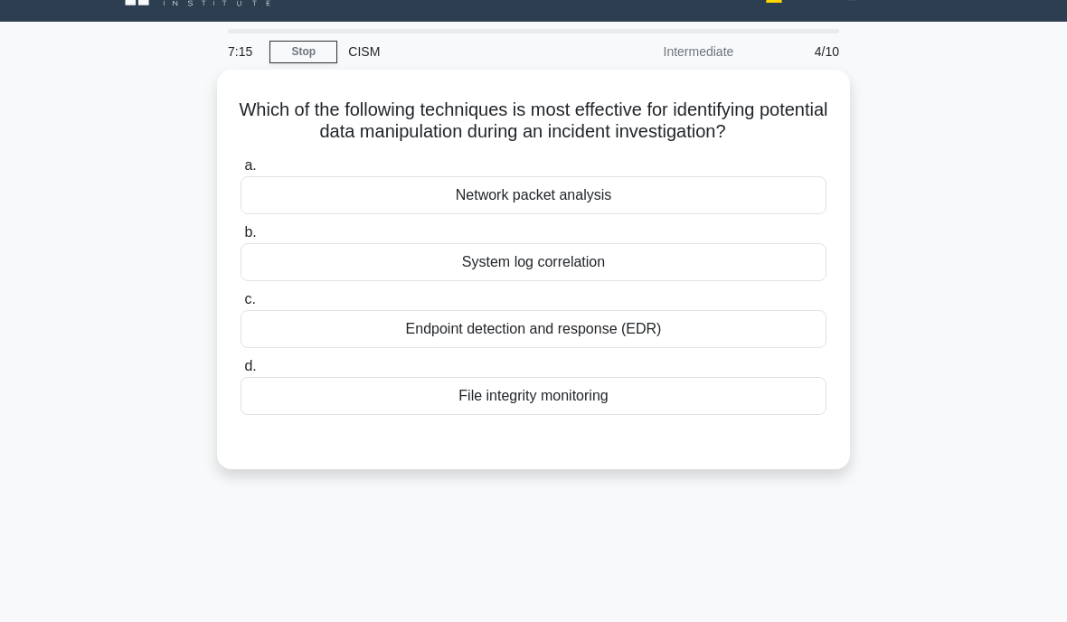
scroll to position [41, 0]
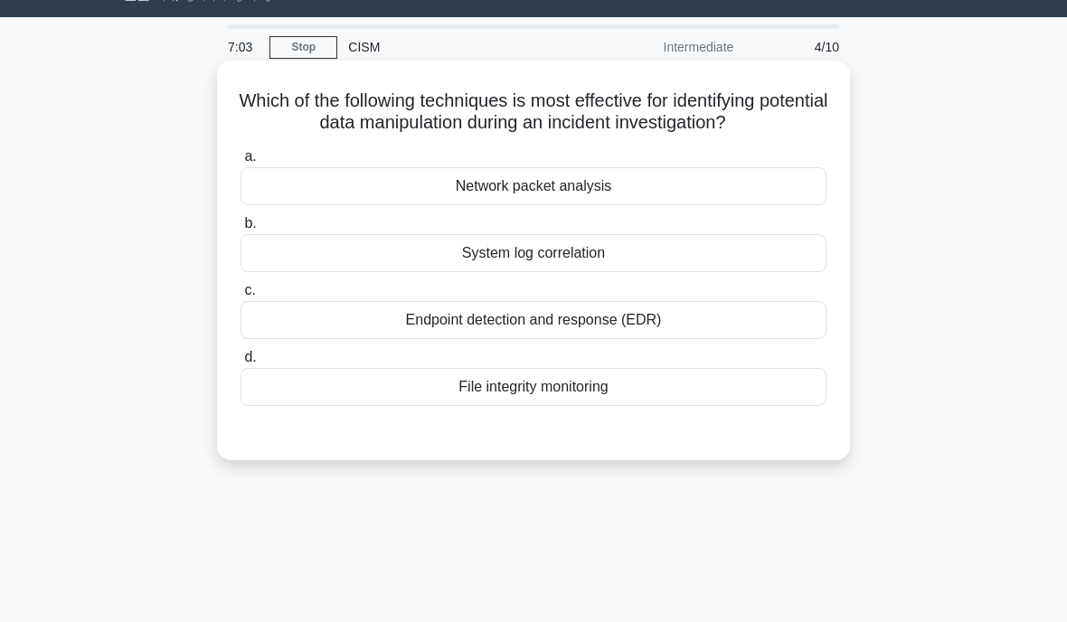
click at [527, 406] on div "File integrity monitoring" at bounding box center [533, 387] width 586 height 38
click at [240, 363] on input "d. File integrity monitoring" at bounding box center [240, 358] width 0 height 12
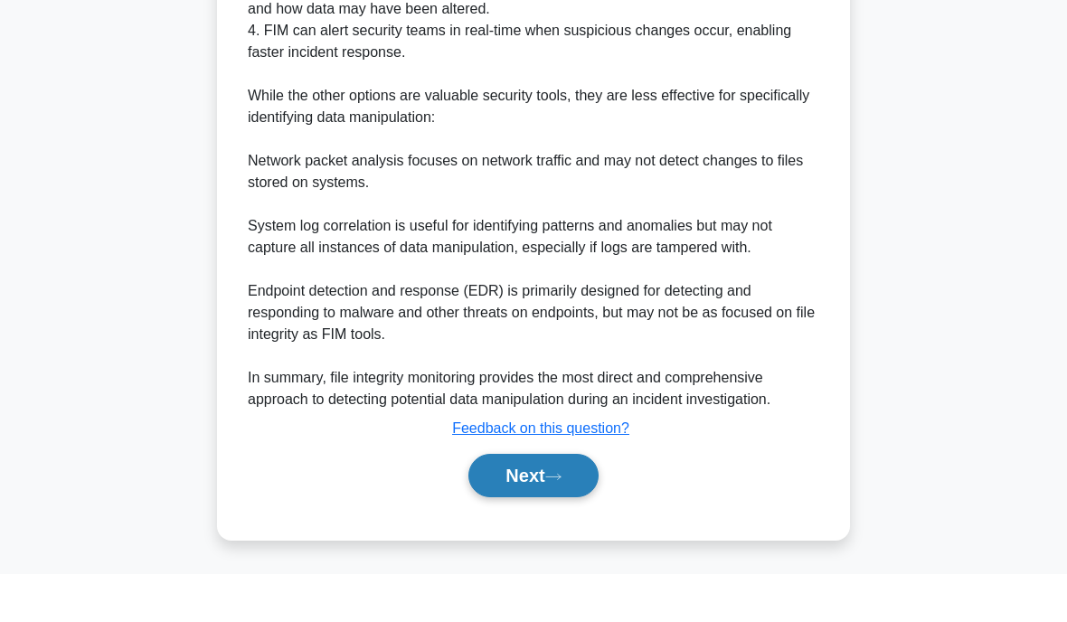
click at [530, 502] on button "Next" at bounding box center [532, 523] width 129 height 43
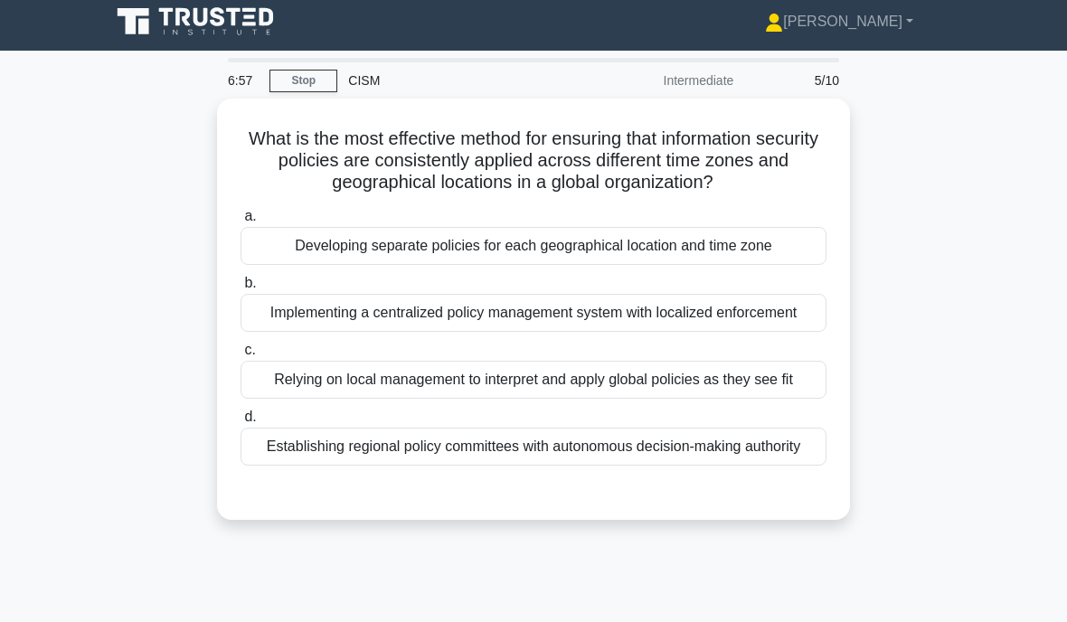
scroll to position [3, 0]
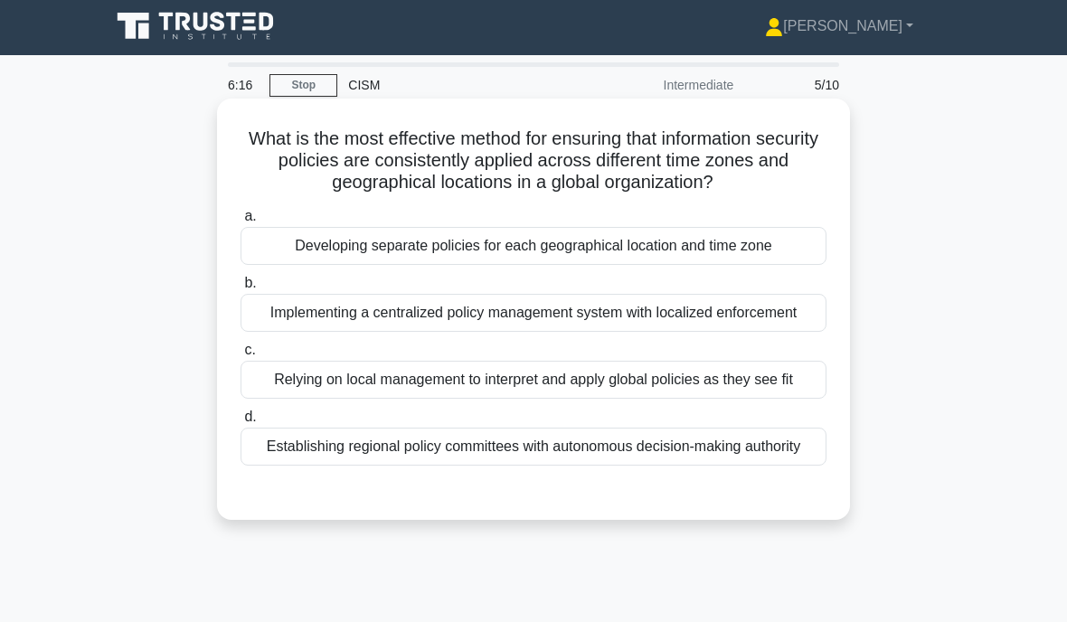
click at [496, 249] on div "Developing separate policies for each geographical location and time zone" at bounding box center [533, 246] width 586 height 38
click at [240, 222] on input "a. Developing separate policies for each geographical location and time zone" at bounding box center [240, 217] width 0 height 12
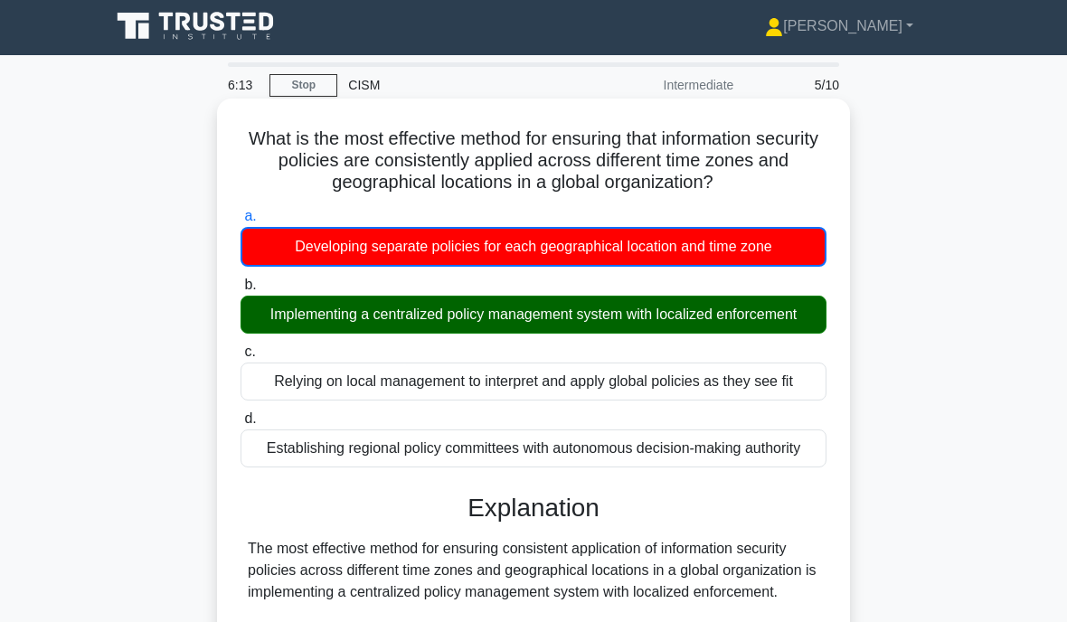
click at [574, 334] on div "Implementing a centralized policy management system with localized enforcement" at bounding box center [533, 315] width 586 height 38
click at [240, 291] on input "b. Implementing a centralized policy management system with localized enforceme…" at bounding box center [240, 285] width 0 height 12
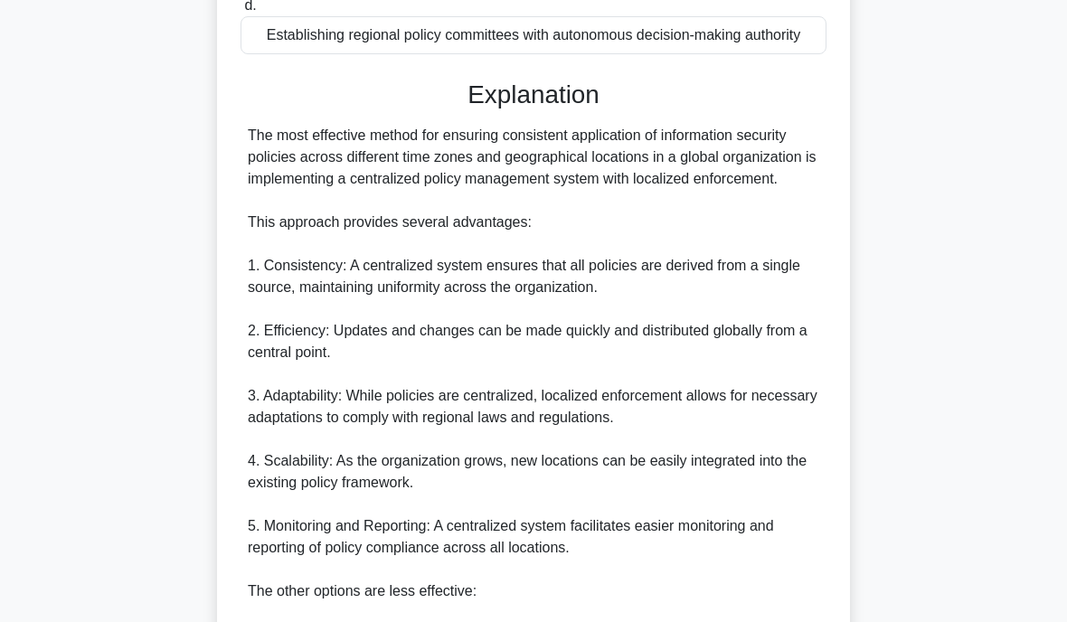
scroll to position [418, 0]
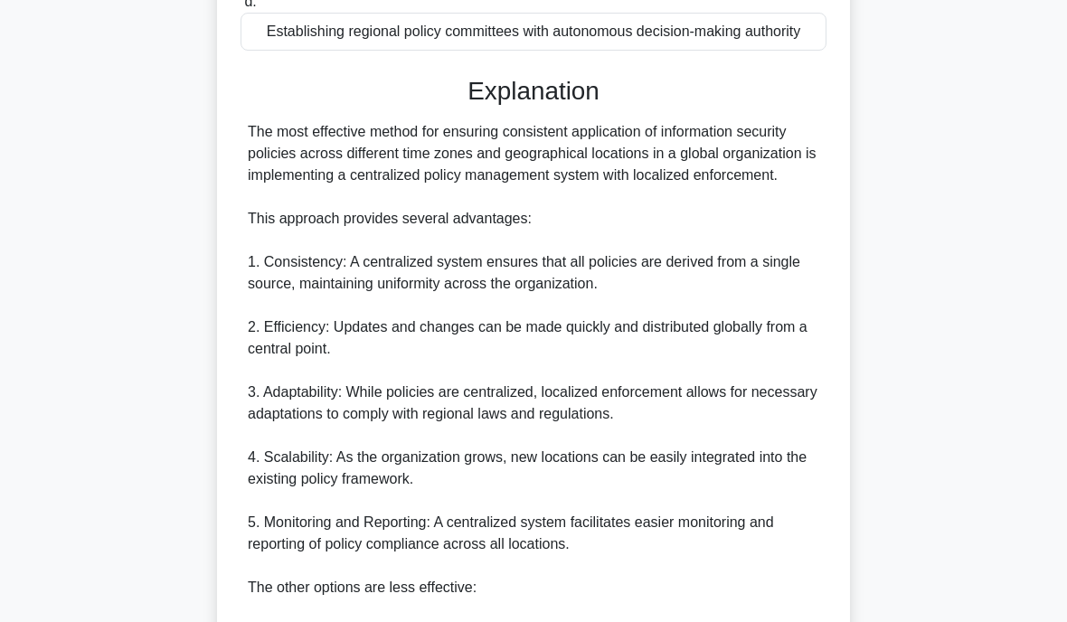
click at [472, 296] on div "The most effective method for ensuring consistent application of information se…" at bounding box center [533, 500] width 571 height 759
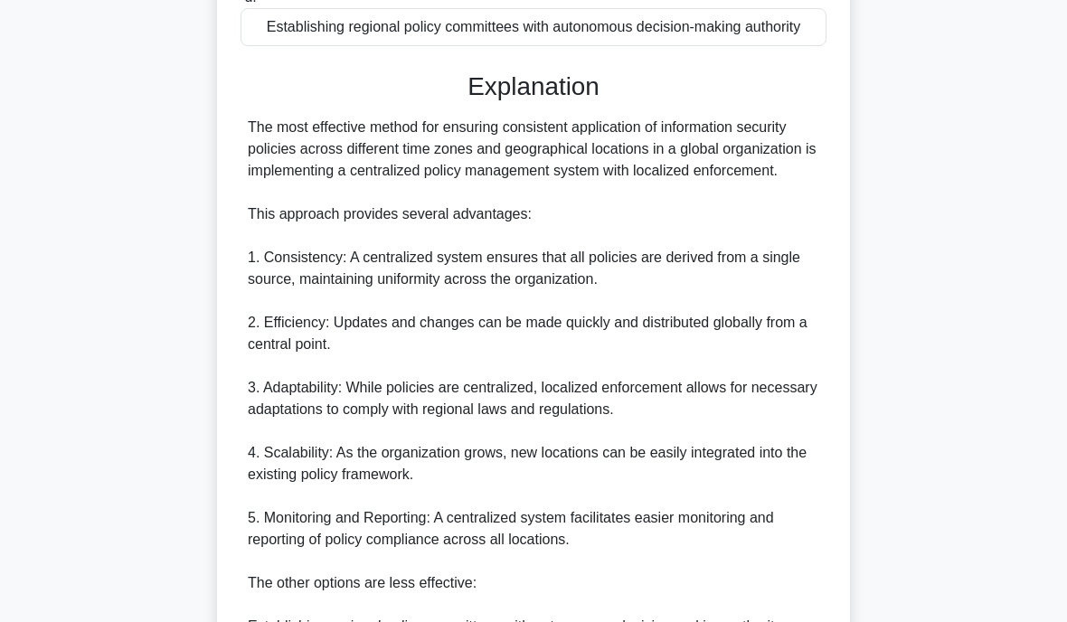
scroll to position [429, 0]
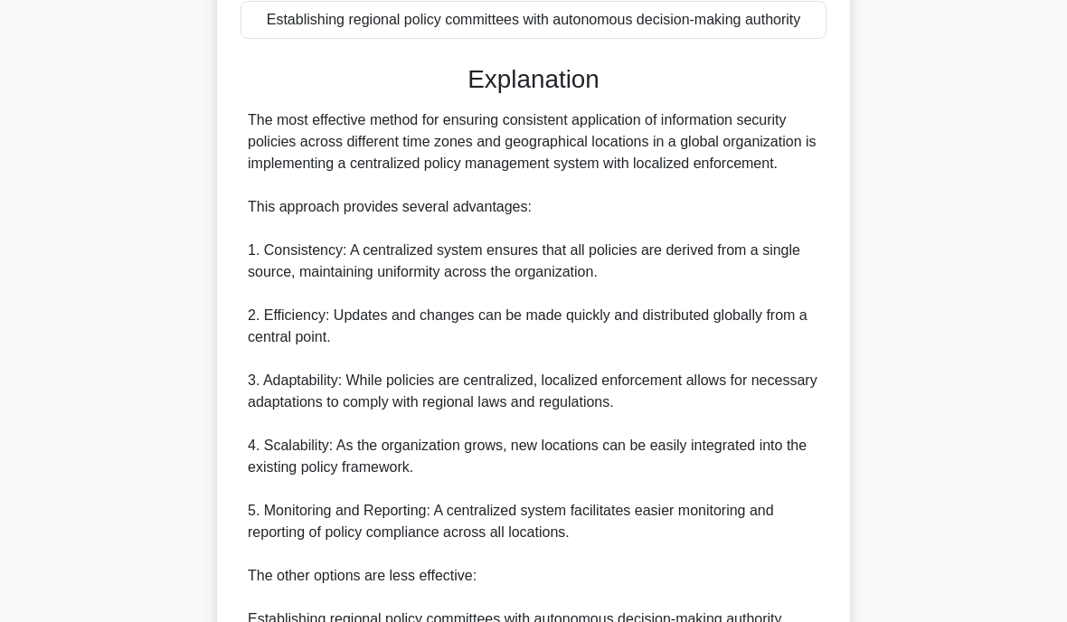
click at [401, 520] on div "The most effective method for ensuring consistent application of information se…" at bounding box center [533, 488] width 571 height 759
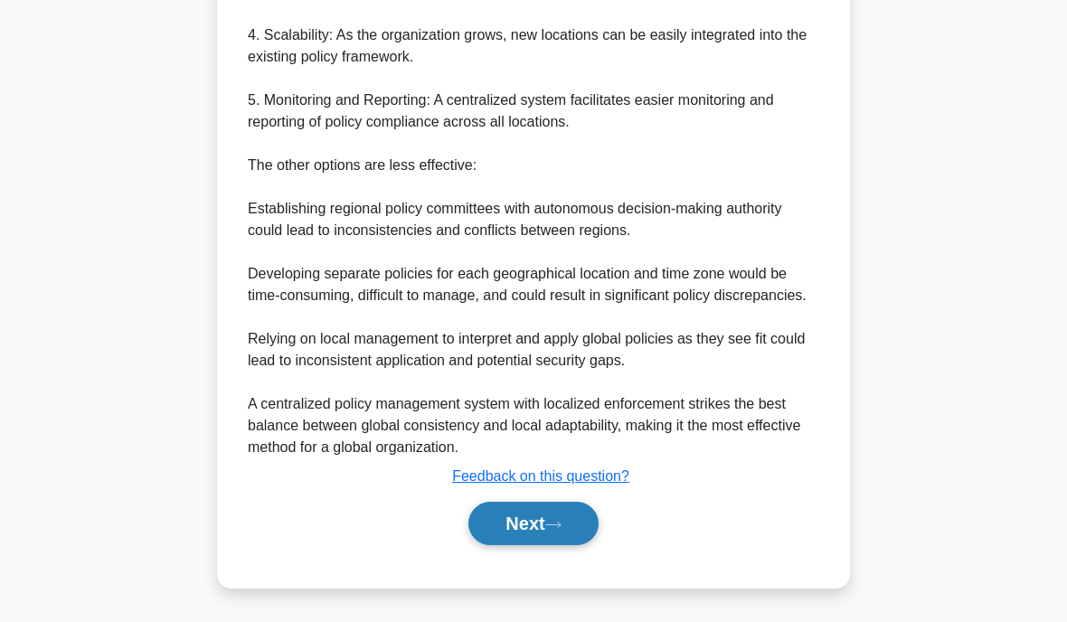
click at [534, 545] on button "Next" at bounding box center [532, 523] width 129 height 43
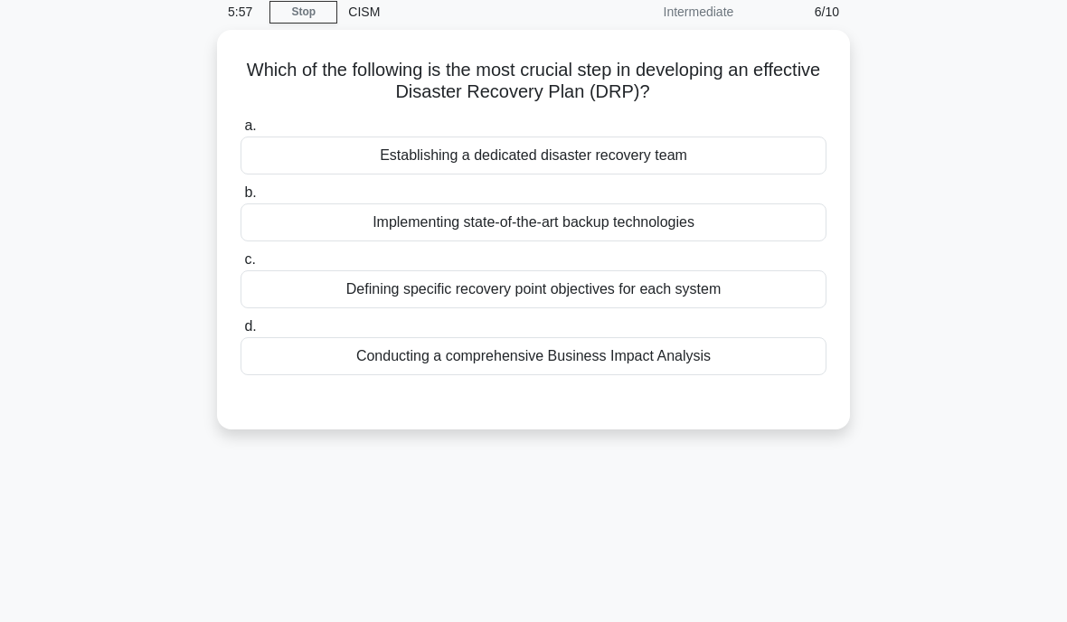
scroll to position [72, 0]
click at [439, 342] on div "Conducting a comprehensive Business Impact Analysis" at bounding box center [533, 355] width 586 height 38
click at [240, 332] on input "d. Conducting a comprehensive Business Impact Analysis" at bounding box center [240, 326] width 0 height 12
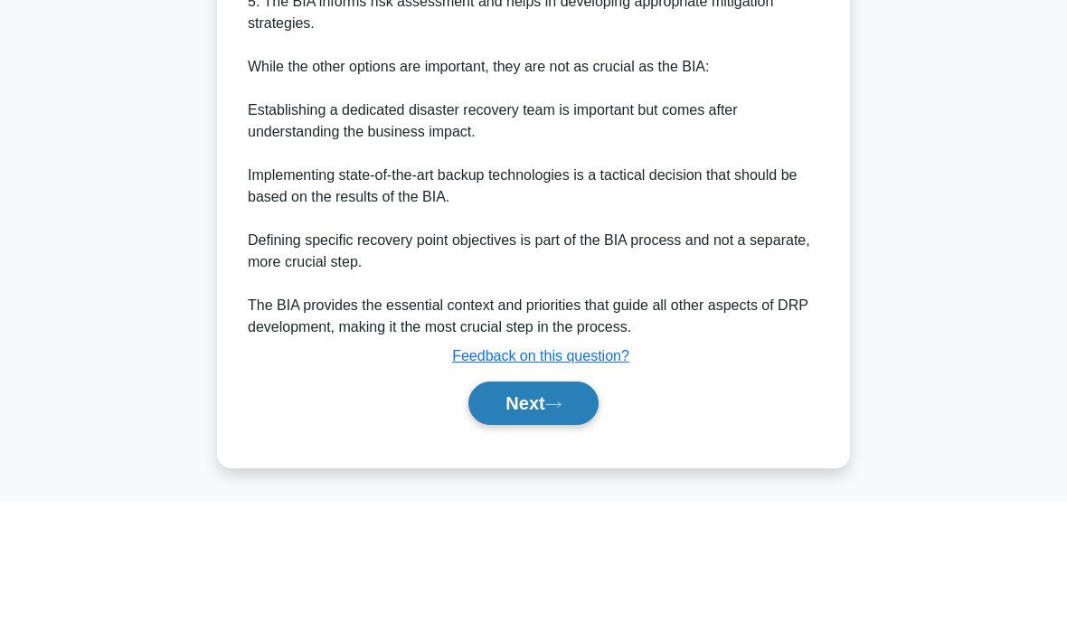
click at [508, 502] on button "Next" at bounding box center [532, 523] width 129 height 43
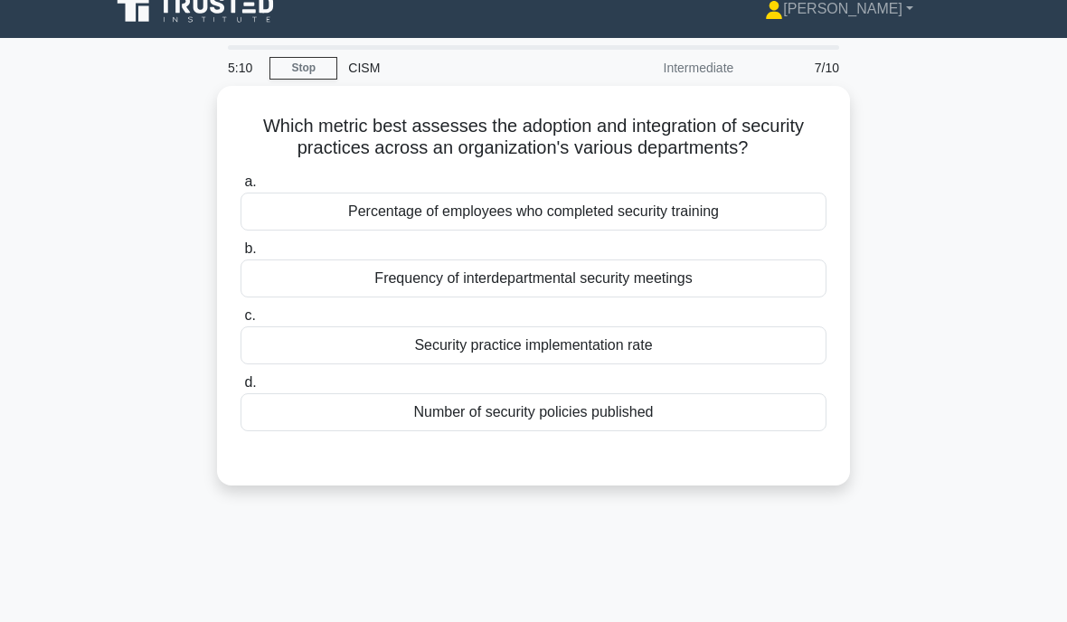
scroll to position [0, 0]
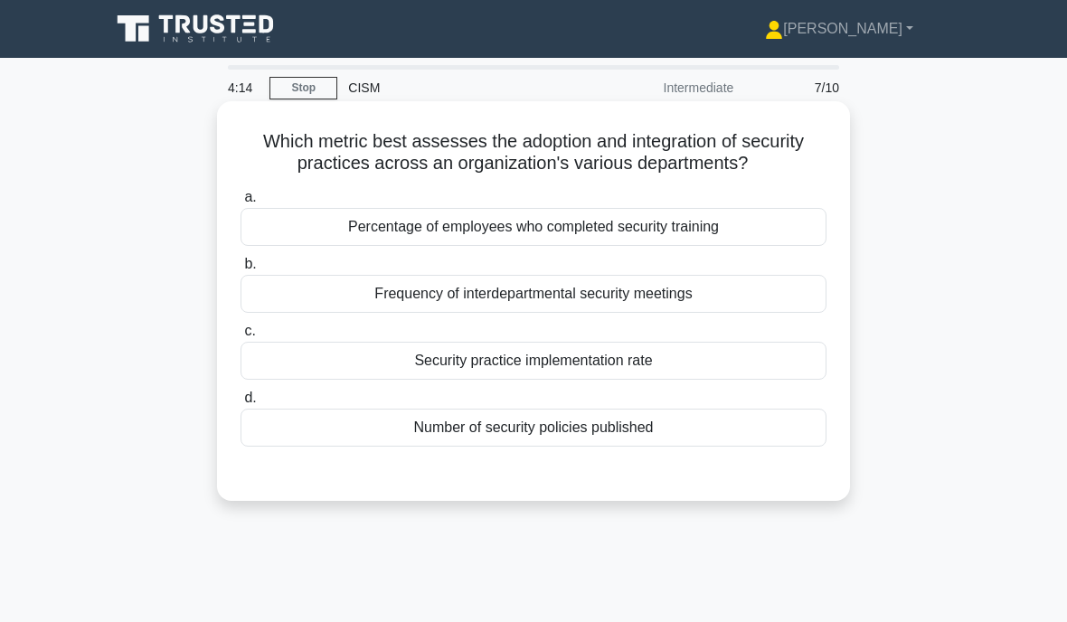
click at [472, 299] on div "Frequency of interdepartmental security meetings" at bounding box center [533, 294] width 586 height 38
click at [240, 270] on input "b. Frequency of interdepartmental security meetings" at bounding box center [240, 265] width 0 height 12
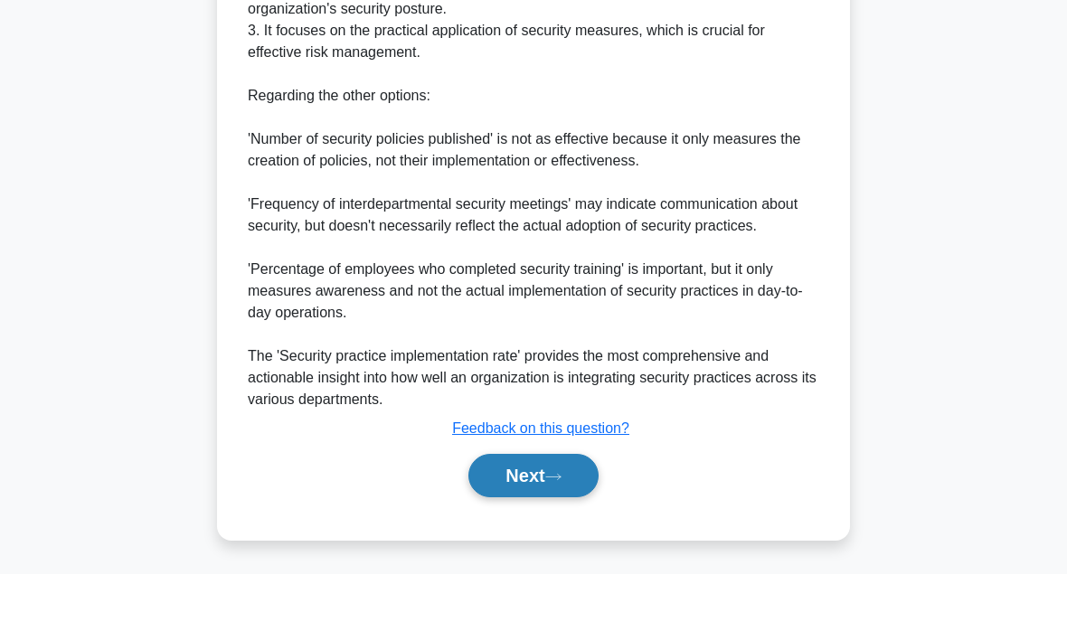
click at [522, 502] on button "Next" at bounding box center [532, 523] width 129 height 43
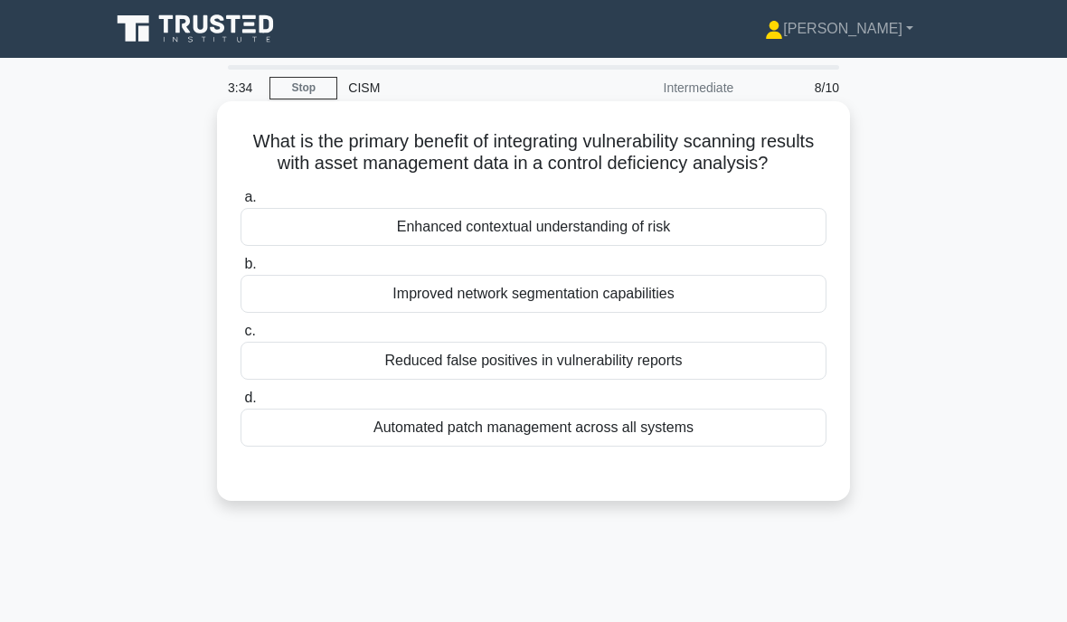
click at [360, 374] on div "Reduced false positives in vulnerability reports" at bounding box center [533, 361] width 586 height 38
click at [240, 337] on input "c. Reduced false positives in vulnerability reports" at bounding box center [240, 331] width 0 height 12
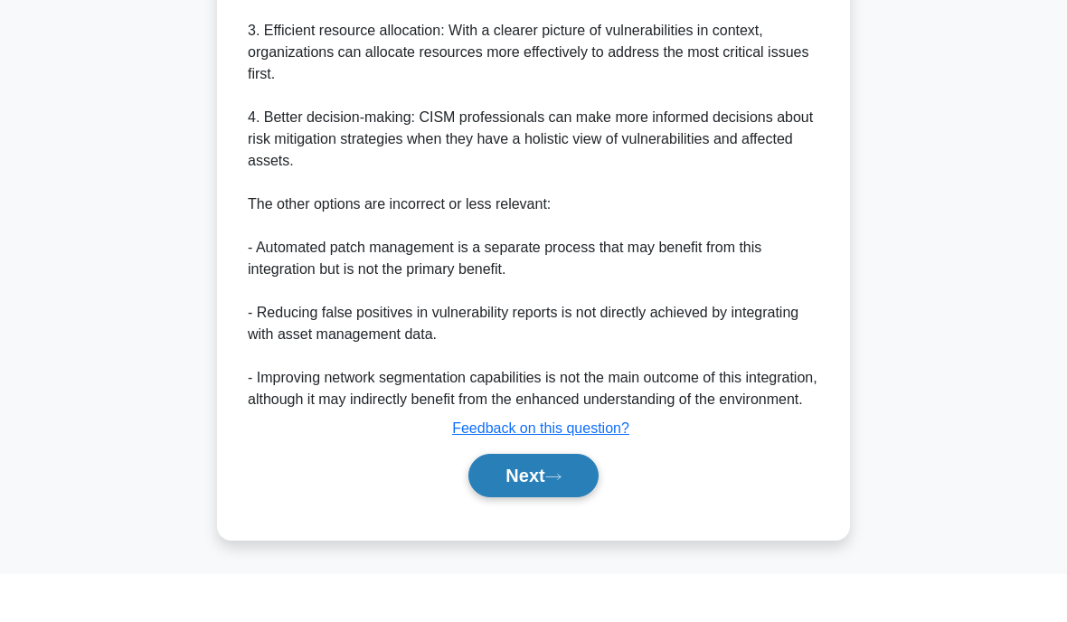
click at [502, 502] on button "Next" at bounding box center [532, 523] width 129 height 43
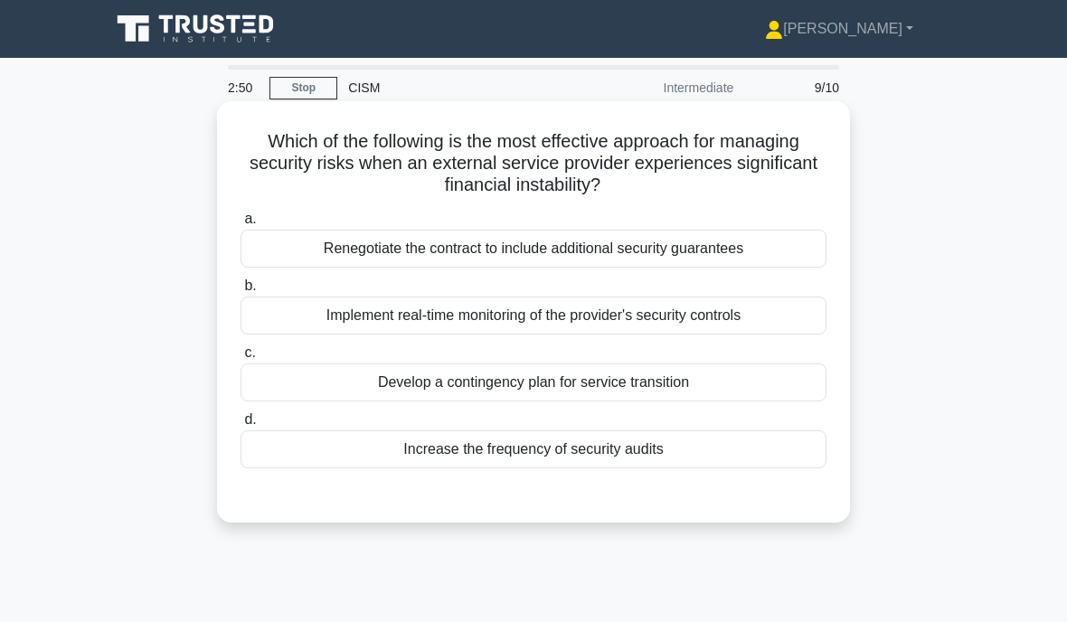
click at [343, 375] on div "Develop a contingency plan for service transition" at bounding box center [533, 382] width 586 height 38
click at [240, 359] on input "c. Develop a contingency plan for service transition" at bounding box center [240, 353] width 0 height 12
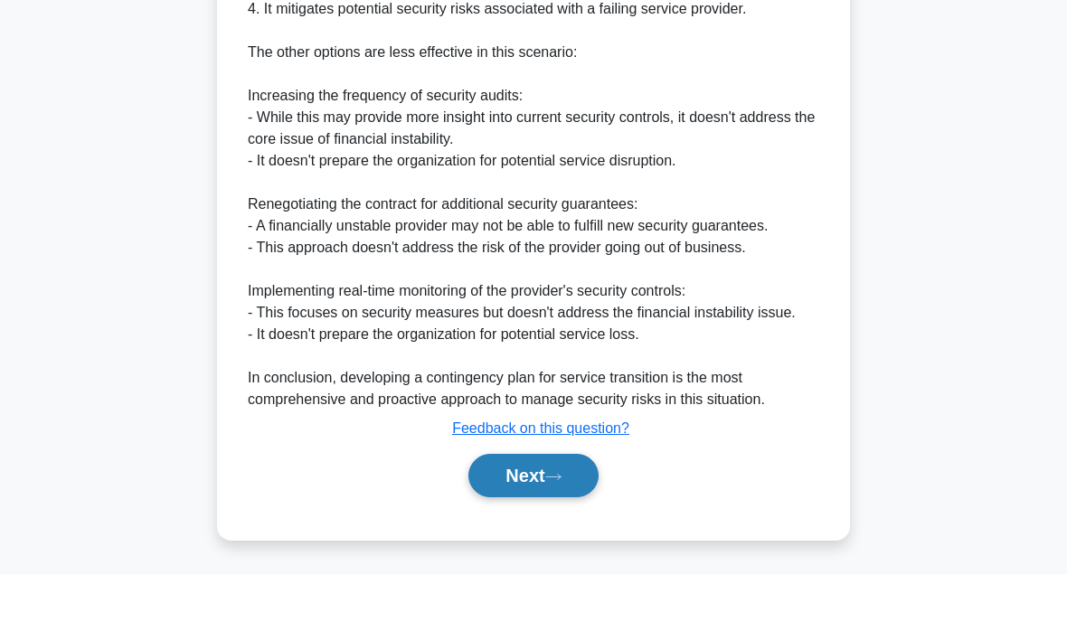
click at [516, 502] on button "Next" at bounding box center [532, 523] width 129 height 43
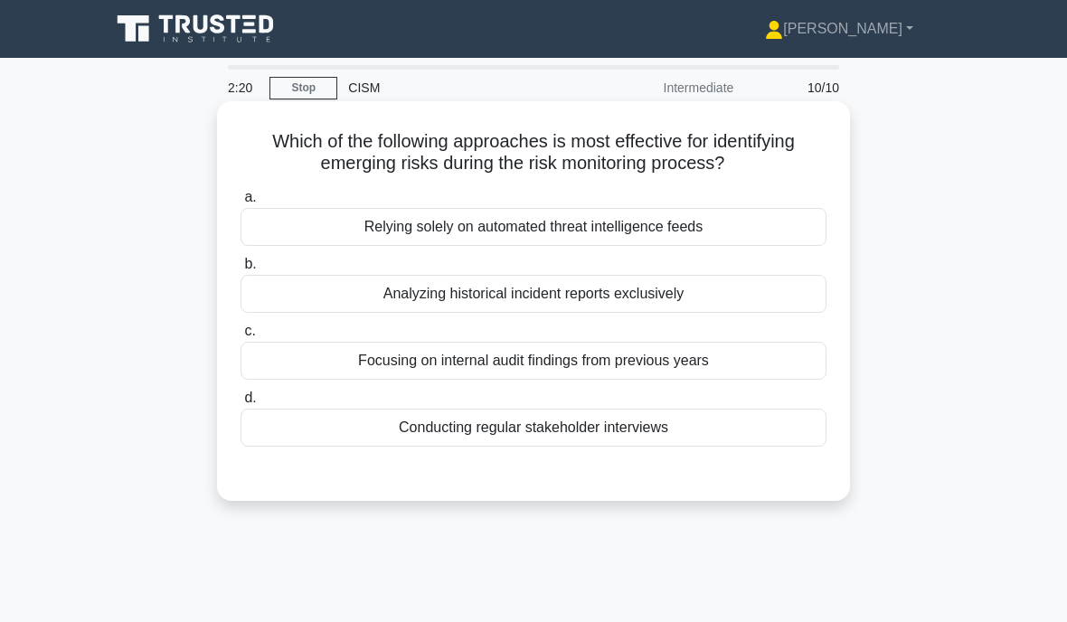
click at [715, 246] on div "Relying solely on automated threat intelligence feeds" at bounding box center [533, 227] width 586 height 38
click at [240, 203] on input "a. Relying solely on automated threat intelligence feeds" at bounding box center [240, 198] width 0 height 12
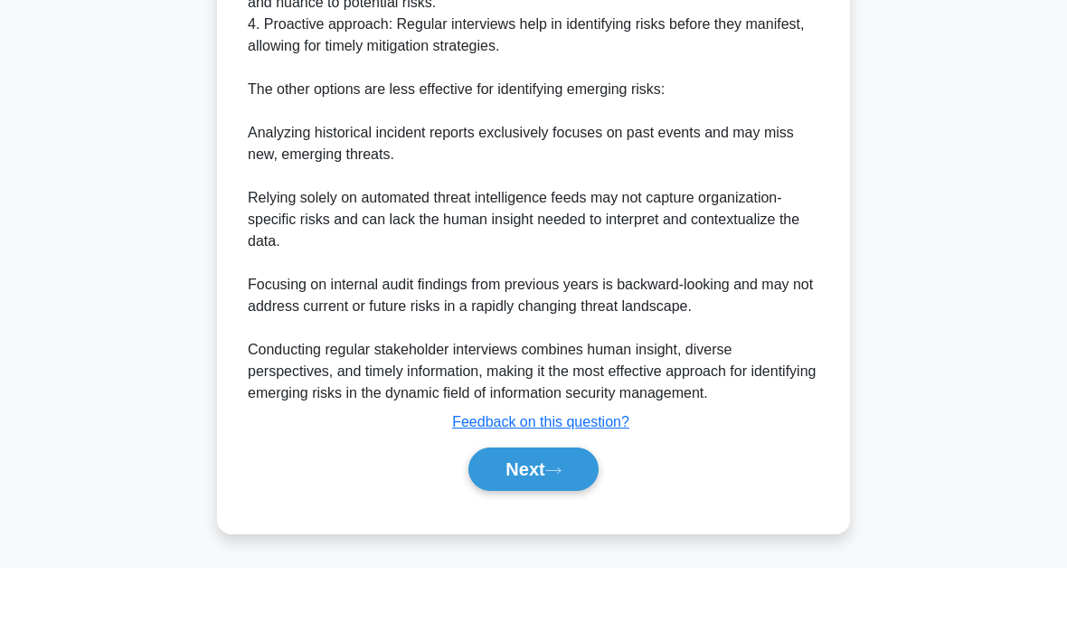
scroll to position [734, 0]
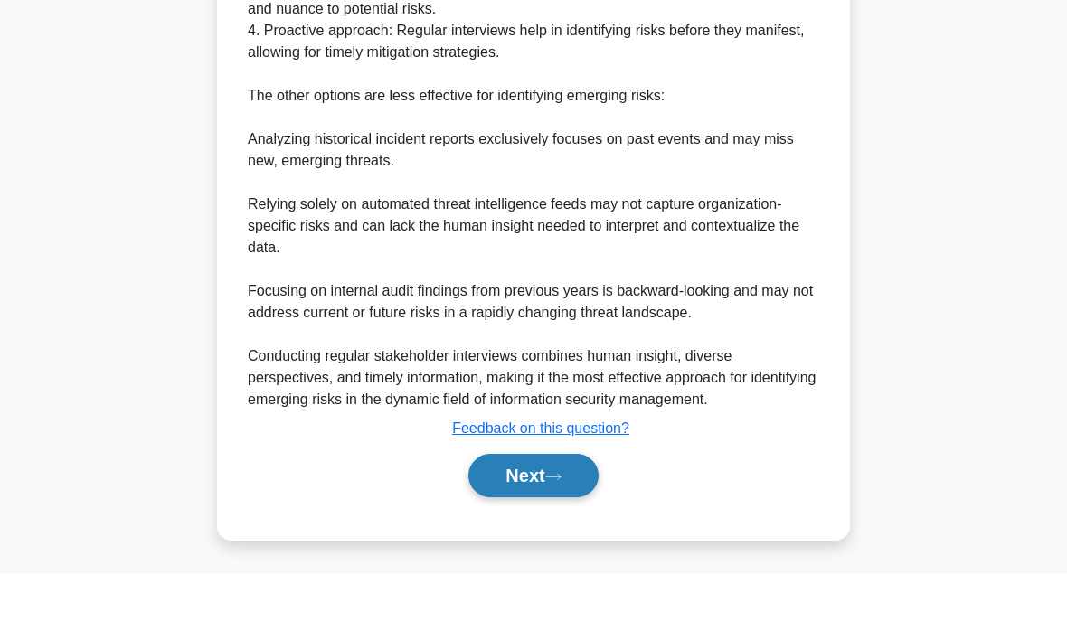
click at [542, 502] on button "Next" at bounding box center [532, 523] width 129 height 43
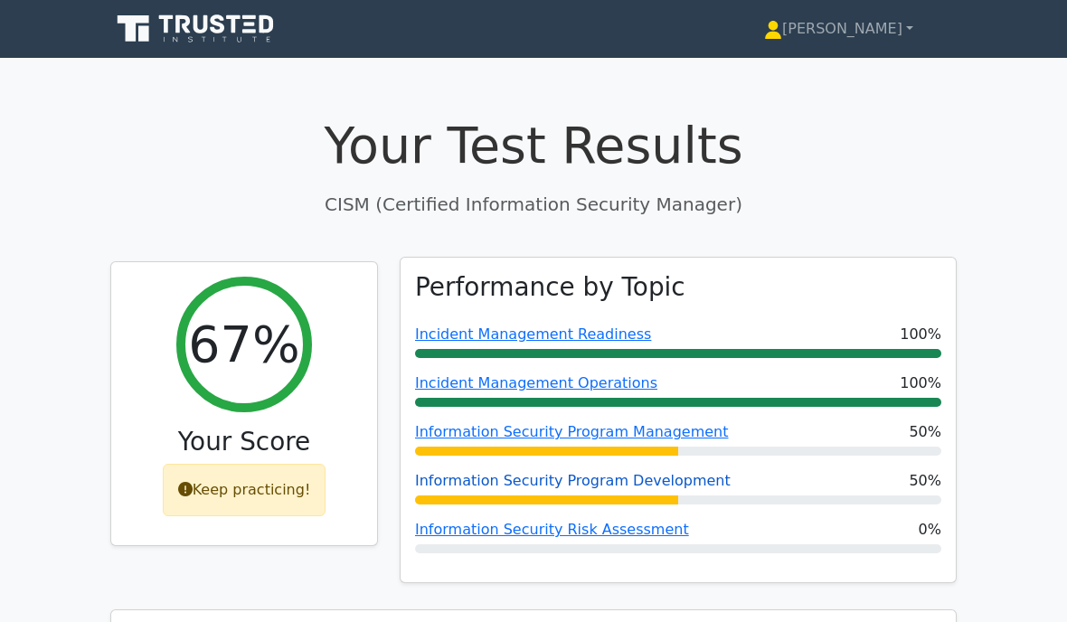
click at [533, 485] on link "Information Security Program Development" at bounding box center [572, 480] width 315 height 17
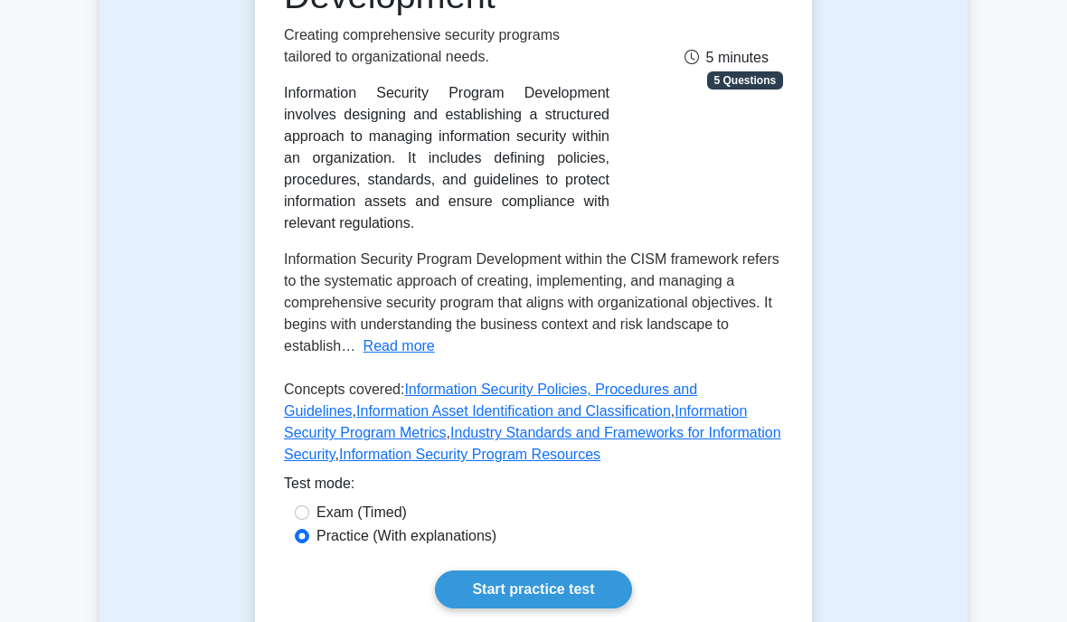
scroll to position [374, 0]
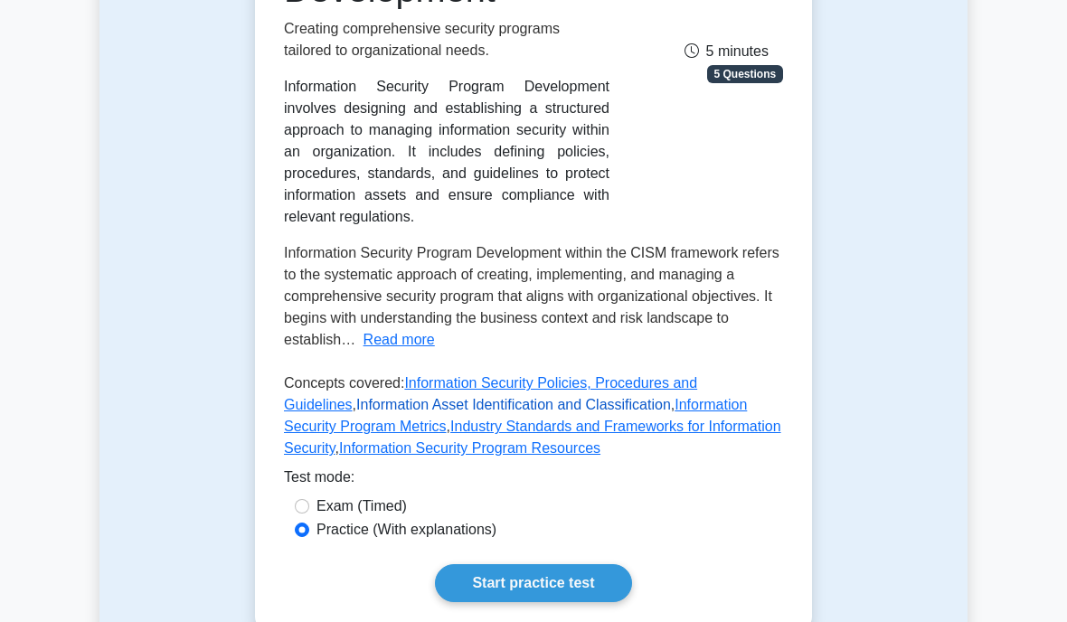
click at [401, 412] on link "Information Asset Identification and Classification" at bounding box center [513, 404] width 315 height 15
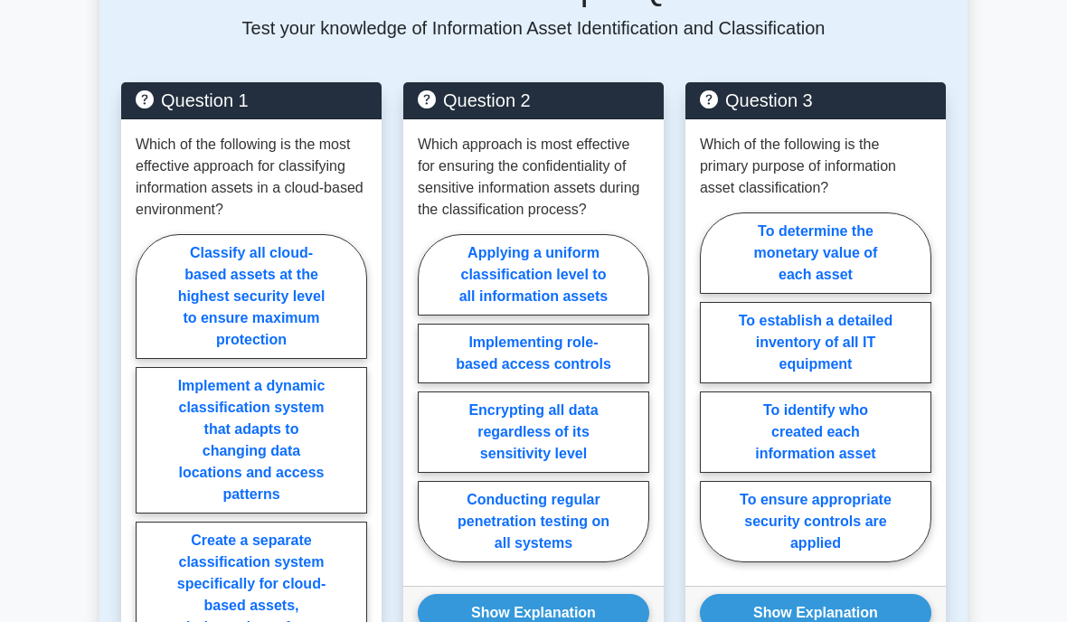
scroll to position [828, 0]
